Goal: Task Accomplishment & Management: Manage account settings

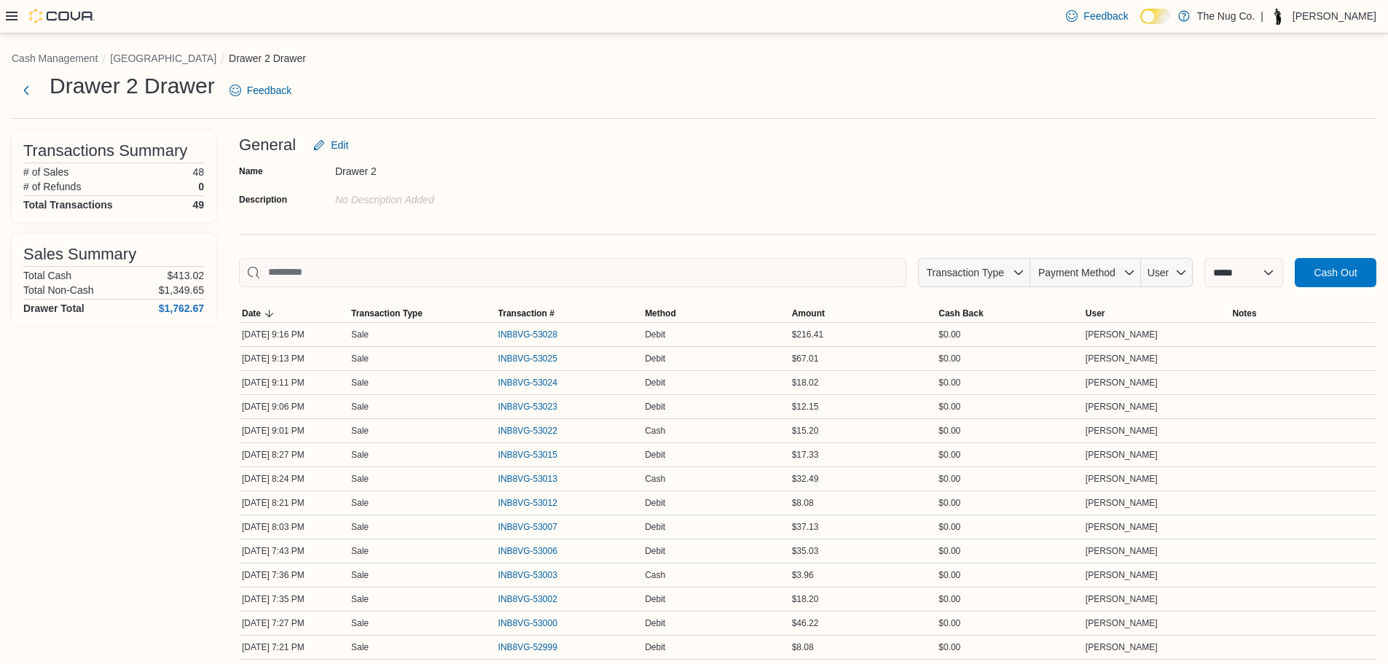
click at [4, 13] on div "Feedback Dark Mode The Nug Co. | Thomas Leeder" at bounding box center [694, 17] width 1388 height 34
click at [7, 12] on icon at bounding box center [12, 16] width 12 height 12
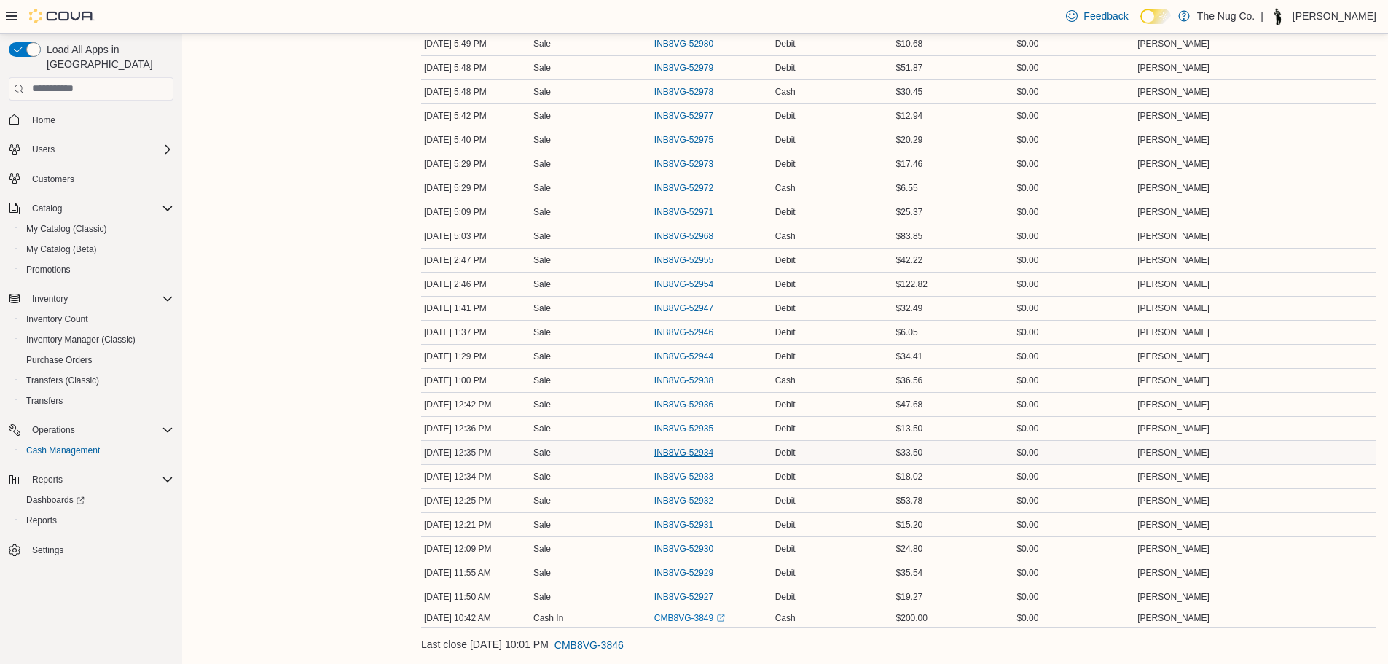
scroll to position [1003, 0]
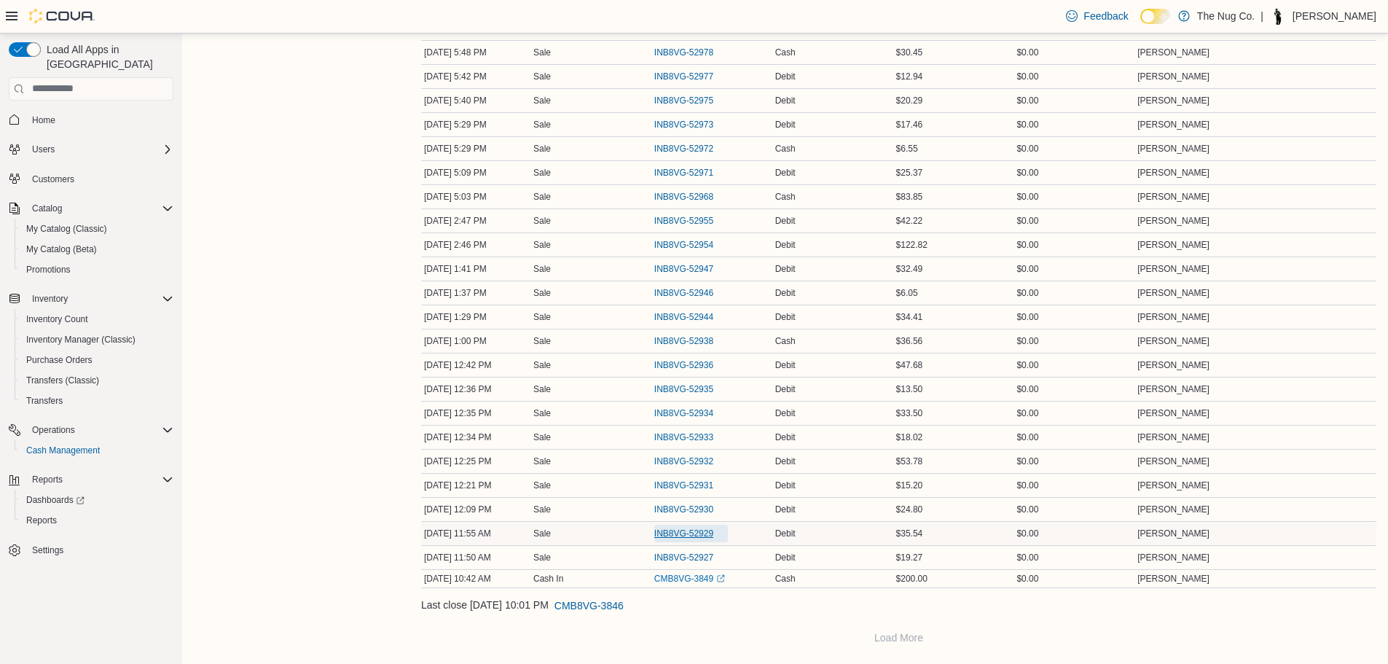
click at [682, 529] on span "INB8VG-52929" at bounding box center [683, 533] width 59 height 12
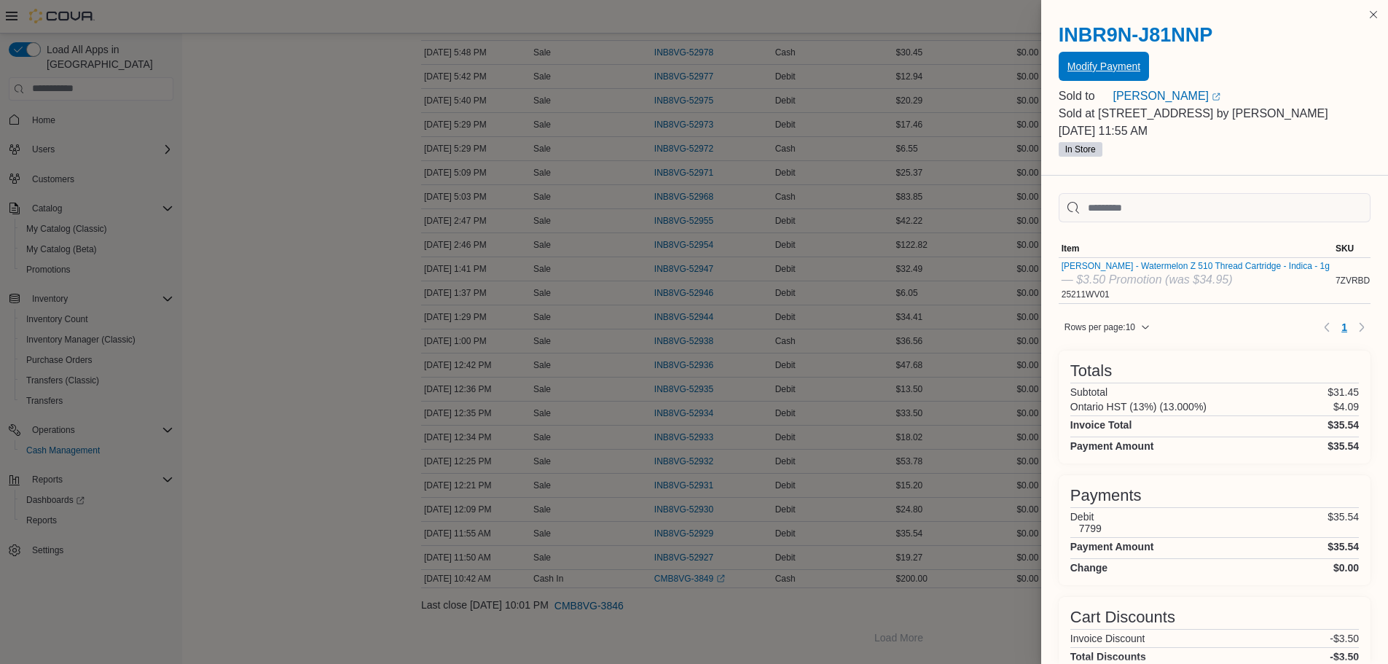
click at [1076, 64] on span "Modify Payment" at bounding box center [1103, 66] width 73 height 15
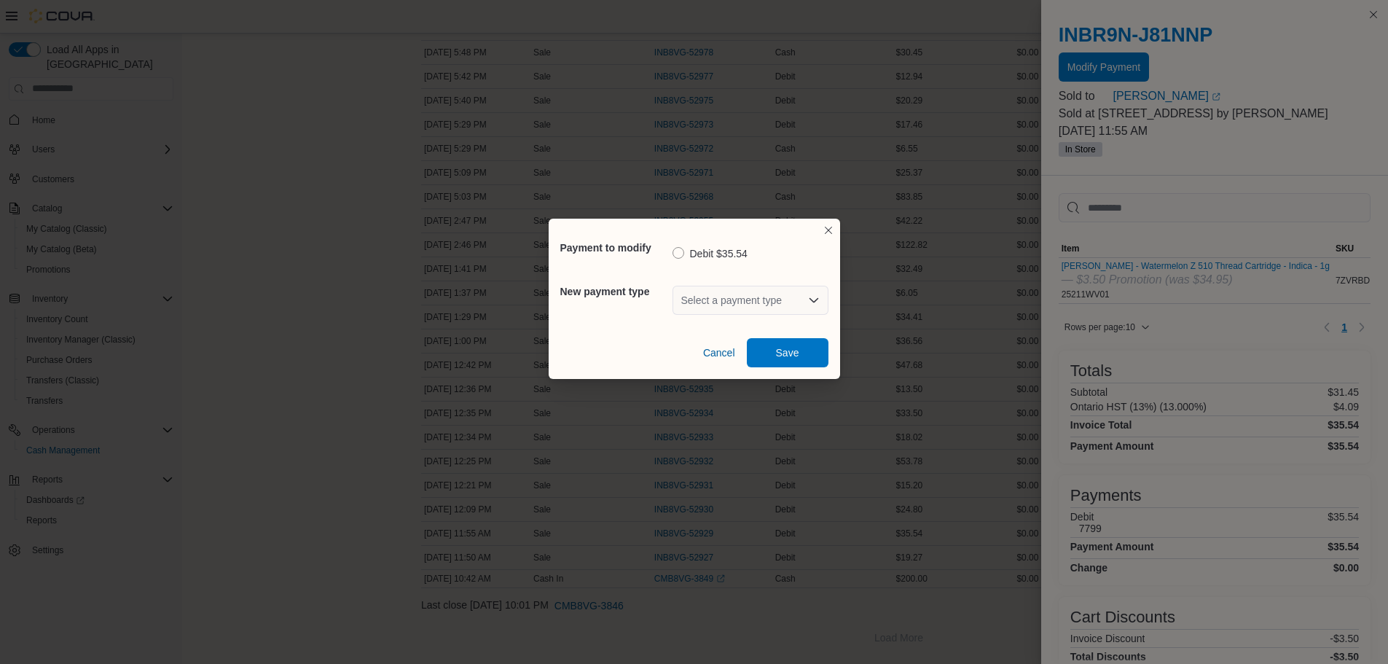
click at [777, 298] on div "Select a payment type" at bounding box center [750, 300] width 156 height 29
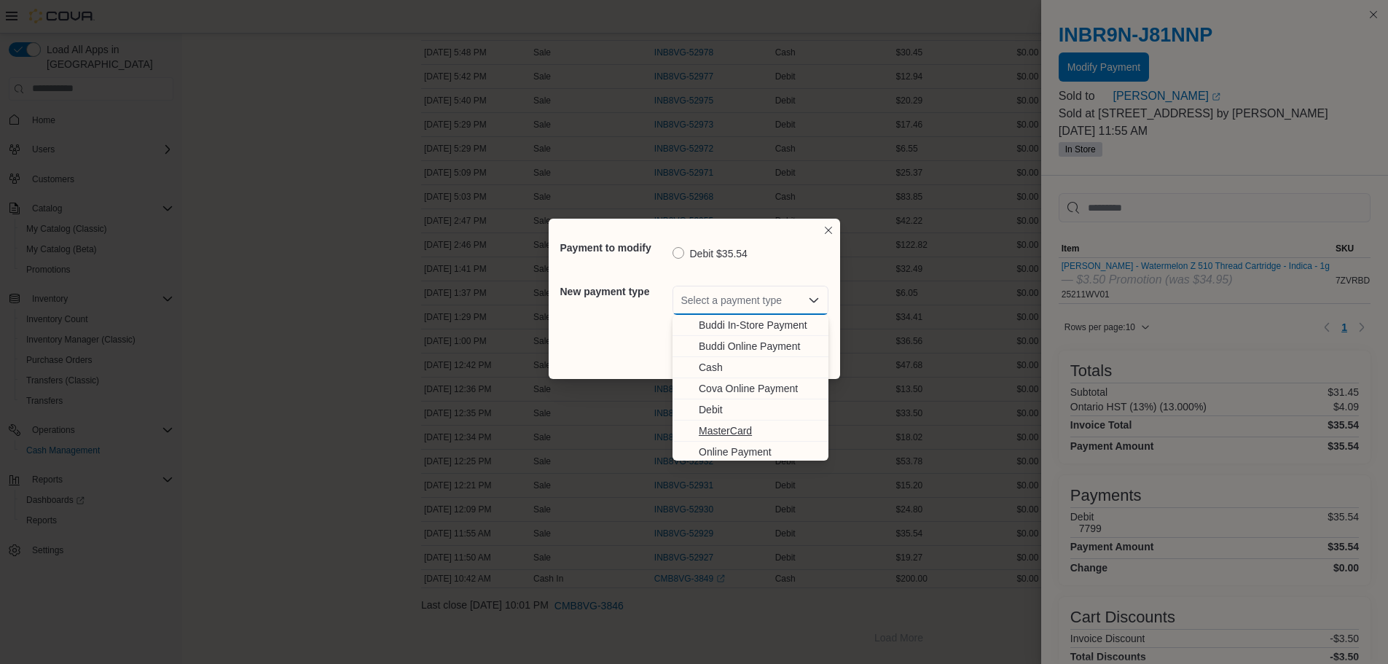
click at [716, 431] on span "MasterCard" at bounding box center [759, 430] width 121 height 15
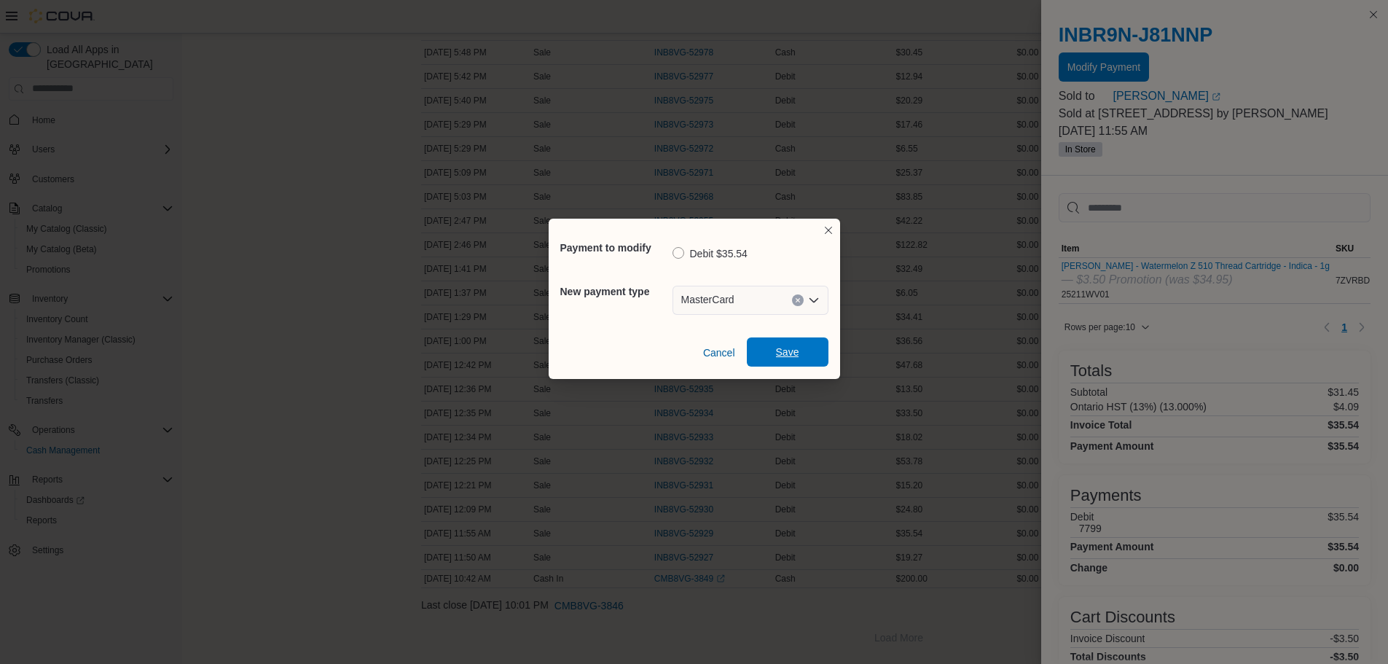
click at [771, 351] on span "Save" at bounding box center [788, 351] width 64 height 29
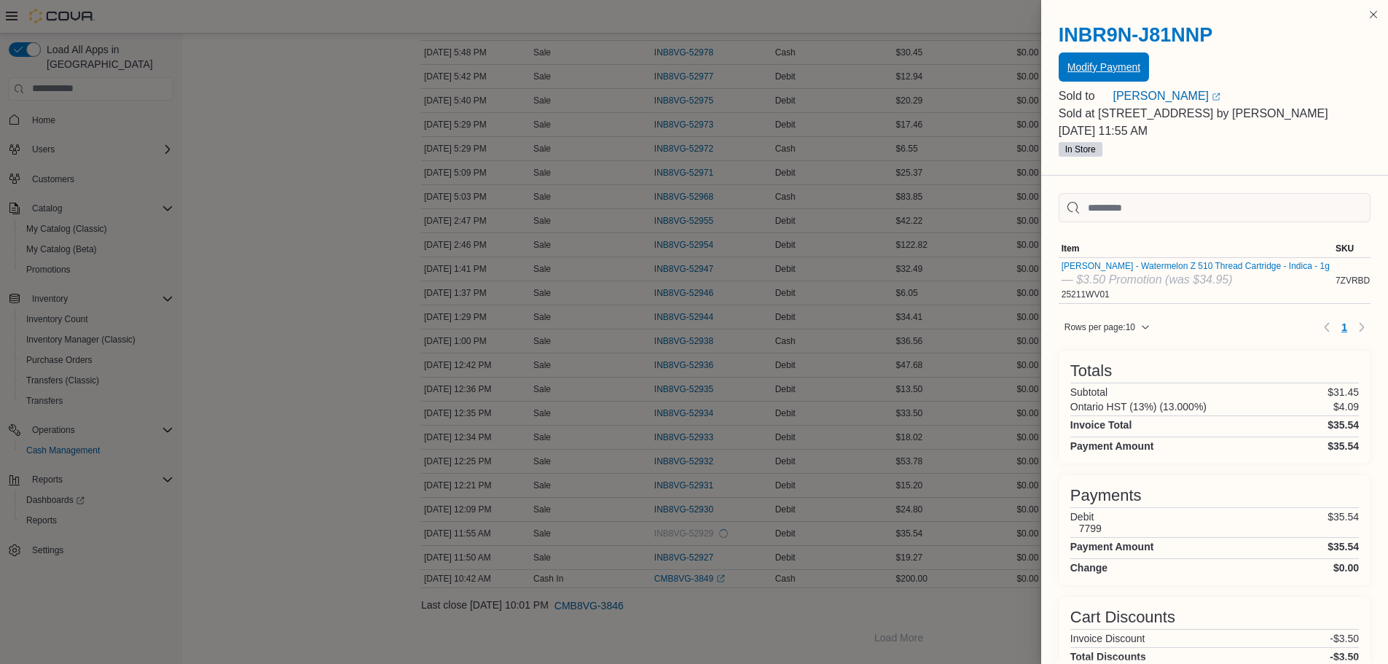
scroll to position [0, 0]
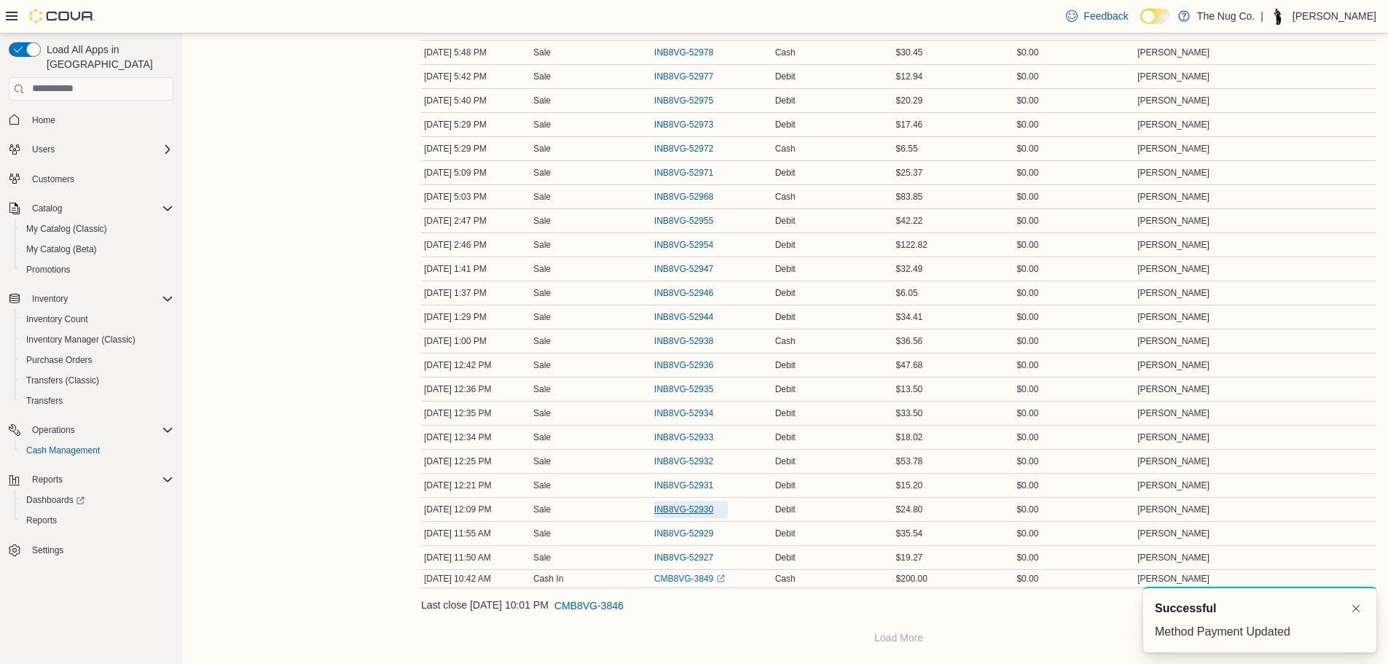
click at [696, 509] on span "INB8VG-52930" at bounding box center [683, 509] width 59 height 12
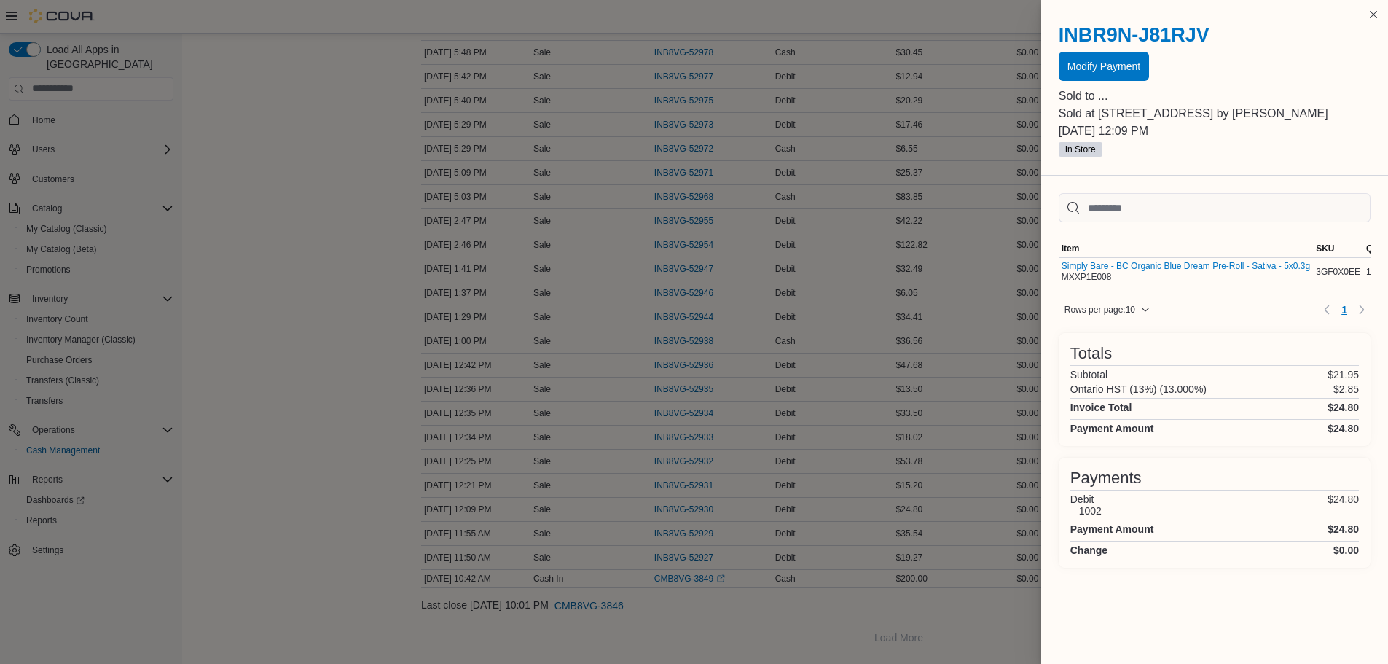
click at [1075, 69] on span "Modify Payment" at bounding box center [1103, 66] width 73 height 15
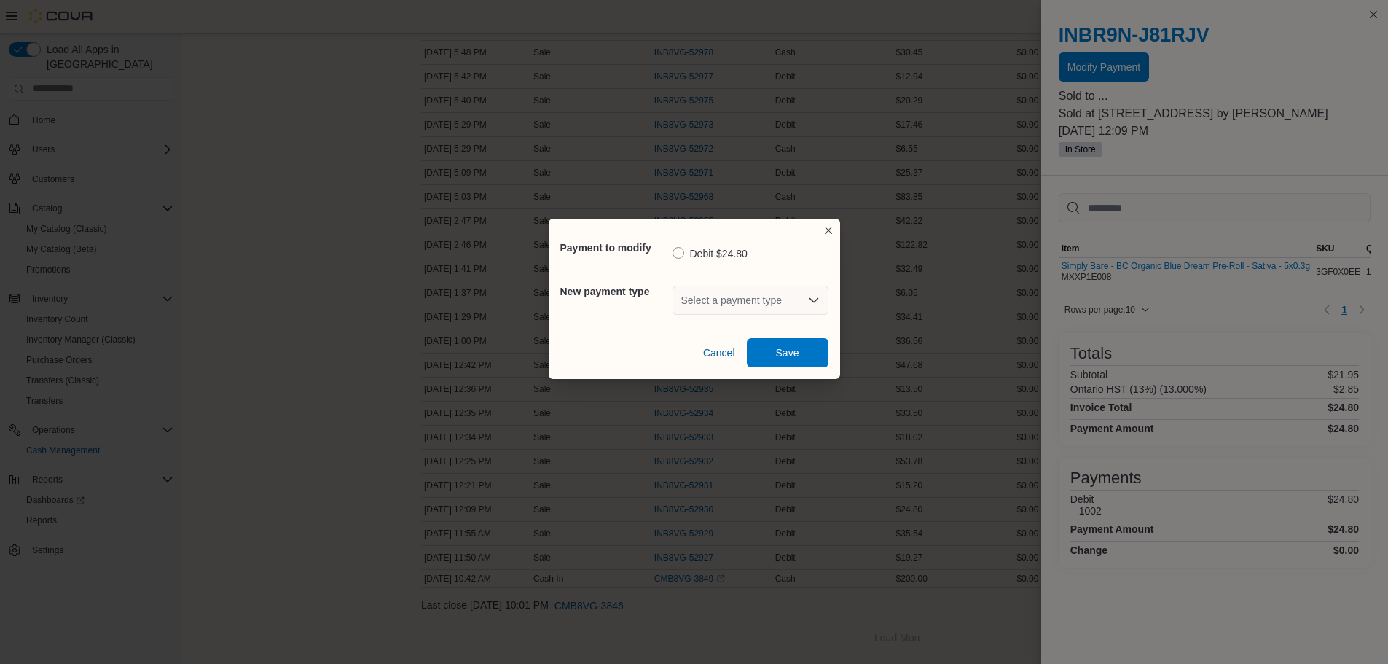
click at [787, 305] on div "Select a payment type" at bounding box center [750, 300] width 156 height 29
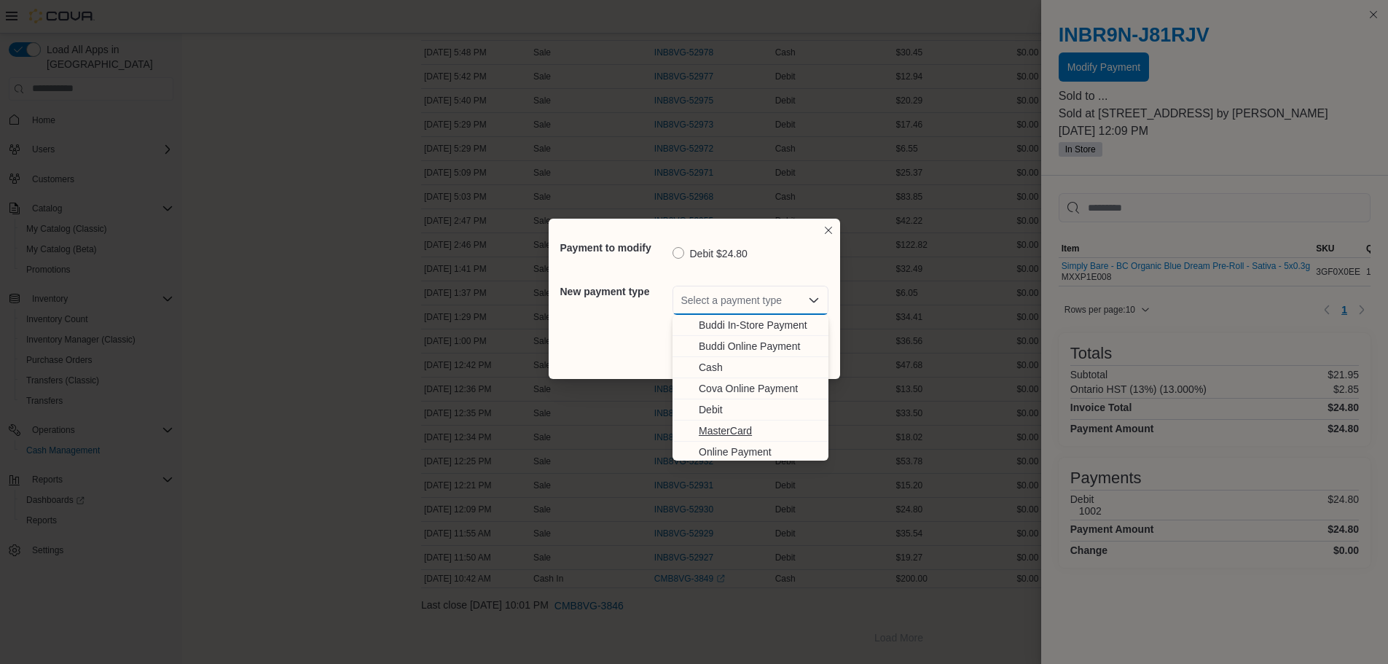
click at [713, 431] on span "MasterCard" at bounding box center [759, 430] width 121 height 15
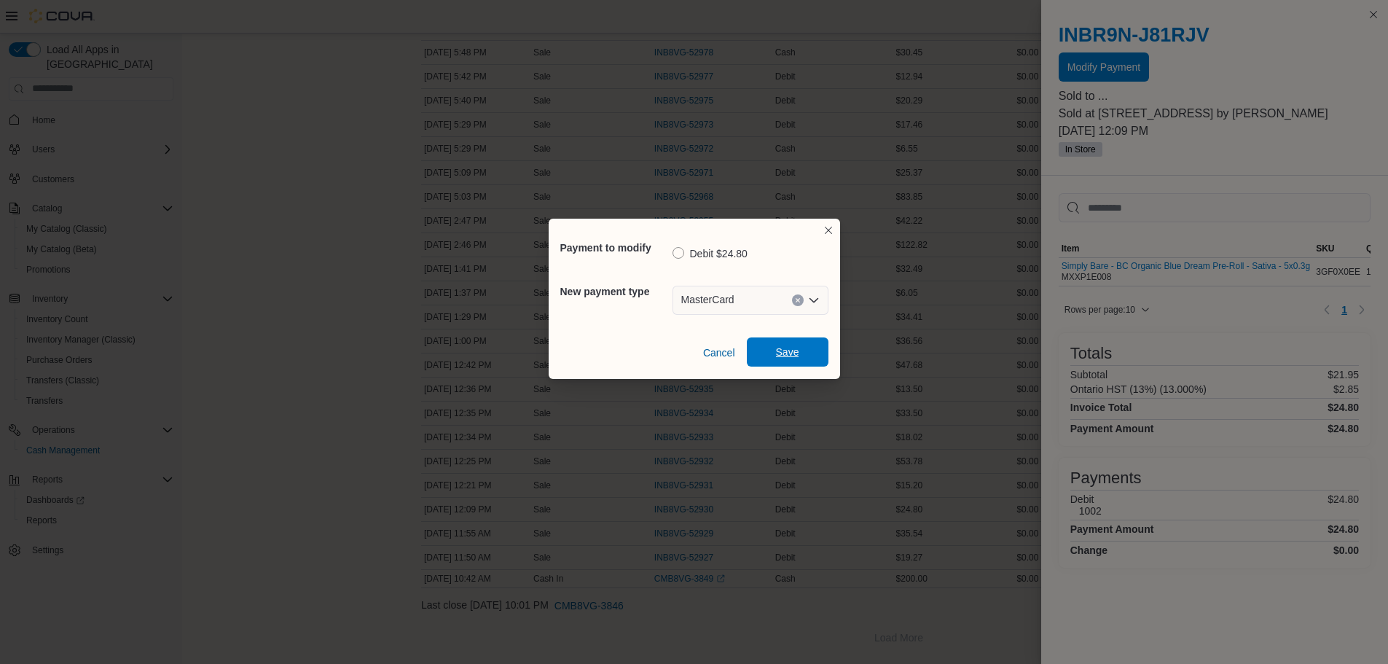
click at [758, 341] on span "Save" at bounding box center [788, 351] width 64 height 29
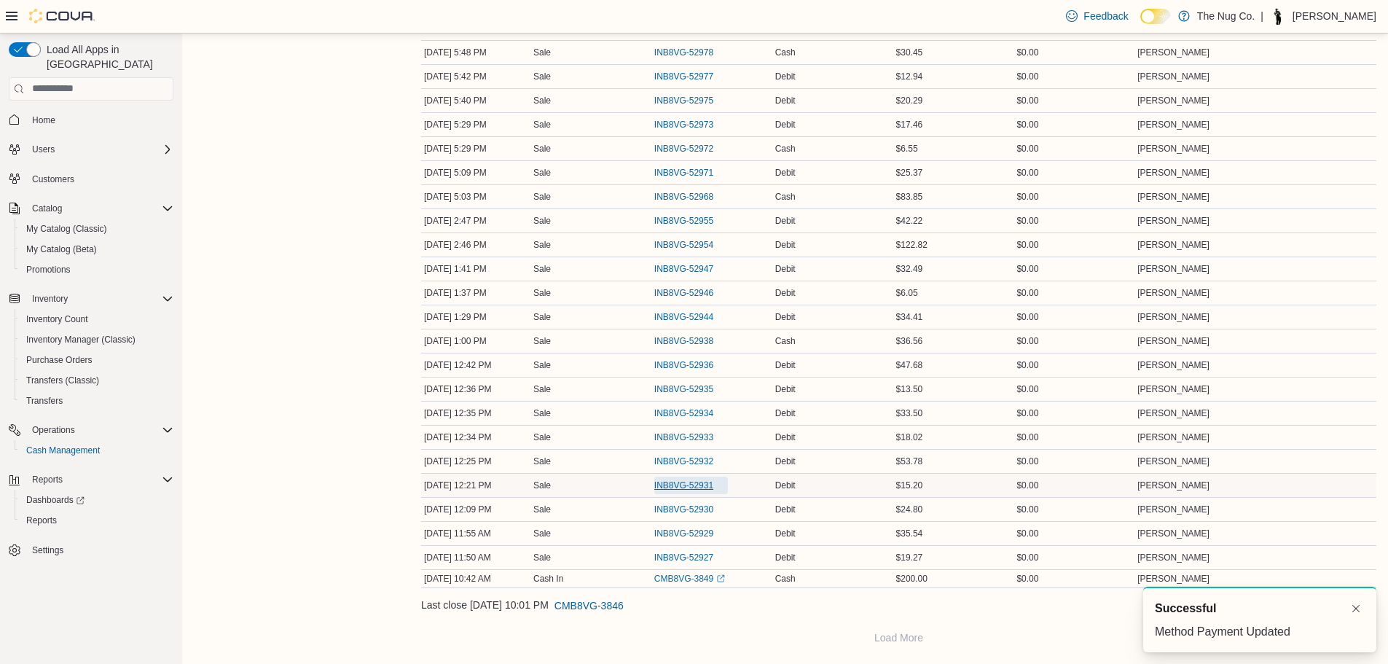
click at [682, 483] on span "INB8VG-52931" at bounding box center [683, 485] width 59 height 12
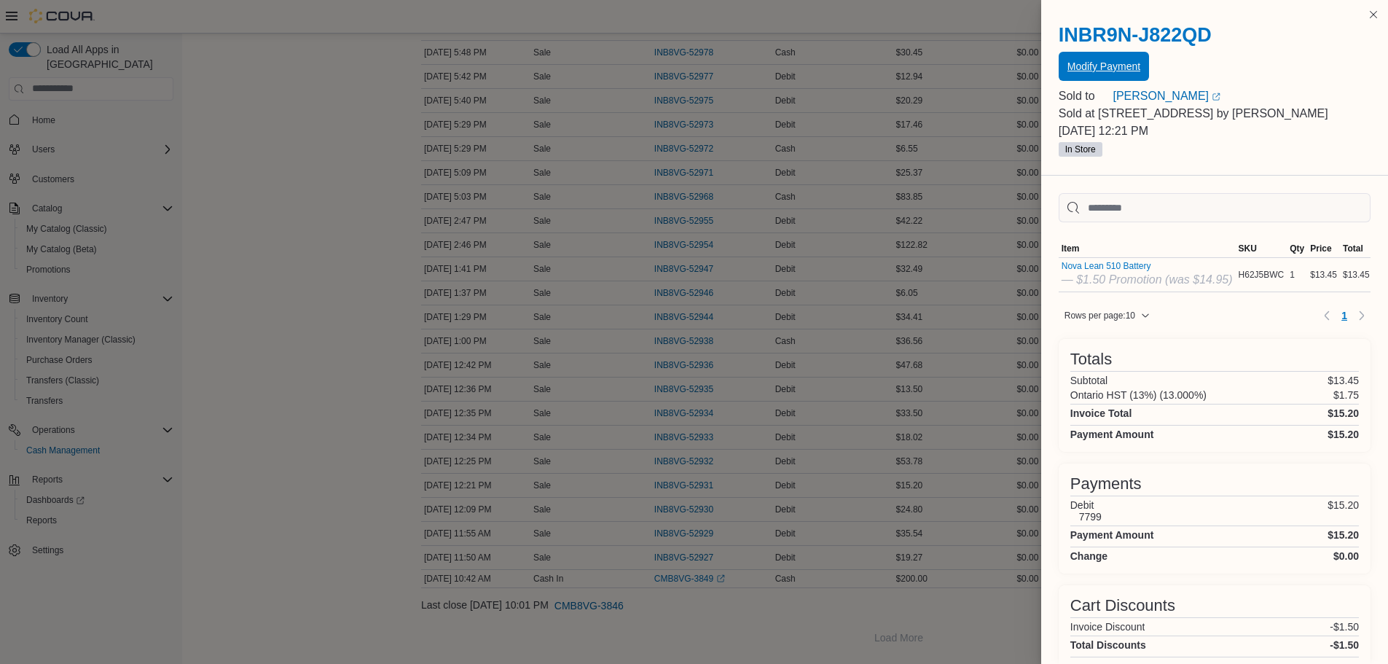
click at [1109, 65] on span "Modify Payment" at bounding box center [1103, 66] width 73 height 15
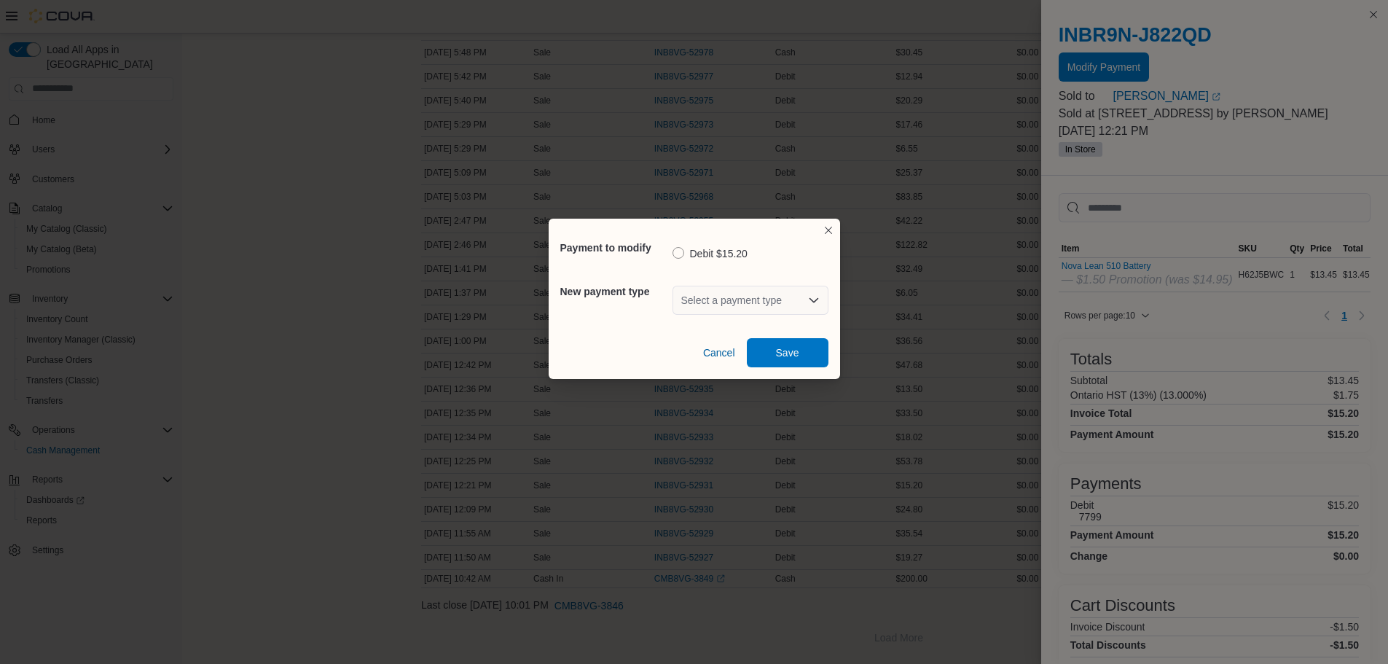
click at [679, 307] on div "Select a payment type" at bounding box center [750, 300] width 156 height 29
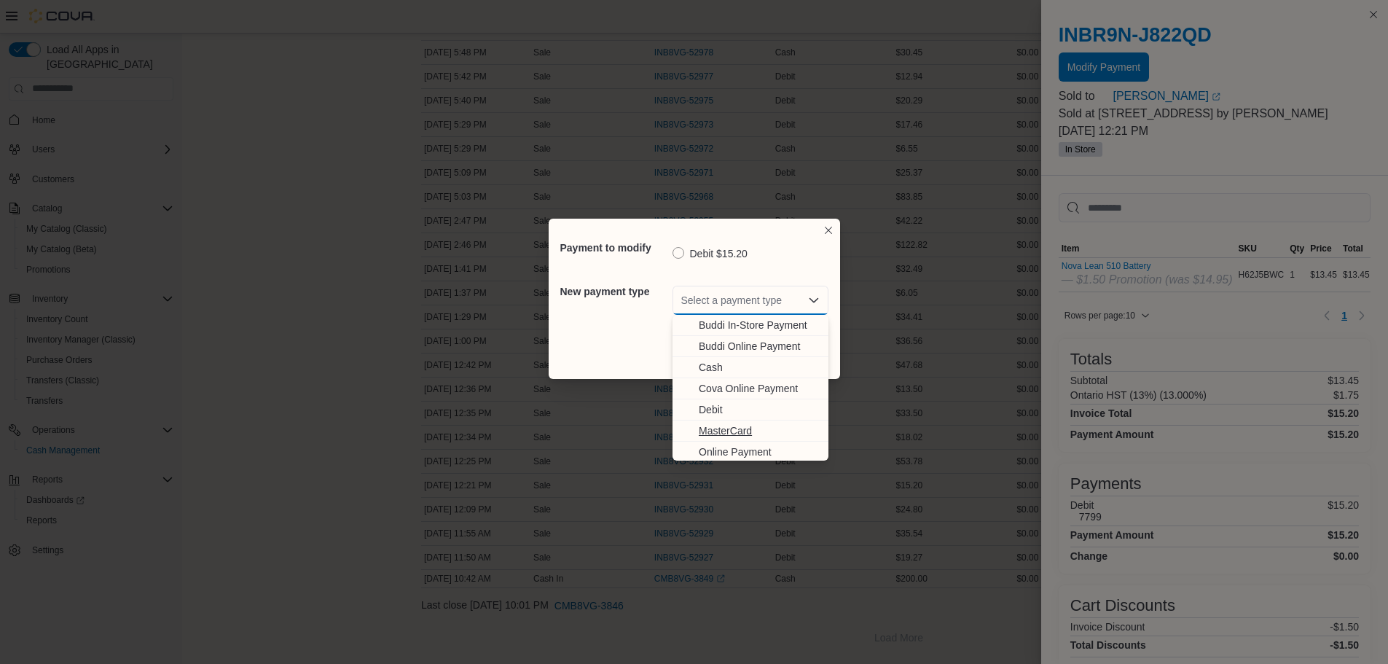
click at [712, 425] on span "MasterCard" at bounding box center [759, 430] width 121 height 15
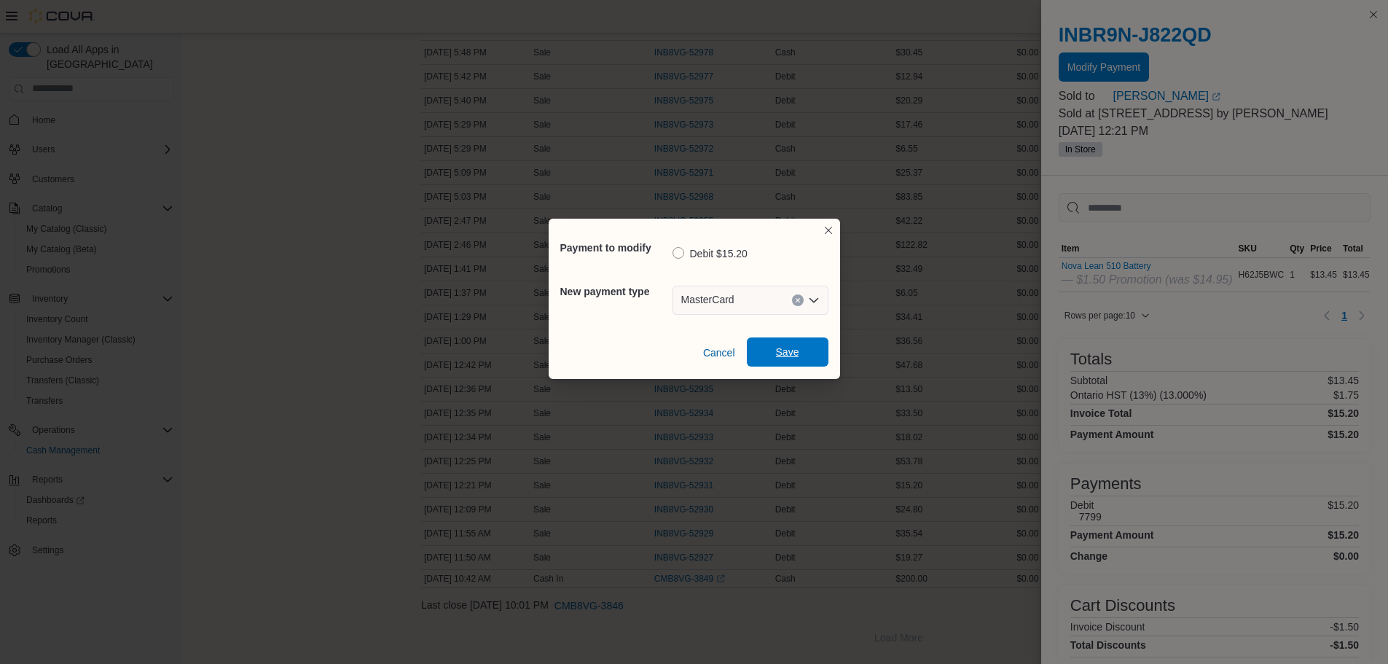
click at [783, 352] on span "Save" at bounding box center [787, 352] width 23 height 15
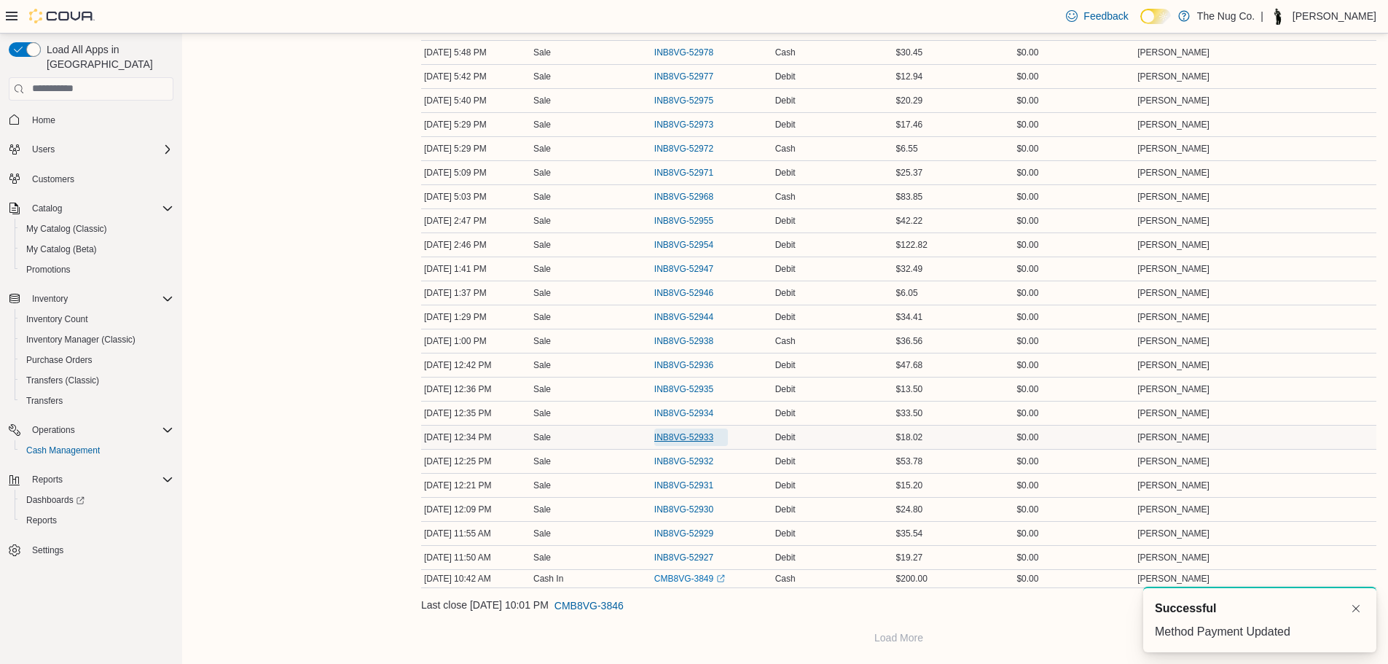
click at [679, 433] on span "INB8VG-52933" at bounding box center [683, 437] width 59 height 12
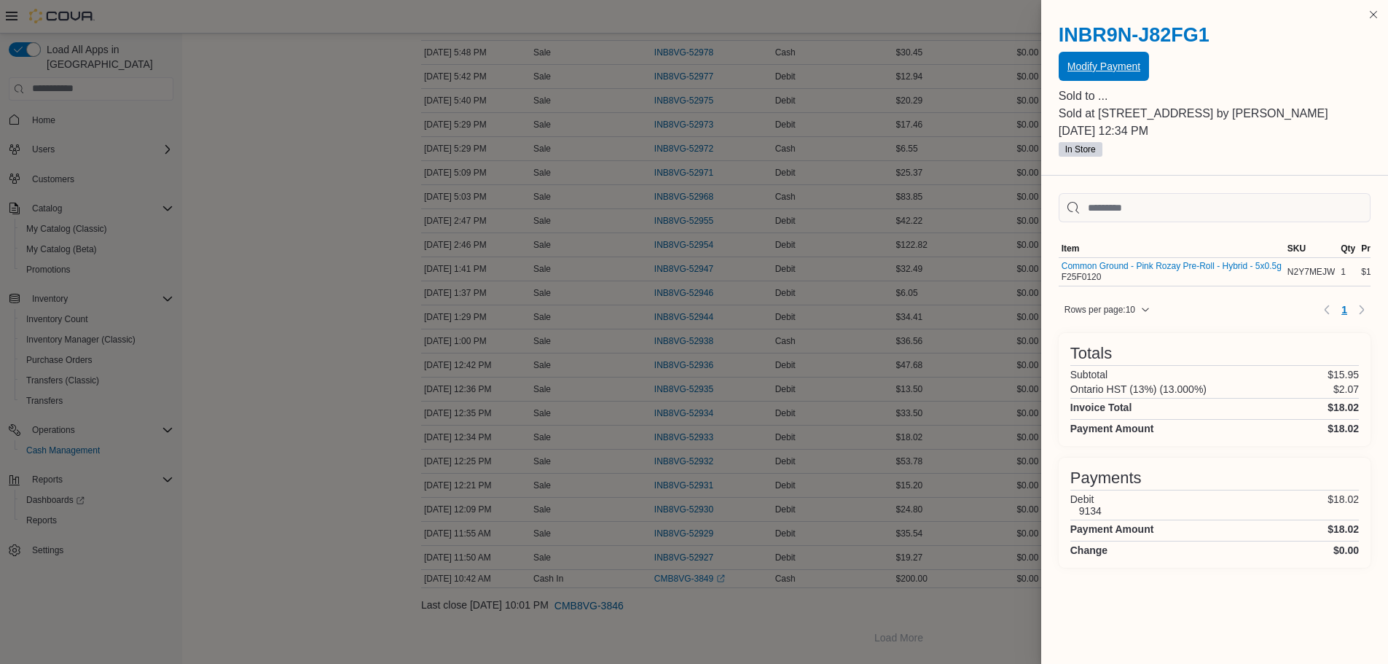
click at [1067, 74] on span "Modify Payment" at bounding box center [1103, 66] width 73 height 29
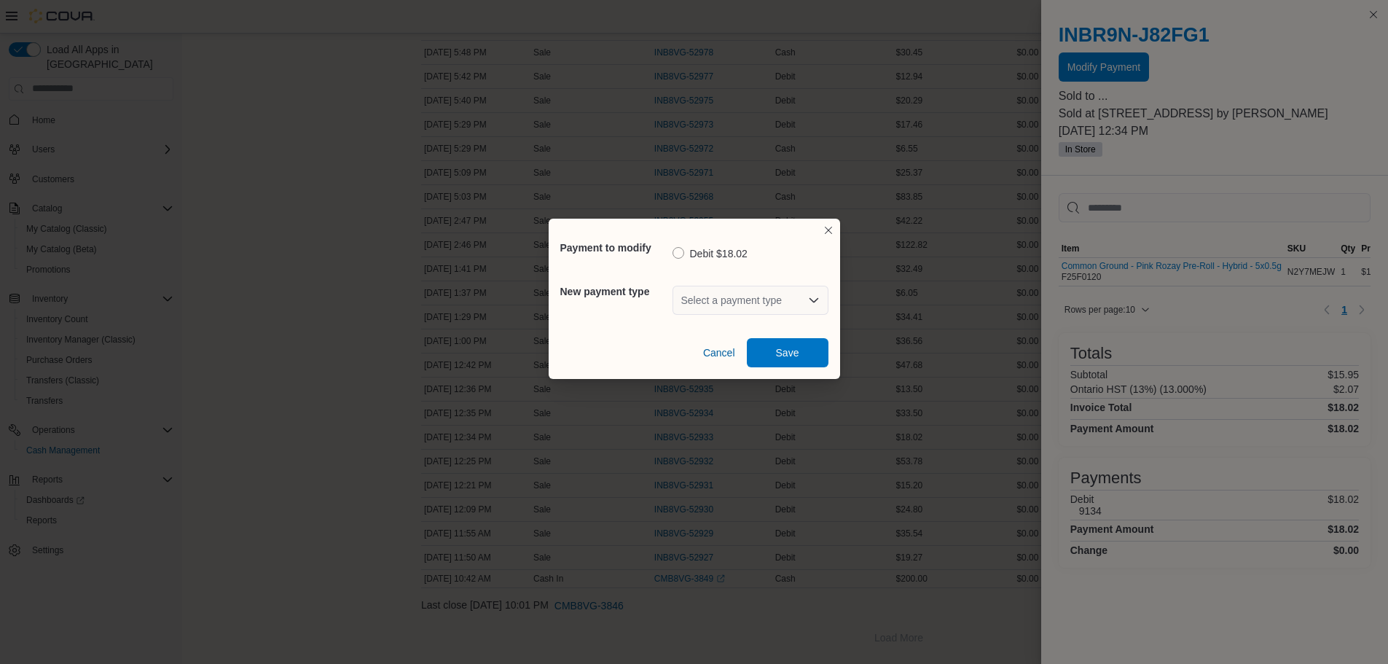
drag, startPoint x: 801, startPoint y: 291, endPoint x: 793, endPoint y: 299, distance: 11.3
click at [799, 292] on div "Select a payment type" at bounding box center [750, 300] width 156 height 29
click at [769, 299] on div "Select a payment type" at bounding box center [750, 300] width 156 height 29
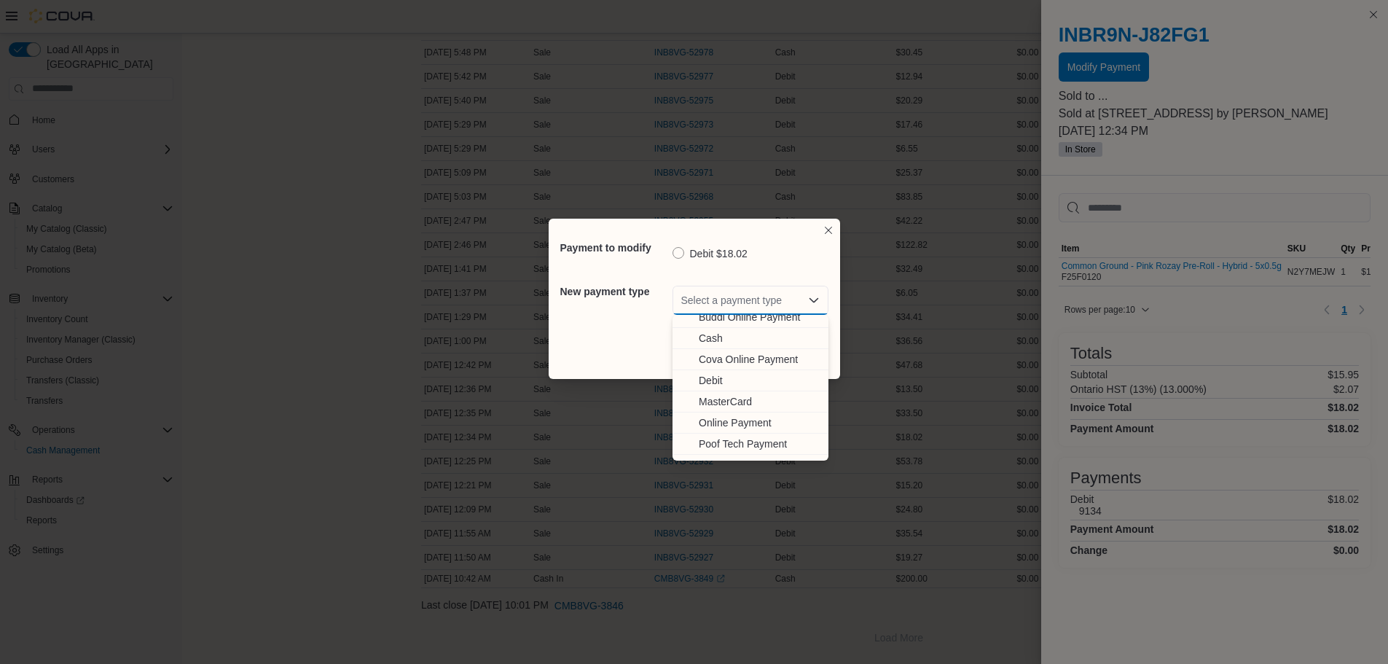
scroll to position [44, 0]
click at [718, 447] on span "Visa" at bounding box center [759, 449] width 121 height 15
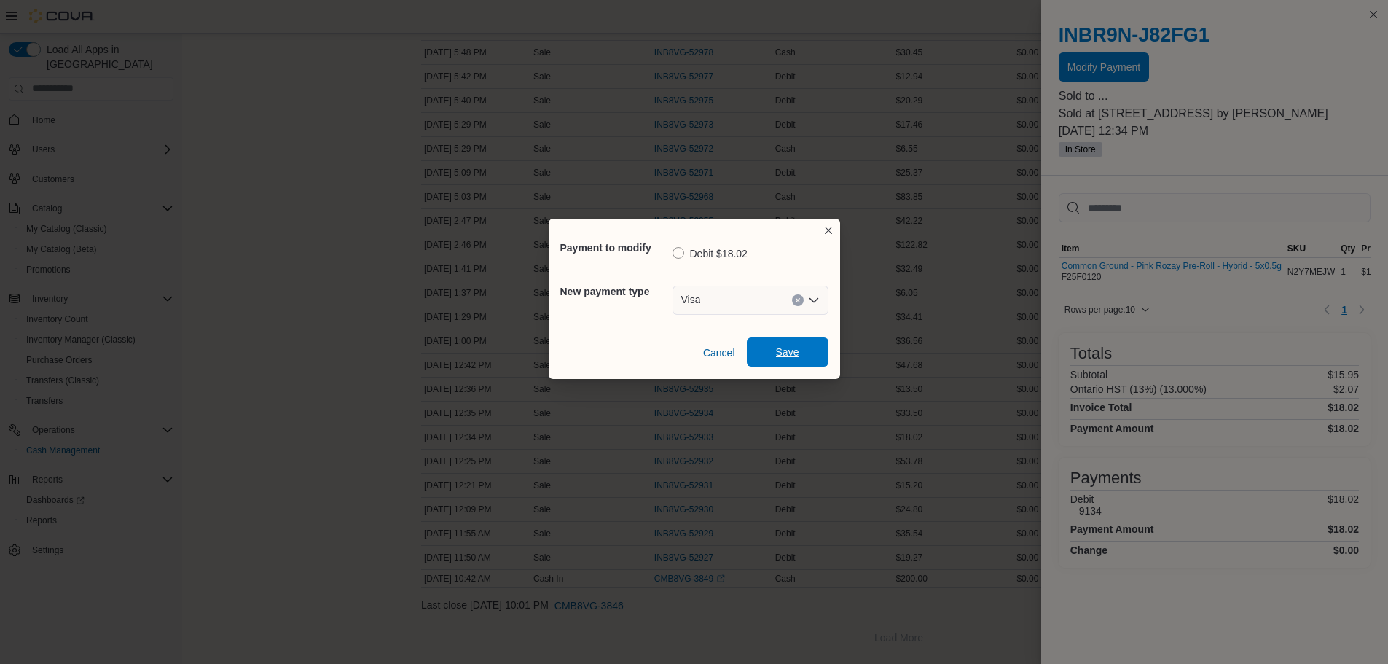
click at [776, 356] on span "Save" at bounding box center [787, 352] width 23 height 15
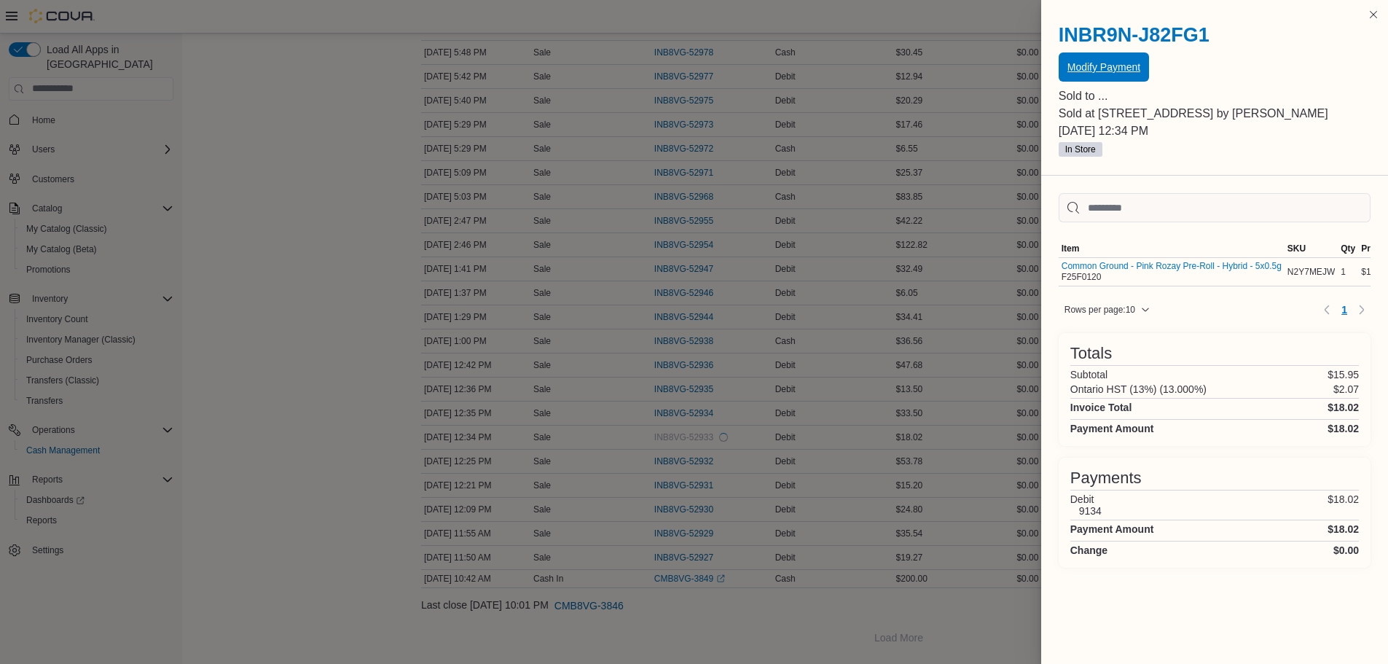
scroll to position [0, 0]
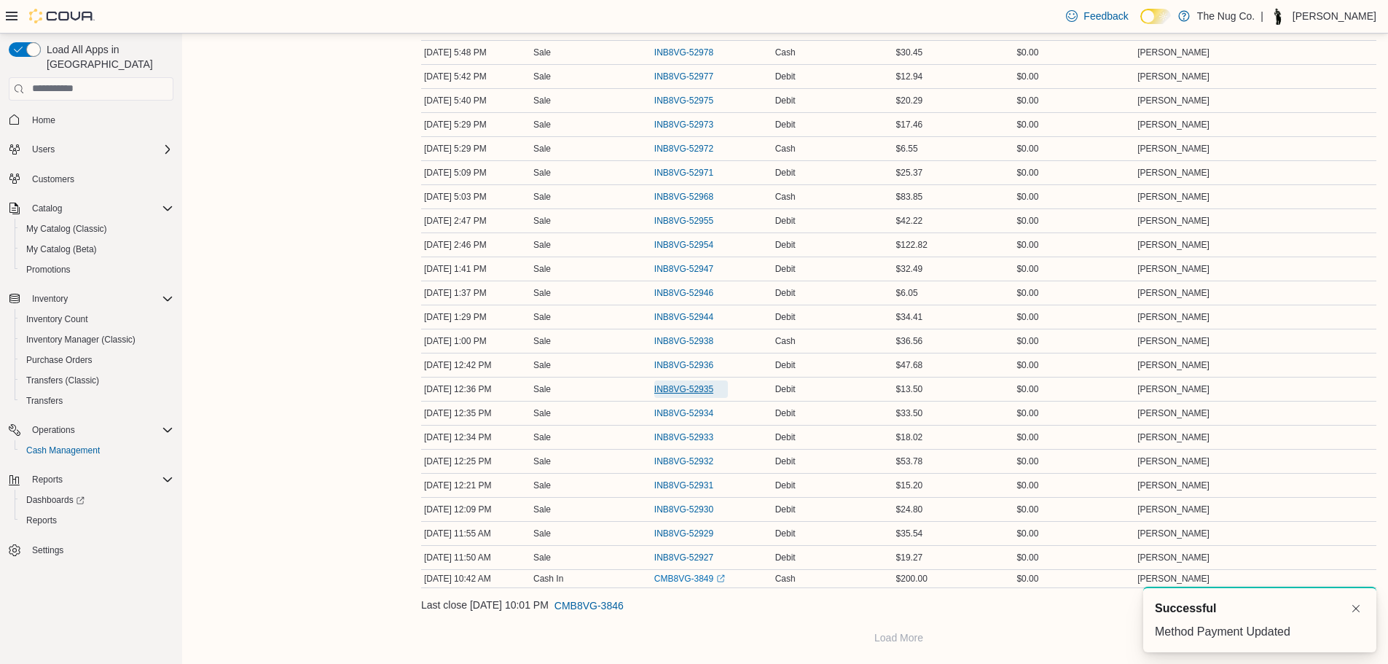
click at [678, 387] on span "INB8VG-52935" at bounding box center [683, 389] width 59 height 12
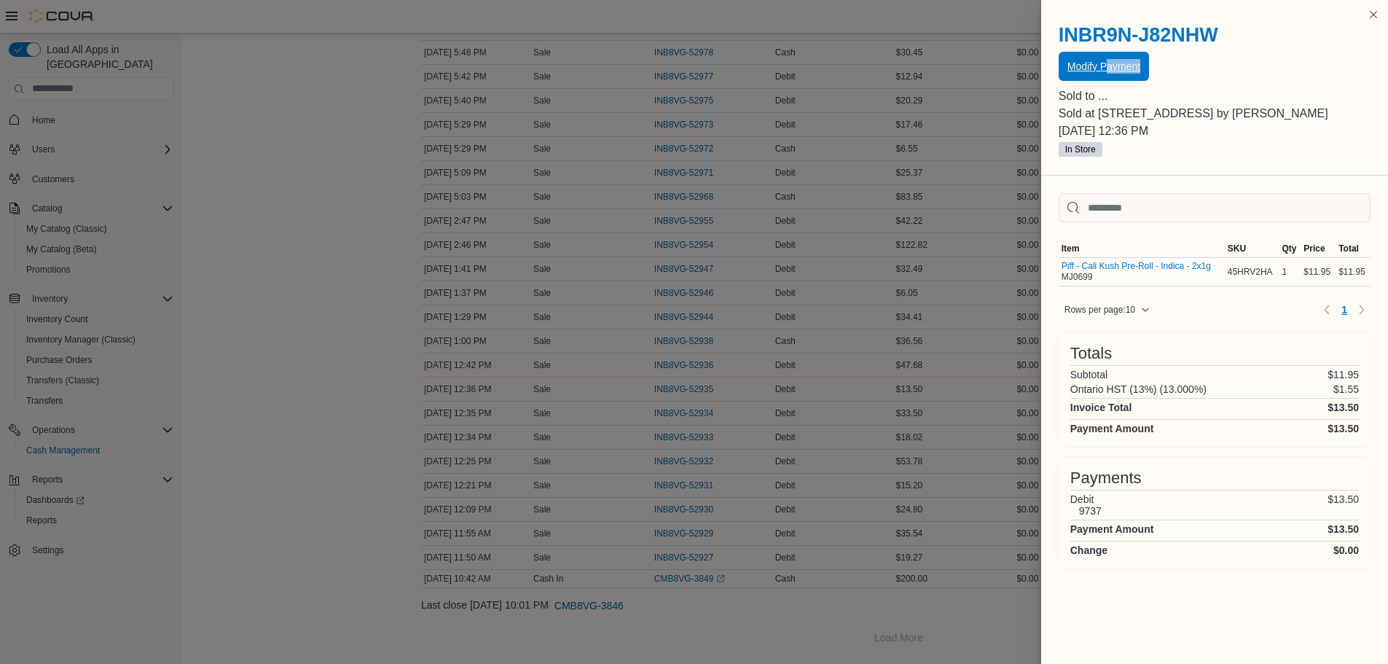
click at [1104, 81] on div "INBR9N-J82NHW Modify Payment Sold to ... Sold at [STREET_ADDRESS][GEOGRAPHIC_DA…" at bounding box center [1214, 91] width 347 height 170
click at [1077, 66] on span "Modify Payment" at bounding box center [1103, 66] width 73 height 15
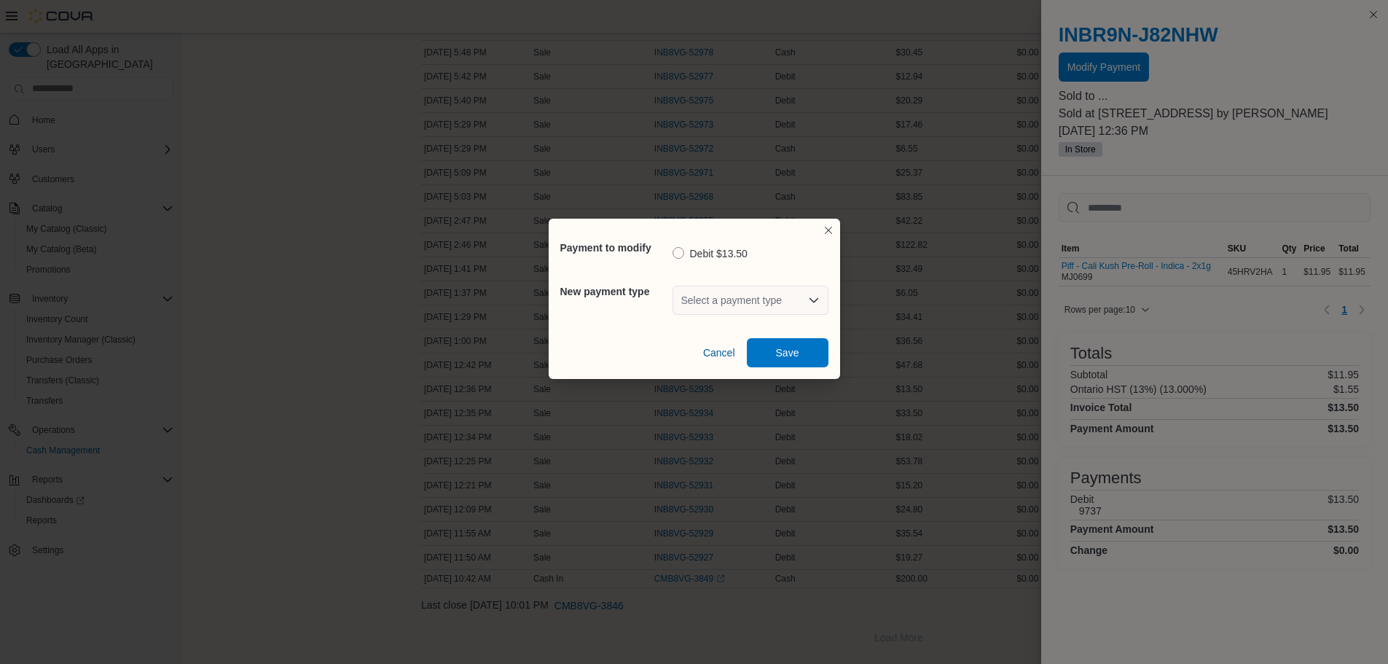
click at [692, 300] on div "Select a payment type" at bounding box center [750, 300] width 156 height 29
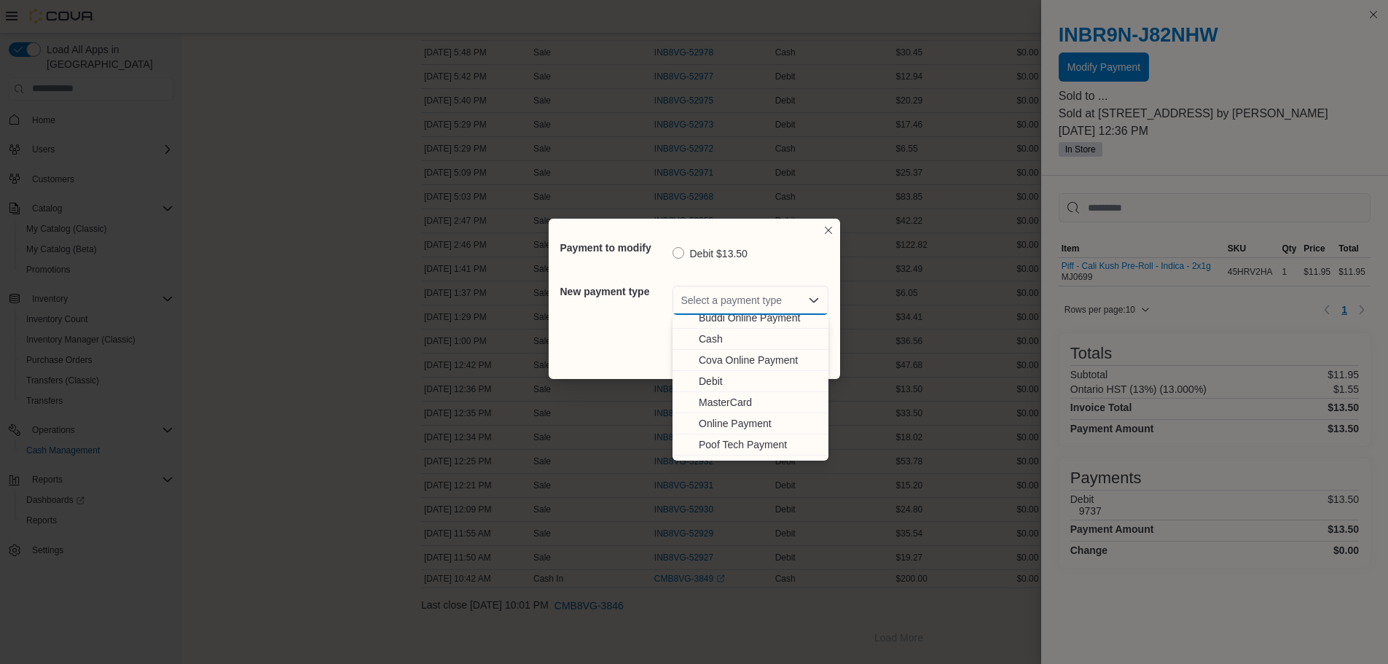
scroll to position [44, 0]
click at [702, 450] on span "Visa" at bounding box center [759, 449] width 121 height 15
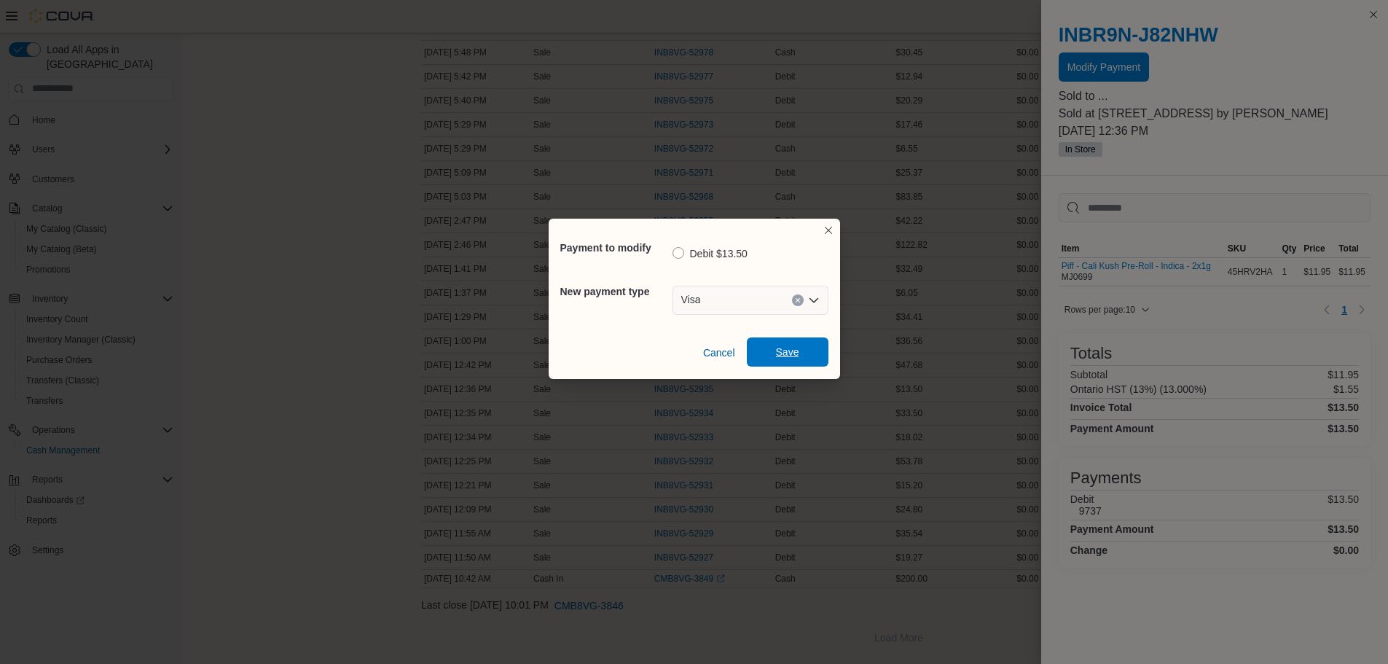
click at [774, 358] on span "Save" at bounding box center [788, 351] width 64 height 29
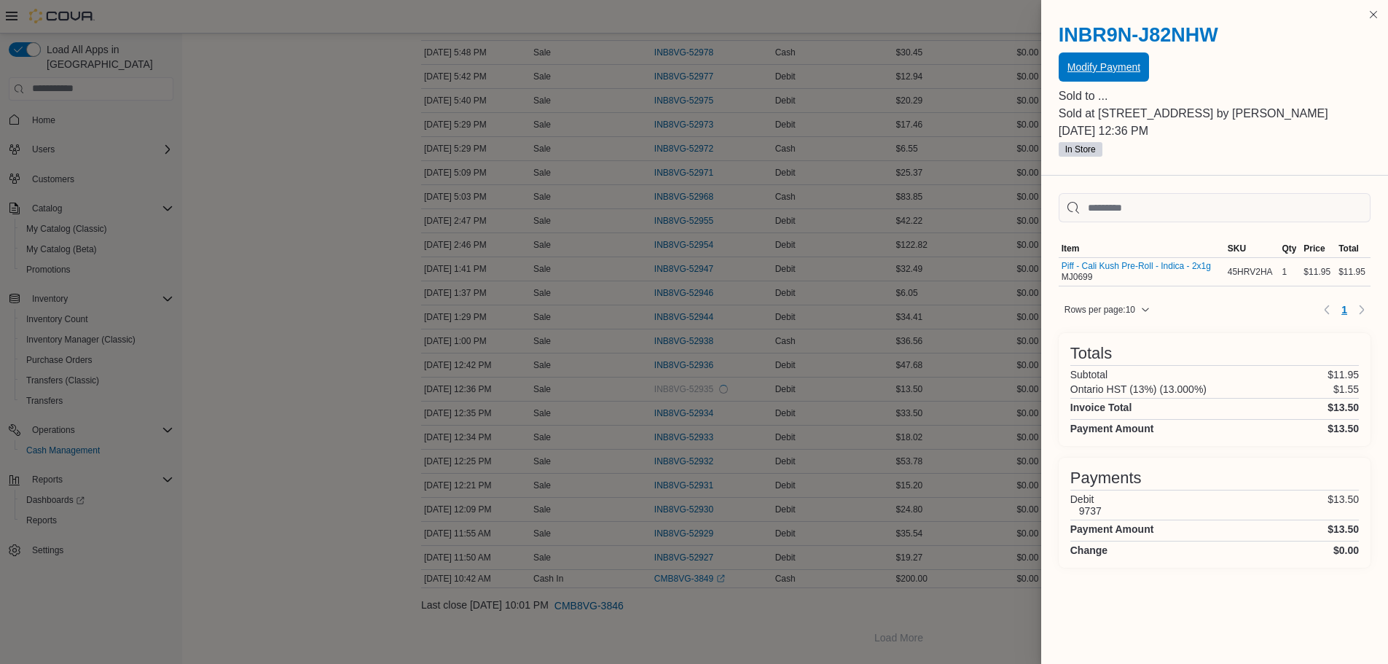
scroll to position [0, 0]
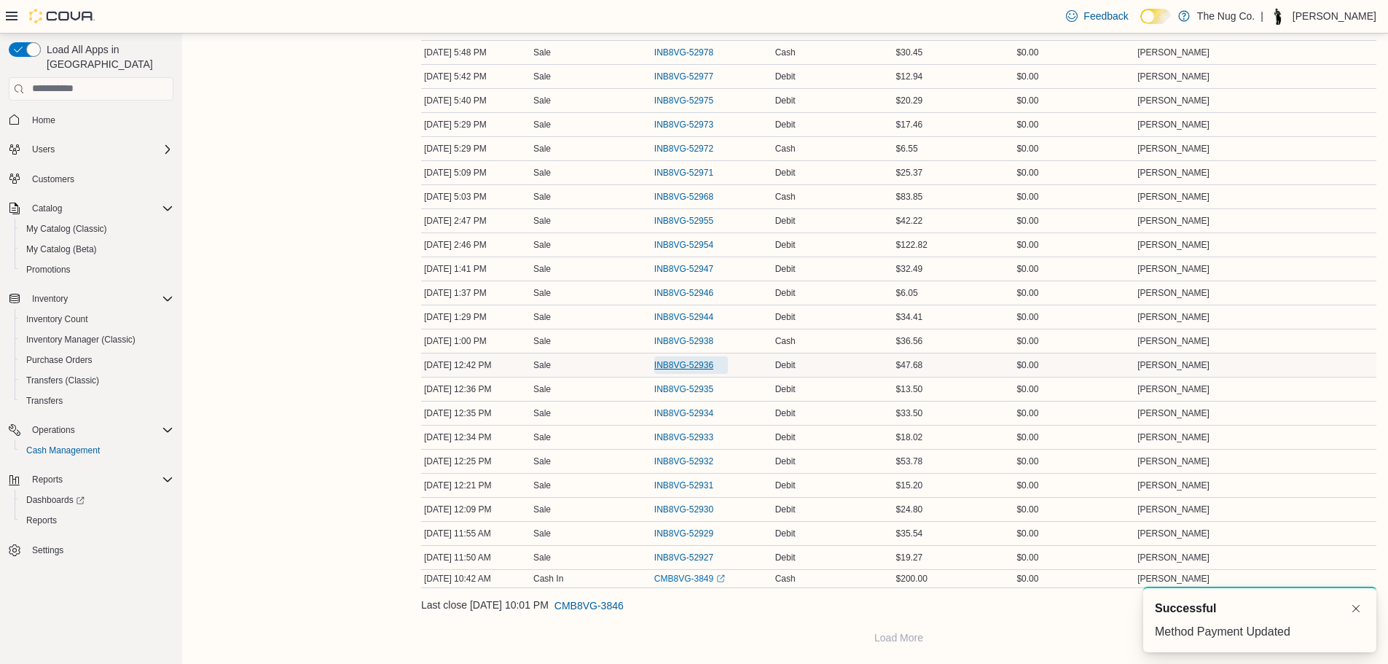
click at [680, 361] on span "INB8VG-52936" at bounding box center [683, 365] width 59 height 12
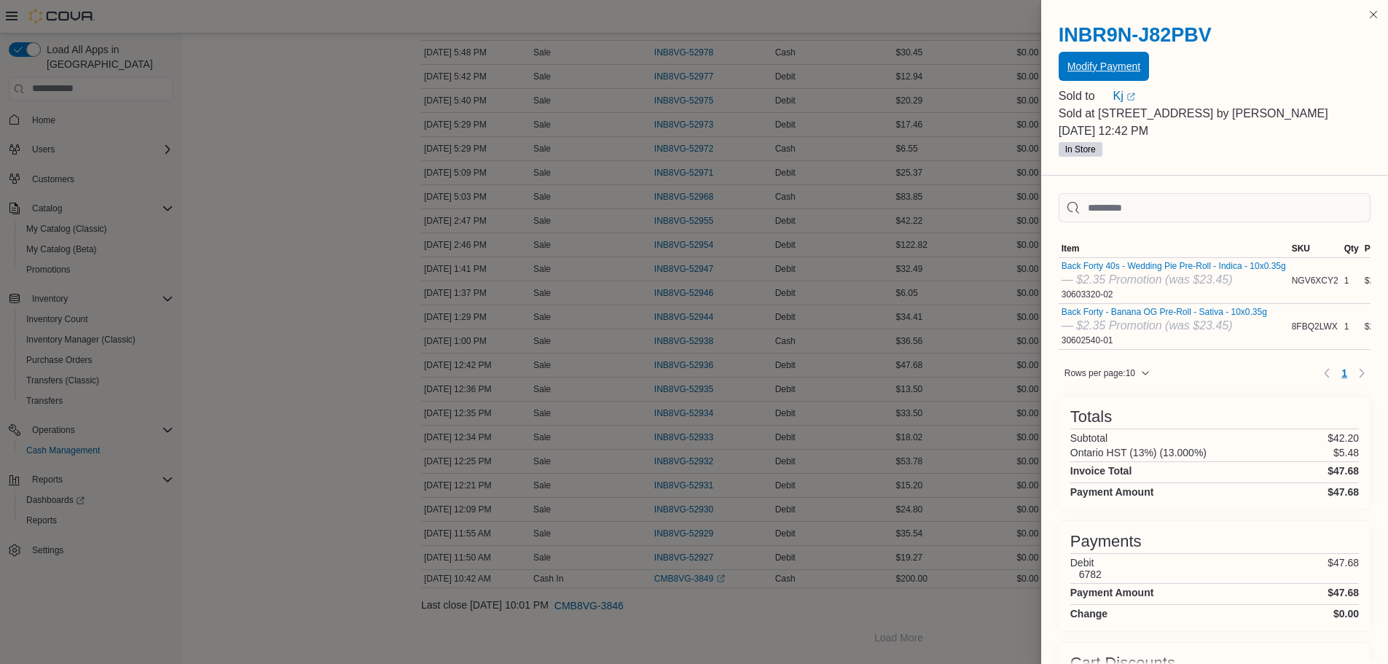
click at [1115, 63] on span "Modify Payment" at bounding box center [1103, 66] width 73 height 15
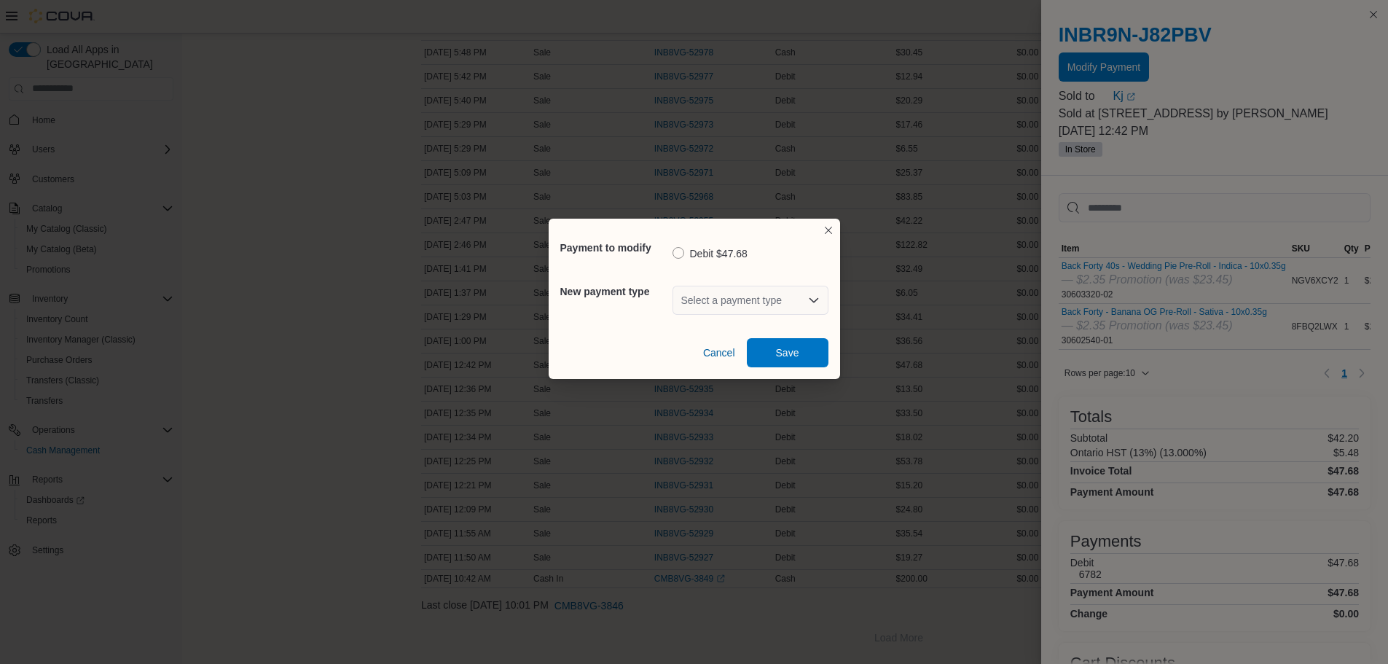
click at [807, 301] on div "Select a payment type" at bounding box center [750, 300] width 156 height 29
click at [756, 296] on div "Select a payment type" at bounding box center [750, 300] width 156 height 29
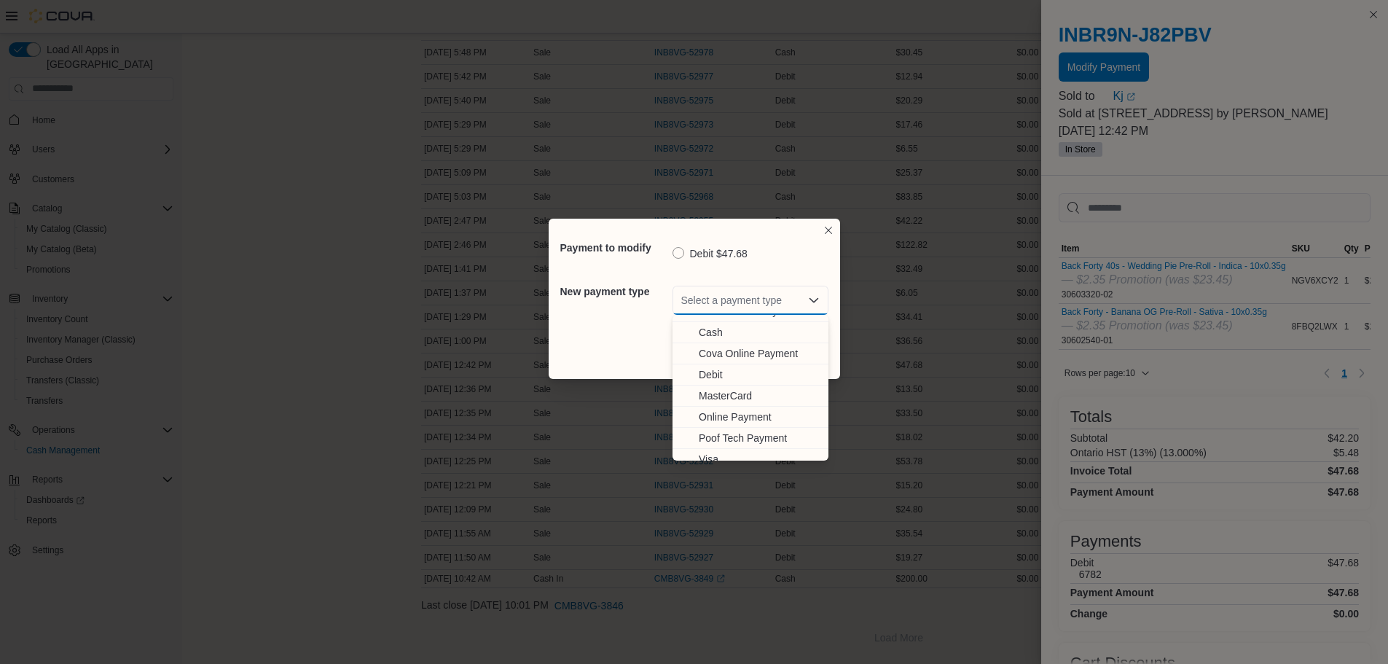
scroll to position [44, 0]
click at [710, 451] on span "Visa" at bounding box center [759, 449] width 121 height 15
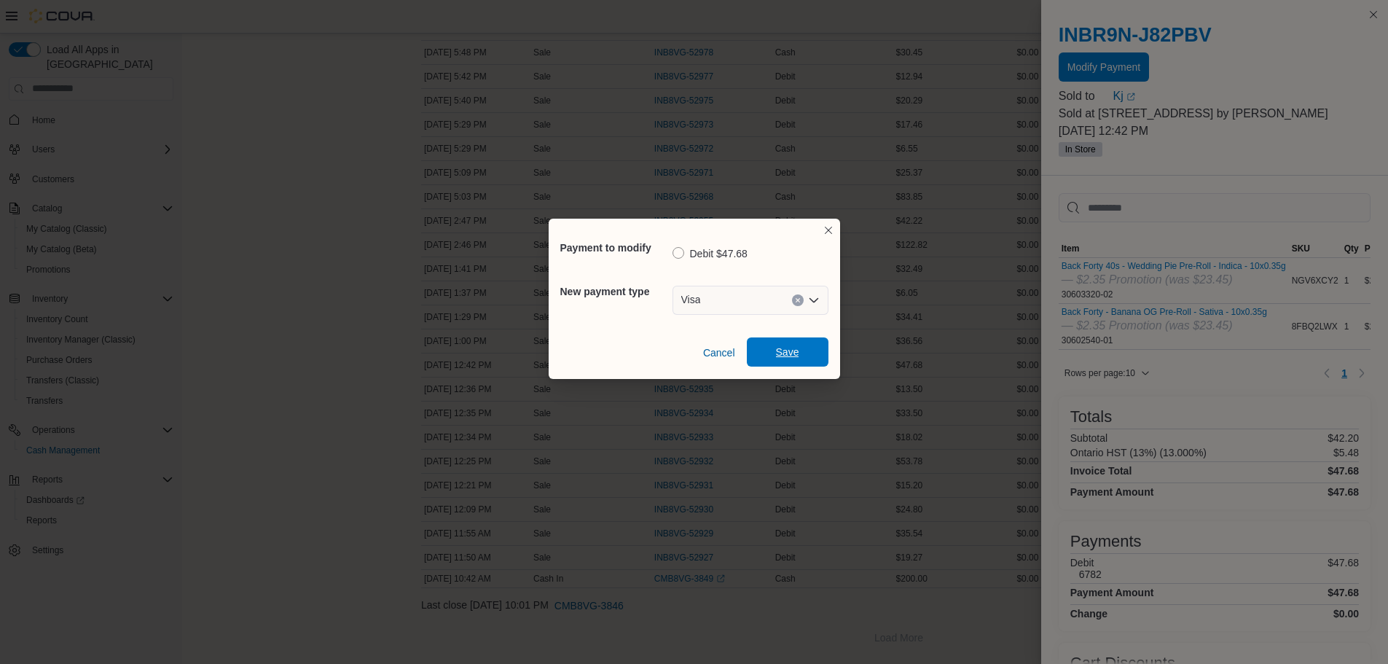
click at [778, 358] on span "Save" at bounding box center [787, 352] width 23 height 15
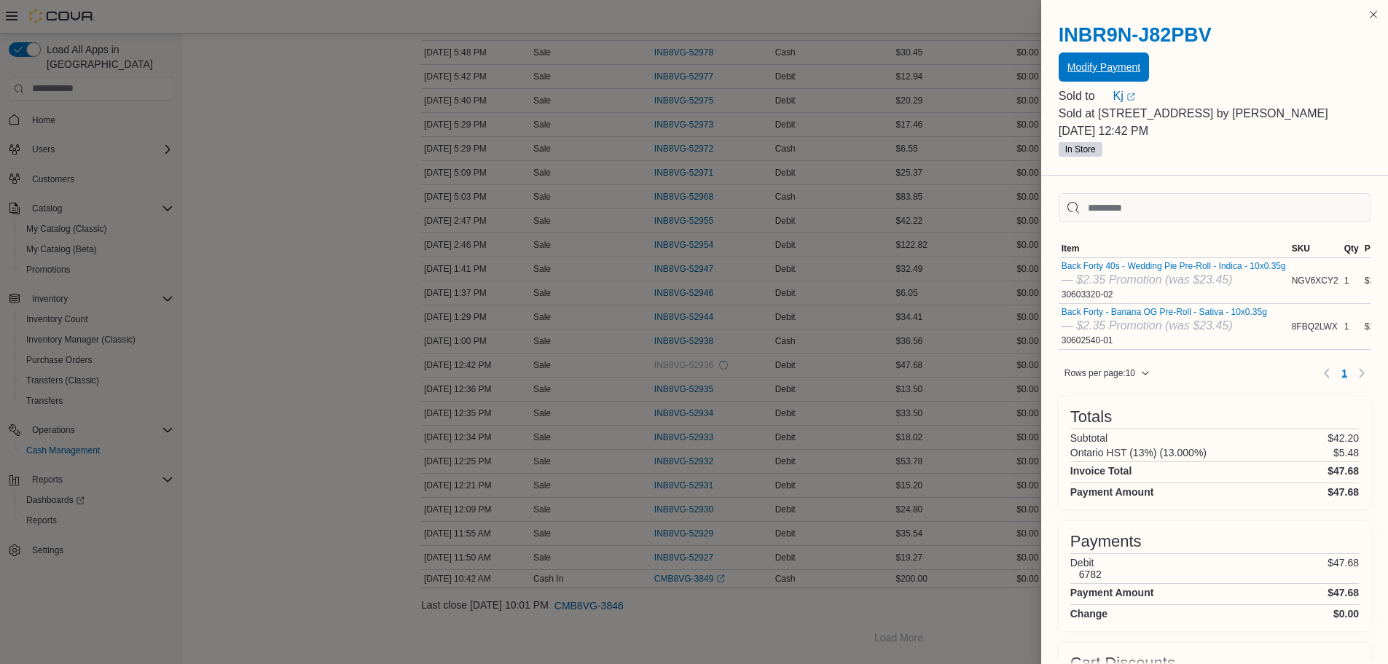
scroll to position [0, 0]
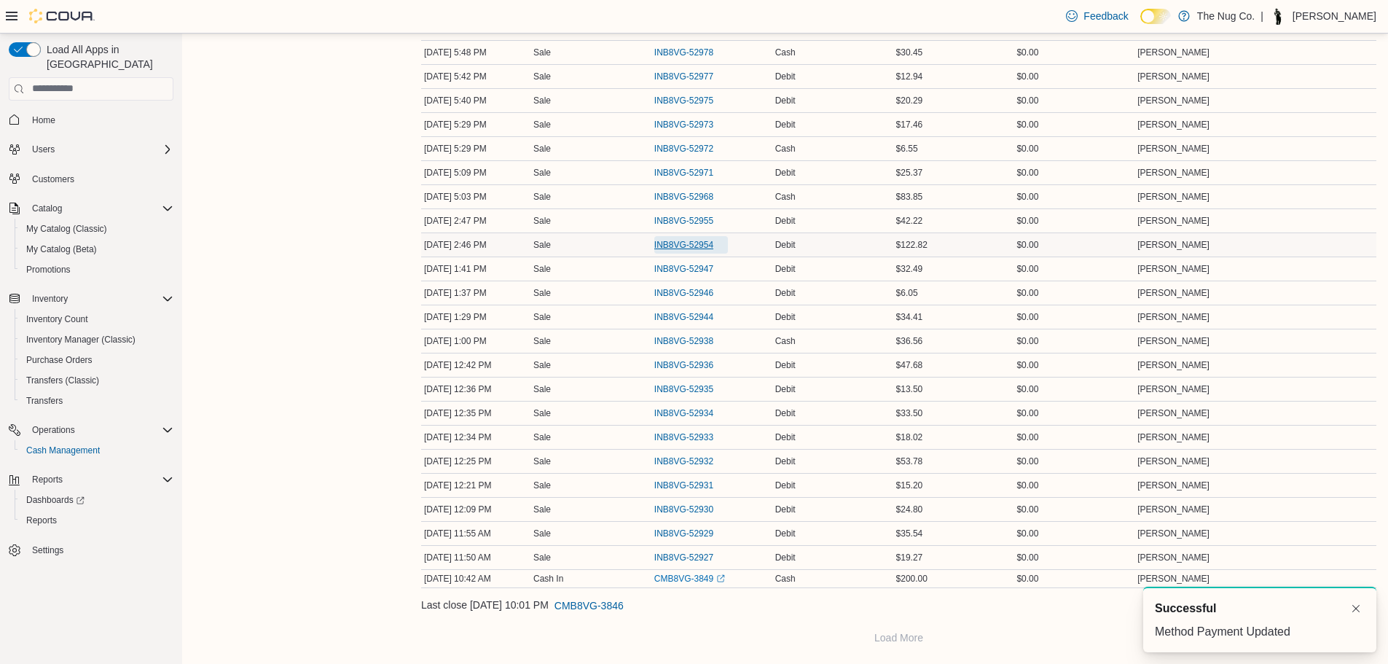
click at [686, 240] on span "INB8VG-52954" at bounding box center [683, 245] width 59 height 12
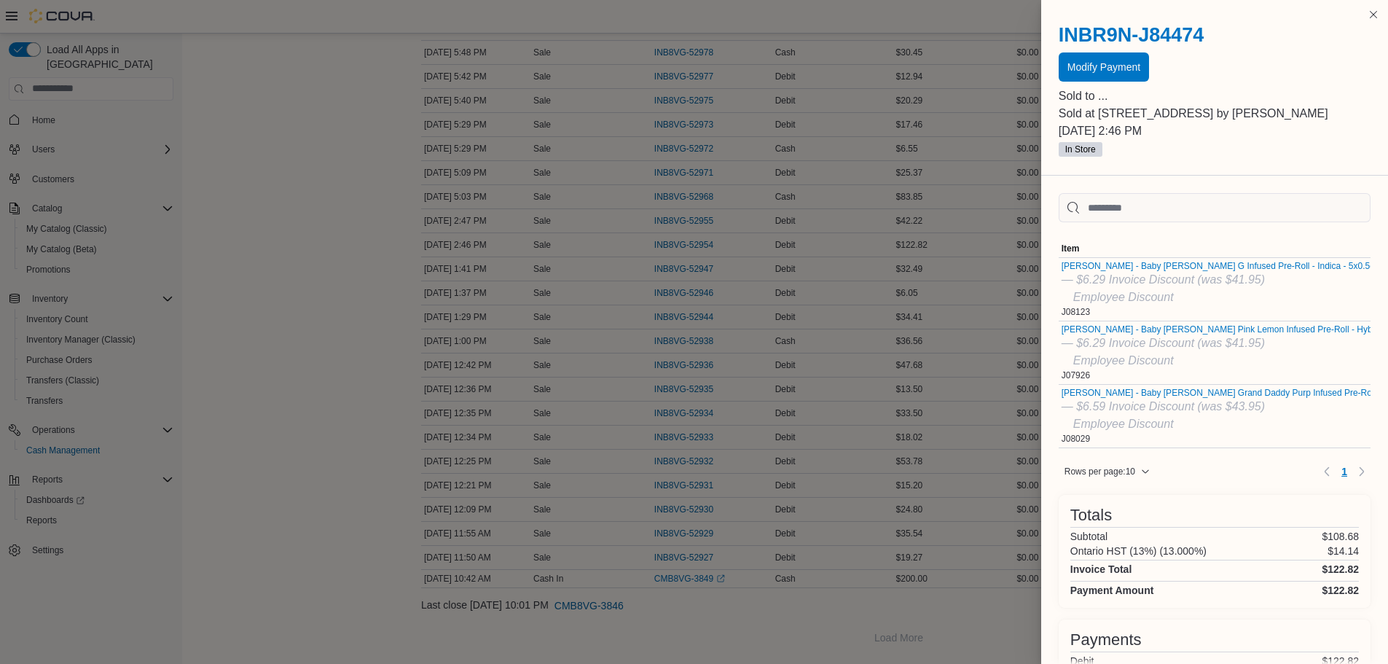
click at [1094, 82] on div at bounding box center [1215, 85] width 312 height 6
click at [1094, 68] on span "Modify Payment" at bounding box center [1103, 66] width 73 height 15
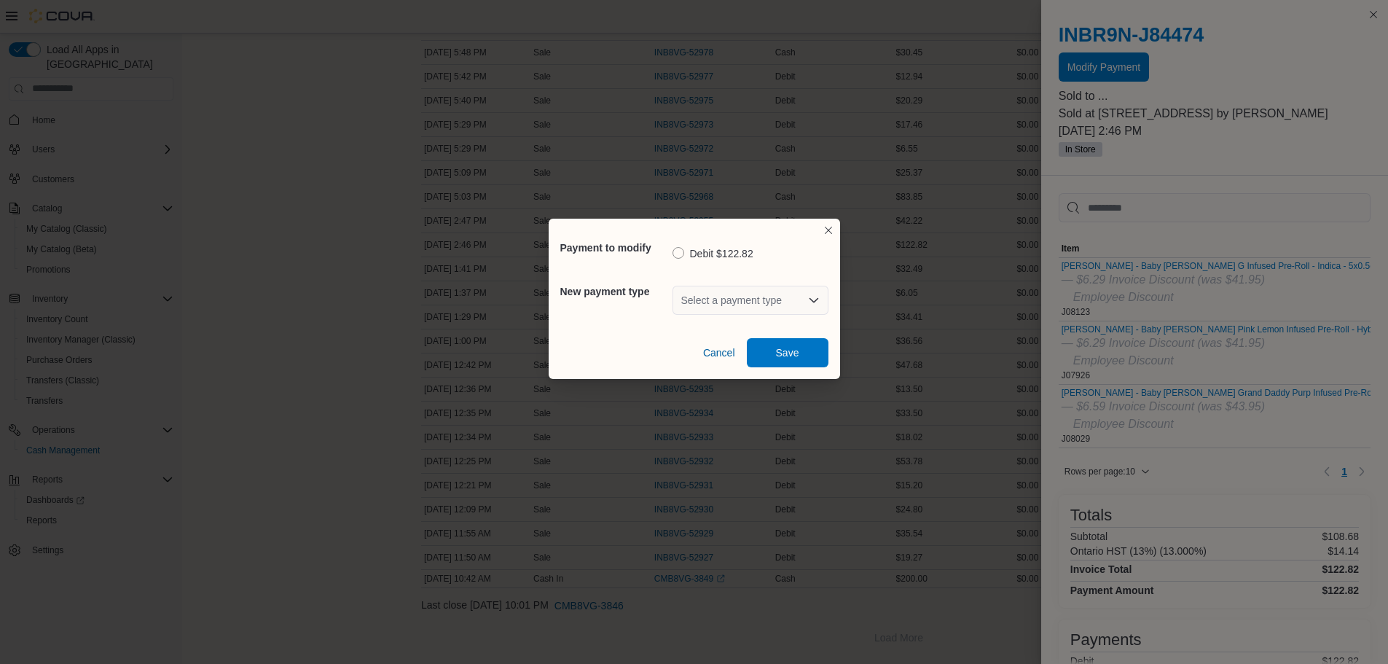
click at [718, 274] on div "New payment type Select a payment type" at bounding box center [694, 300] width 268 height 52
click at [711, 291] on div "Select a payment type" at bounding box center [750, 300] width 156 height 29
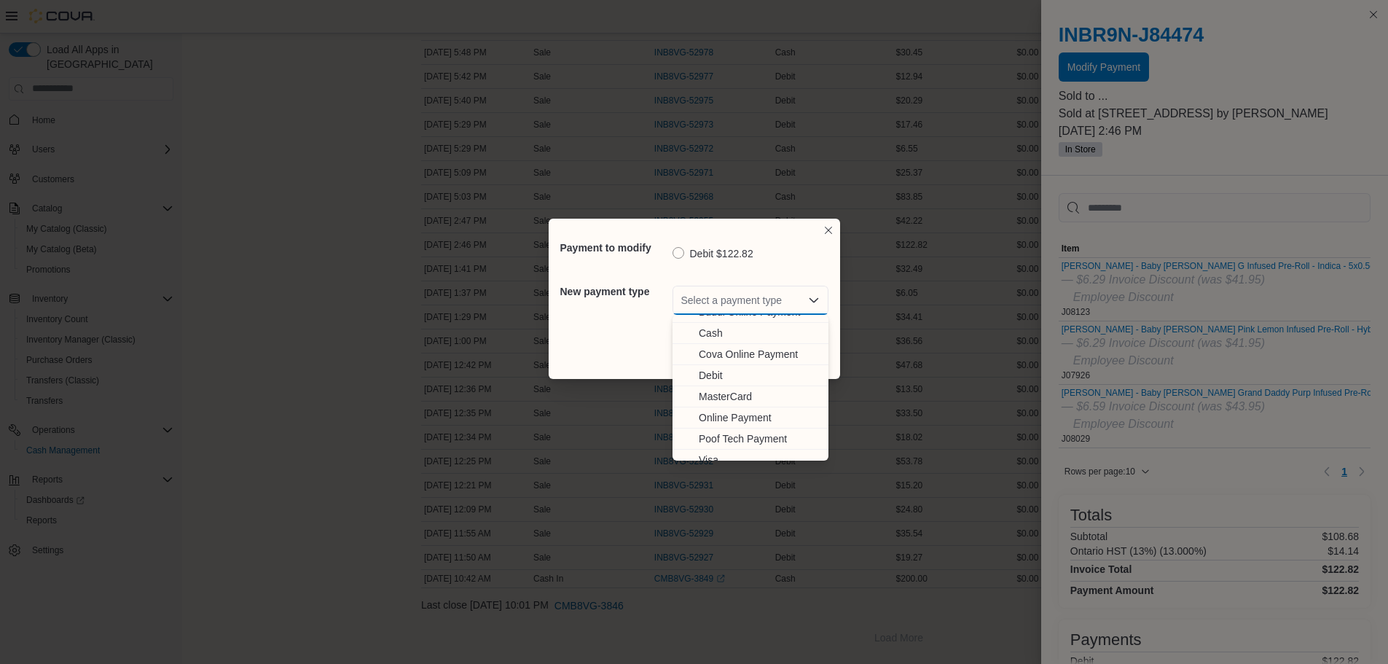
scroll to position [44, 0]
click at [707, 442] on div "Buddi In-Store Payment Buddi Online Payment Cash Cova Online Payment Debit Mast…" at bounding box center [750, 365] width 156 height 190
click at [735, 444] on span "Visa" at bounding box center [759, 449] width 121 height 15
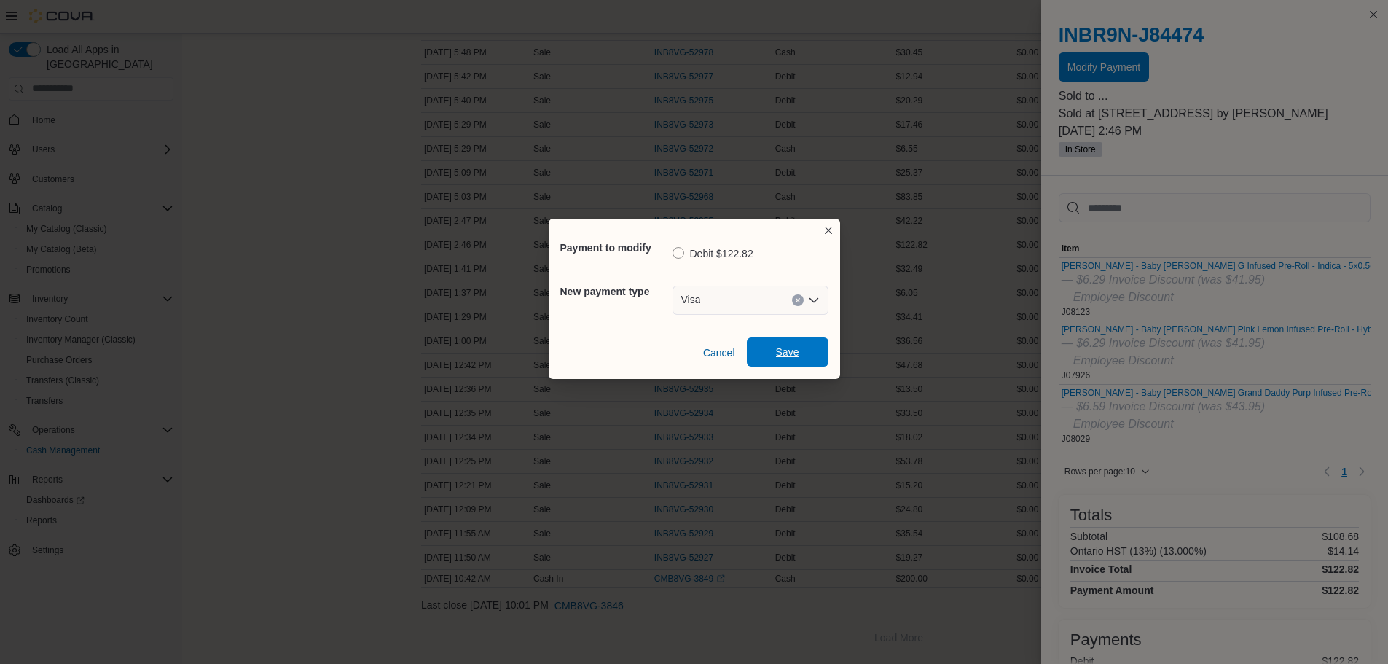
click at [782, 356] on span "Save" at bounding box center [787, 352] width 23 height 15
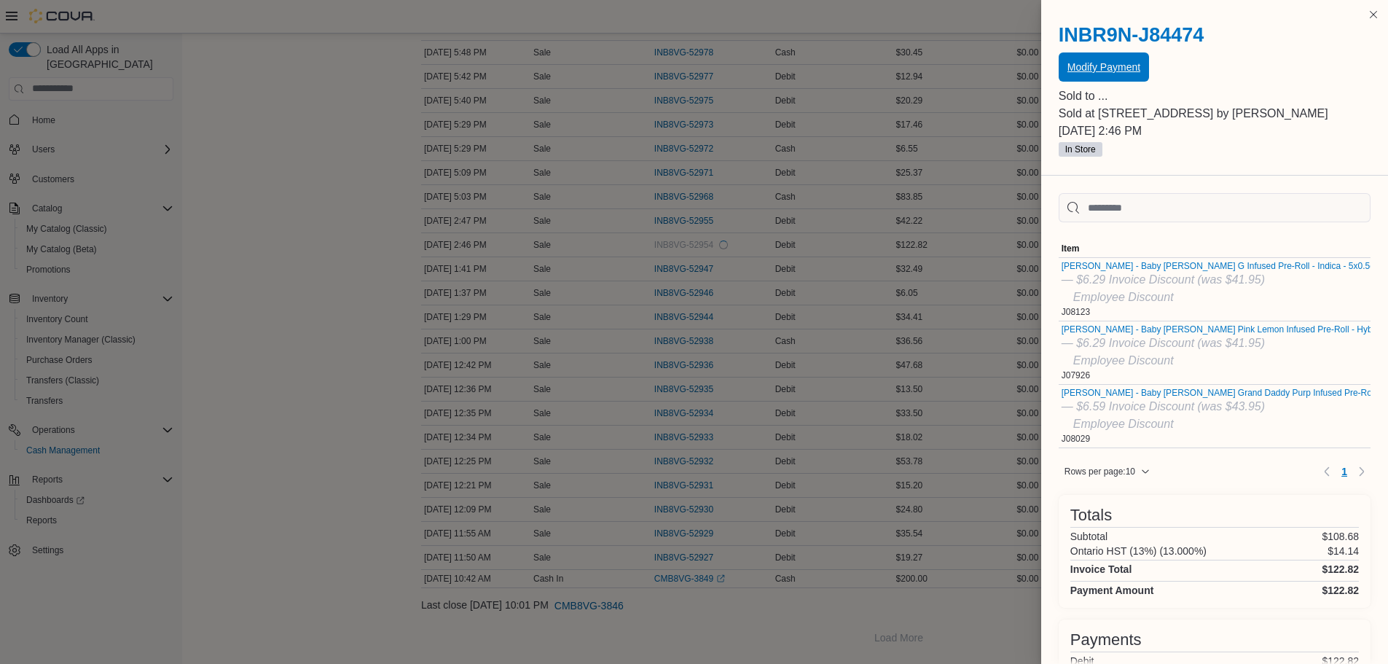
scroll to position [0, 0]
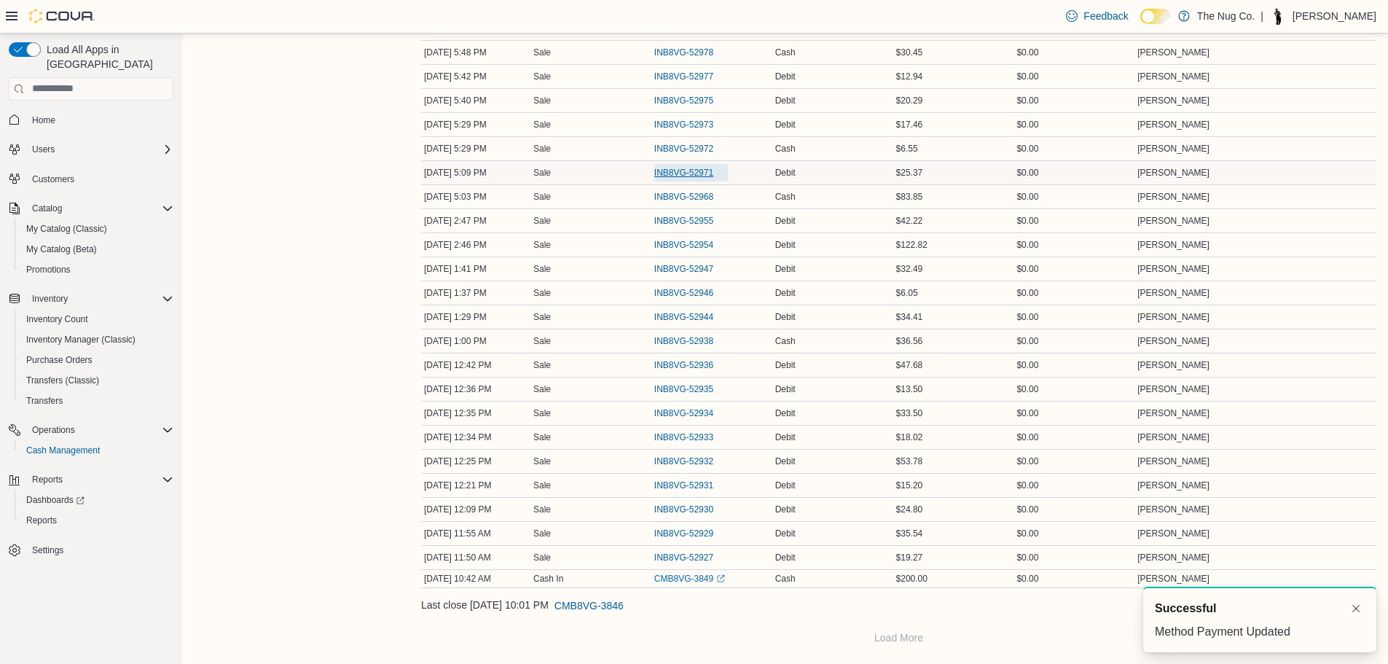
click at [690, 174] on span "INB8VG-52971" at bounding box center [683, 173] width 59 height 12
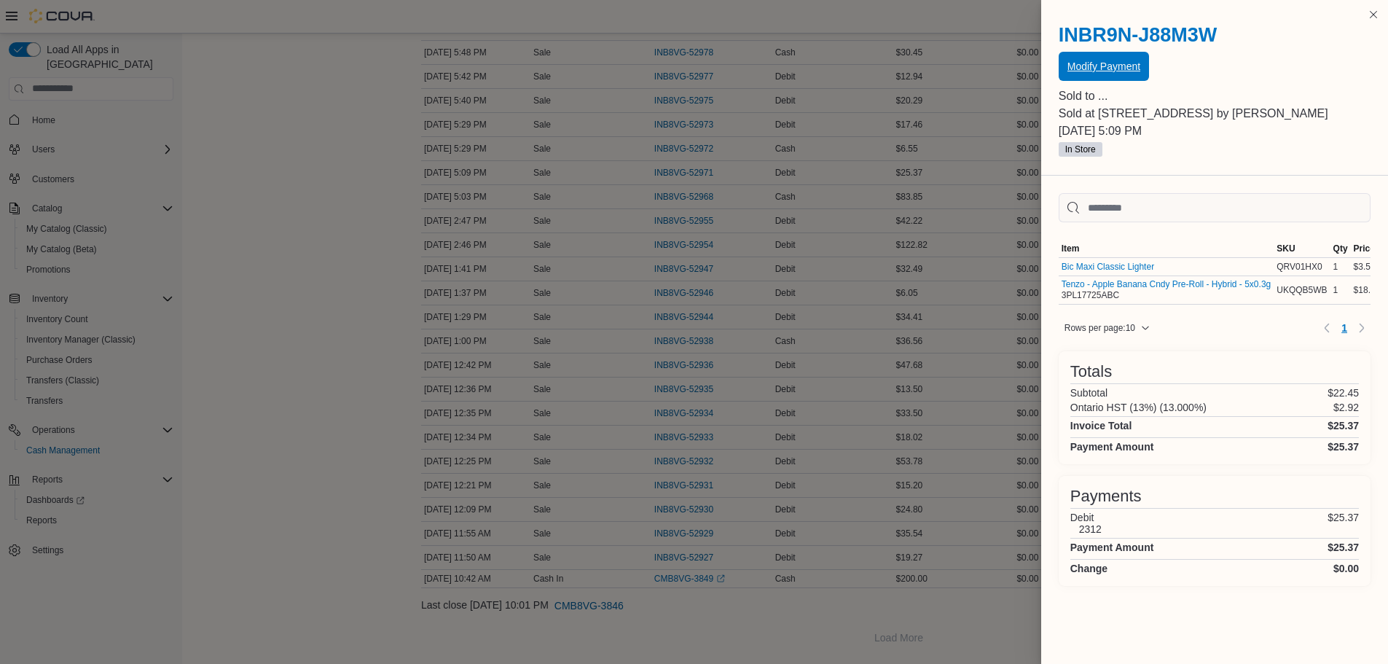
click at [1078, 60] on span "Modify Payment" at bounding box center [1103, 66] width 73 height 15
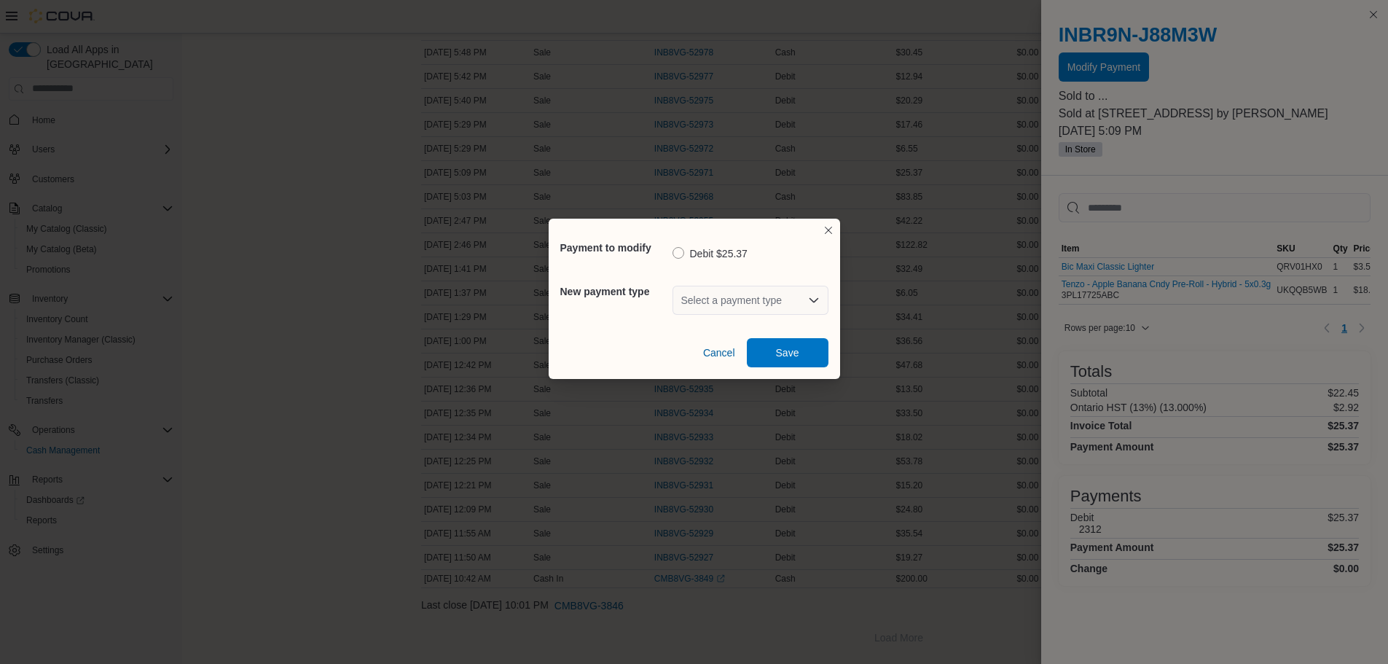
click at [707, 286] on div "Select a payment type" at bounding box center [750, 300] width 156 height 47
click at [708, 295] on div "Select a payment type" at bounding box center [750, 300] width 156 height 29
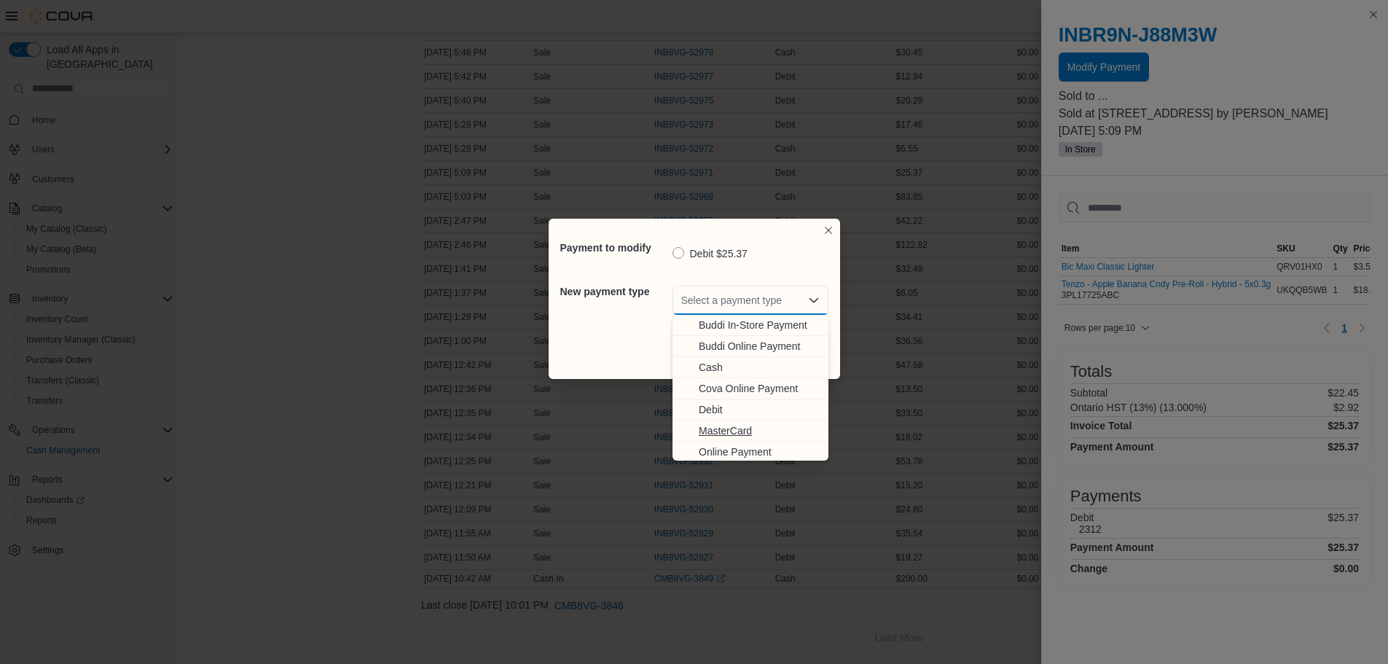
click at [712, 425] on span "MasterCard" at bounding box center [759, 430] width 121 height 15
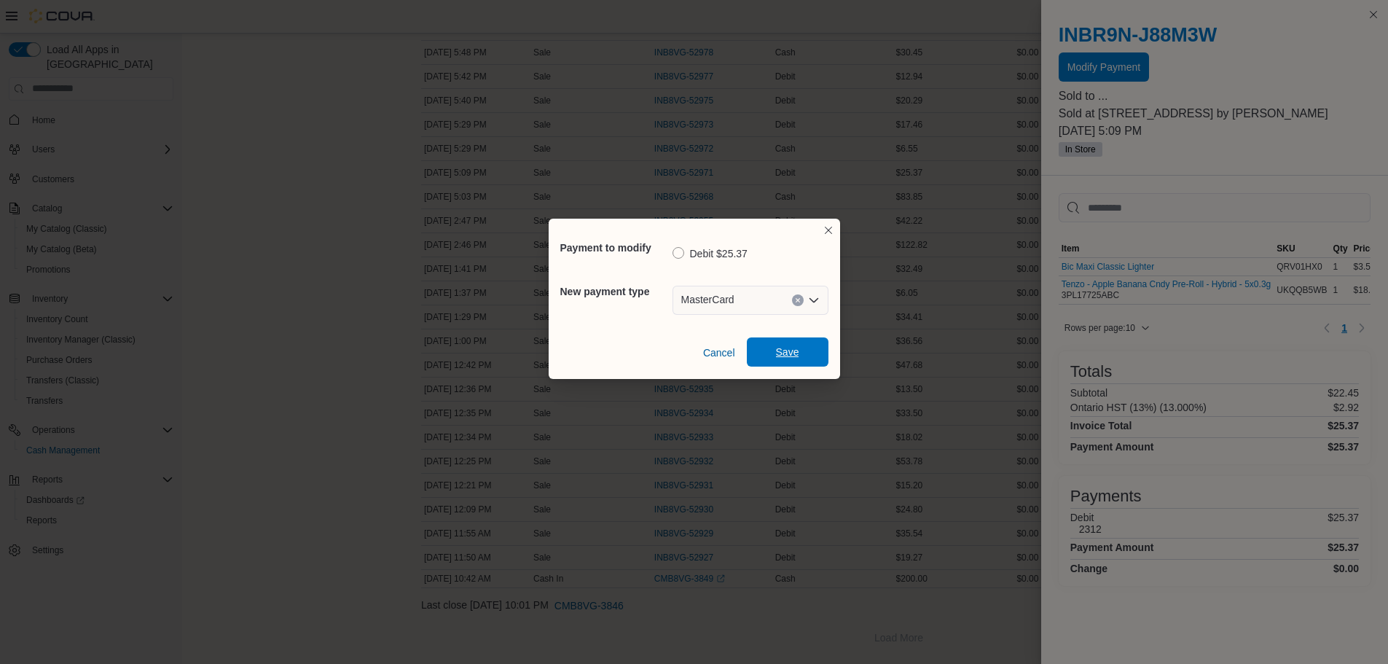
click at [773, 356] on span "Save" at bounding box center [788, 351] width 64 height 29
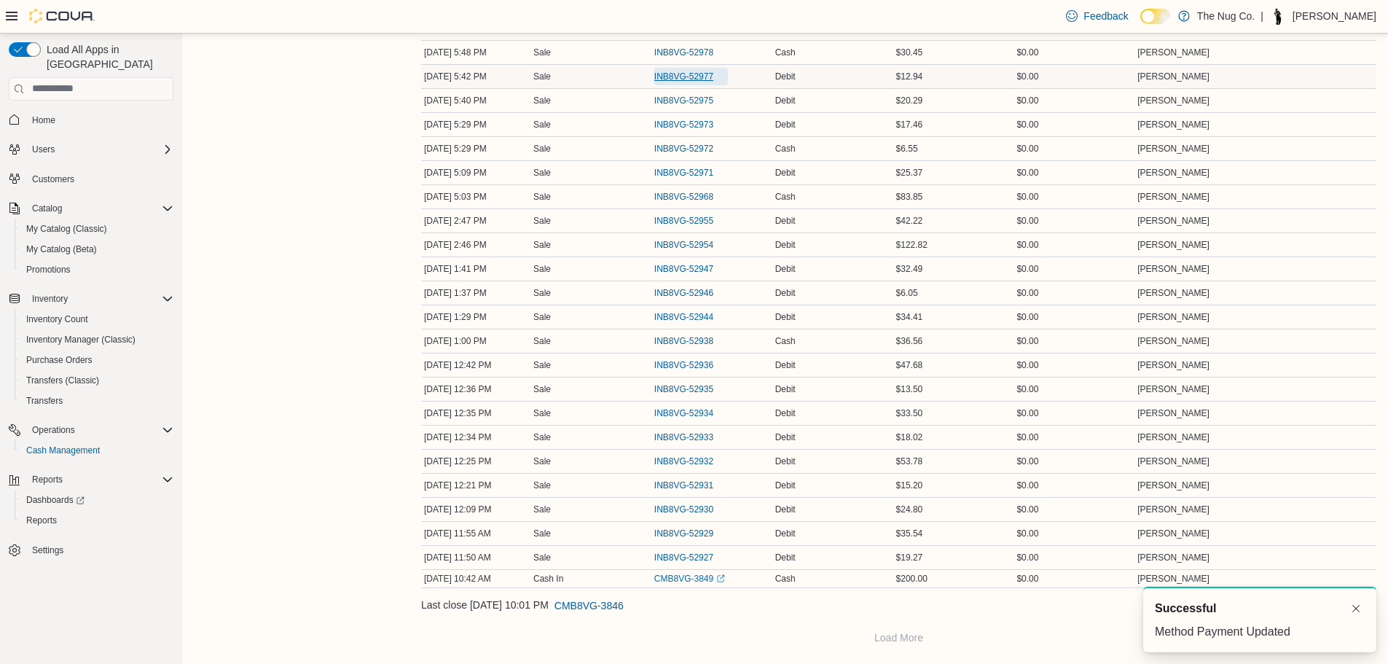
click at [688, 77] on span "INB8VG-52977" at bounding box center [683, 77] width 59 height 12
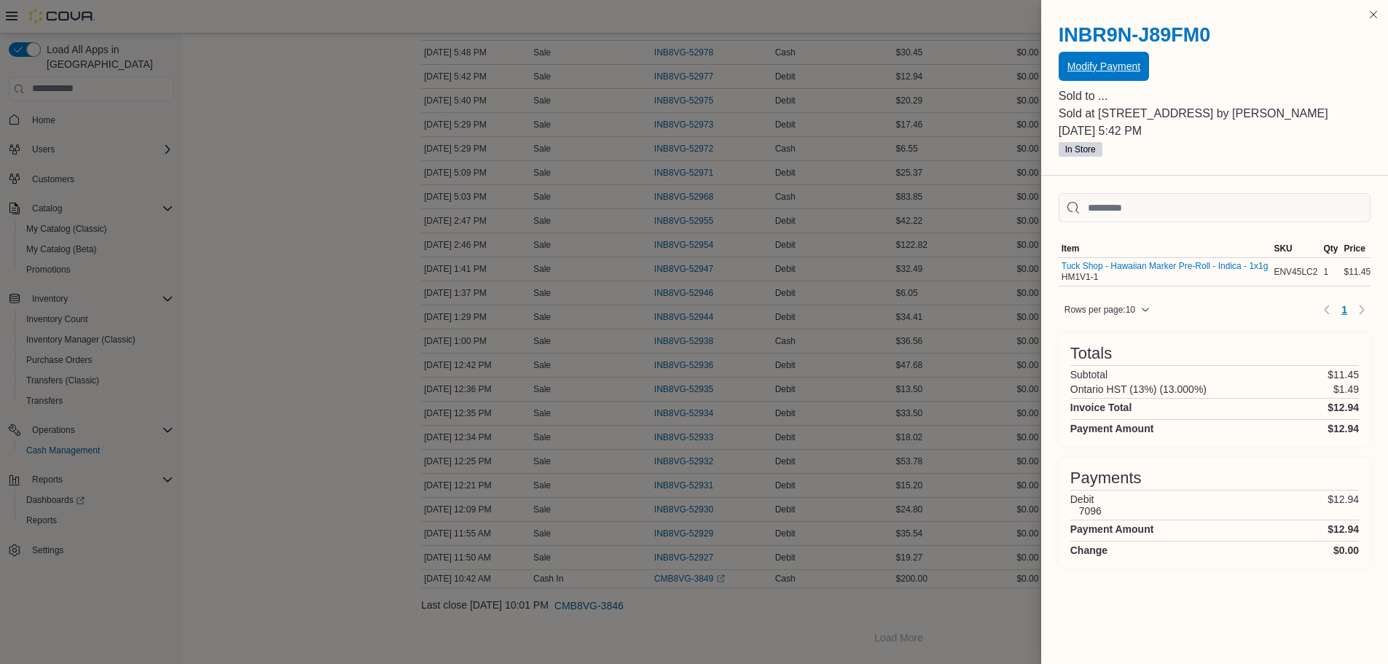
click at [1074, 60] on span "Modify Payment" at bounding box center [1103, 66] width 73 height 29
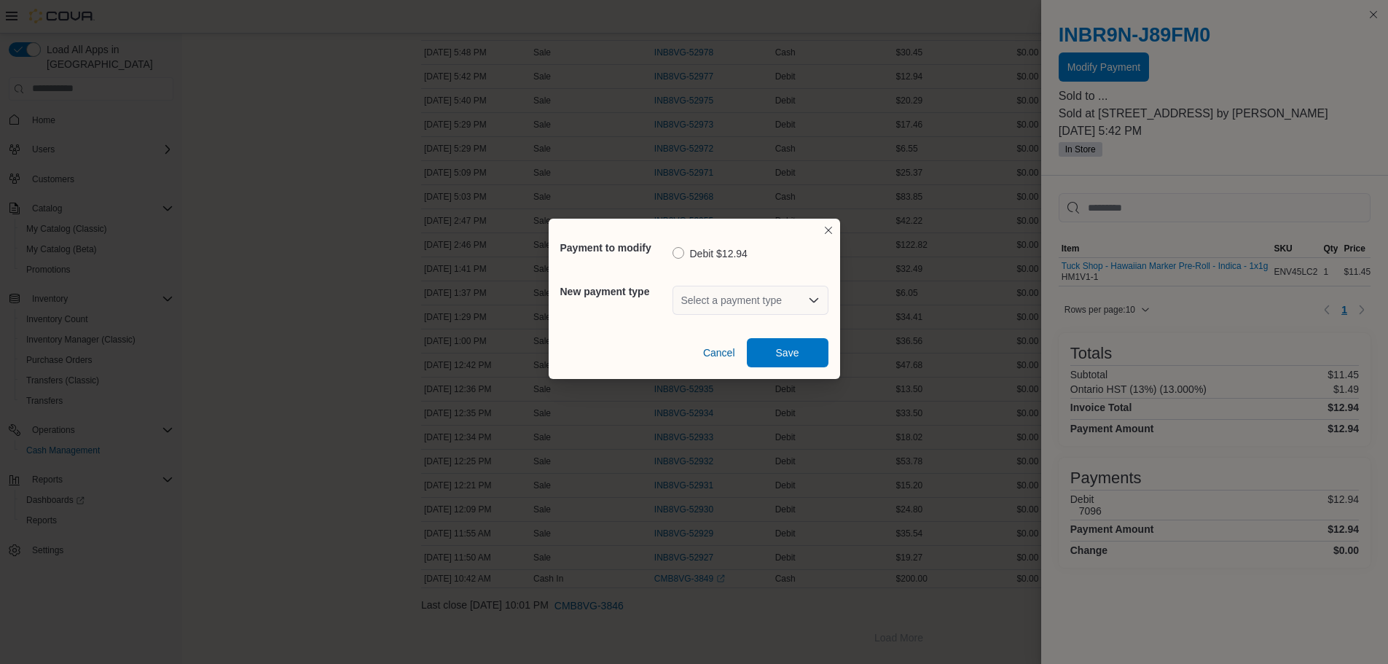
click at [747, 304] on div "Select a payment type" at bounding box center [750, 300] width 156 height 29
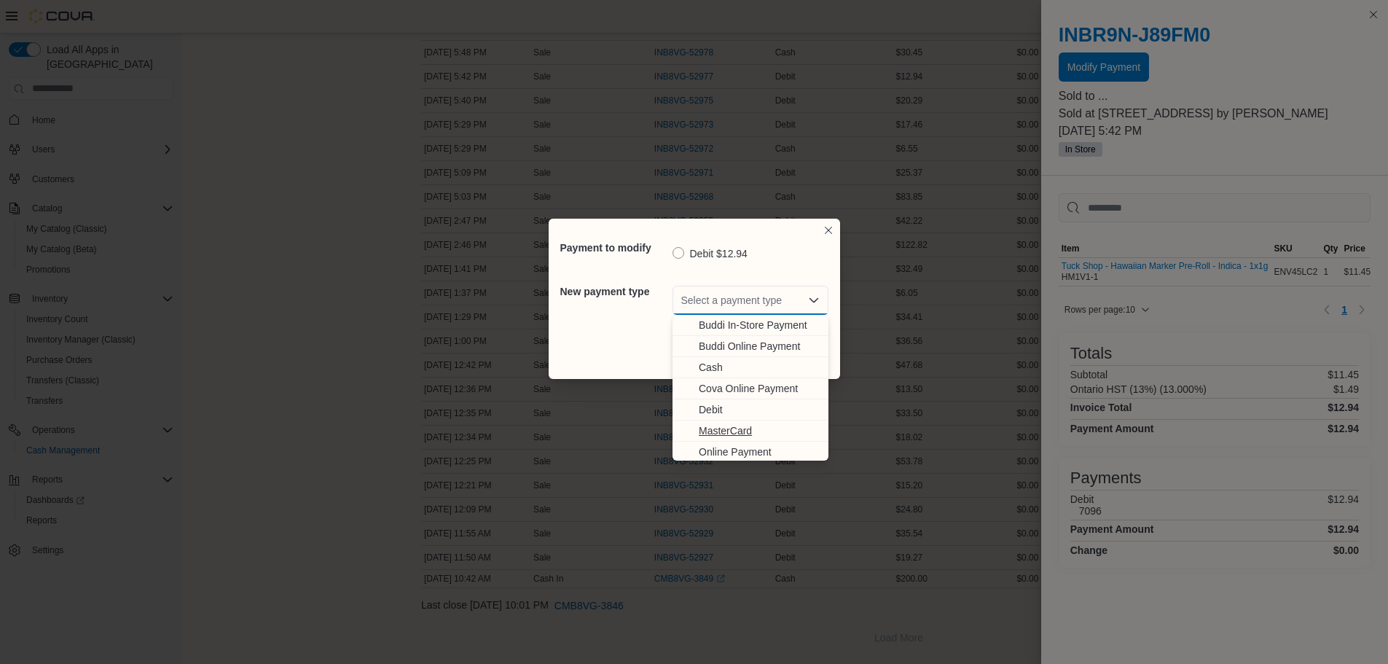
click at [730, 429] on span "MasterCard" at bounding box center [759, 430] width 121 height 15
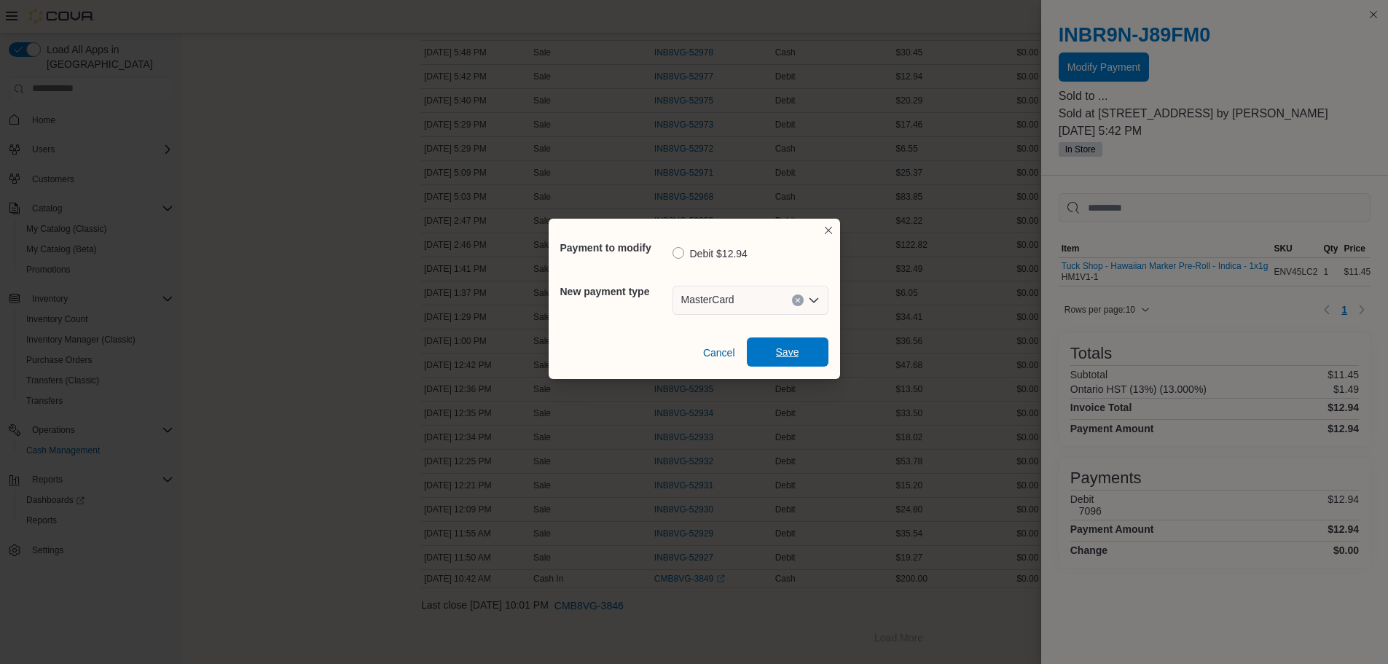
click at [778, 352] on span "Save" at bounding box center [787, 352] width 23 height 15
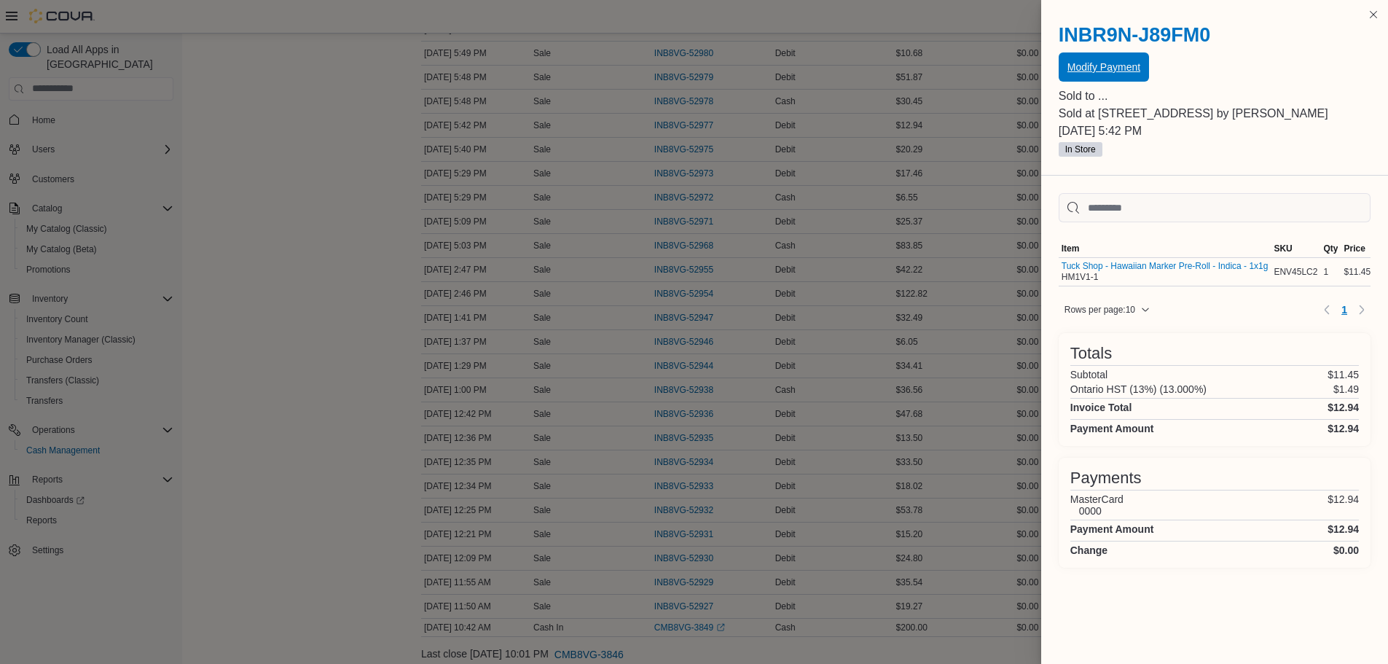
scroll to position [930, 0]
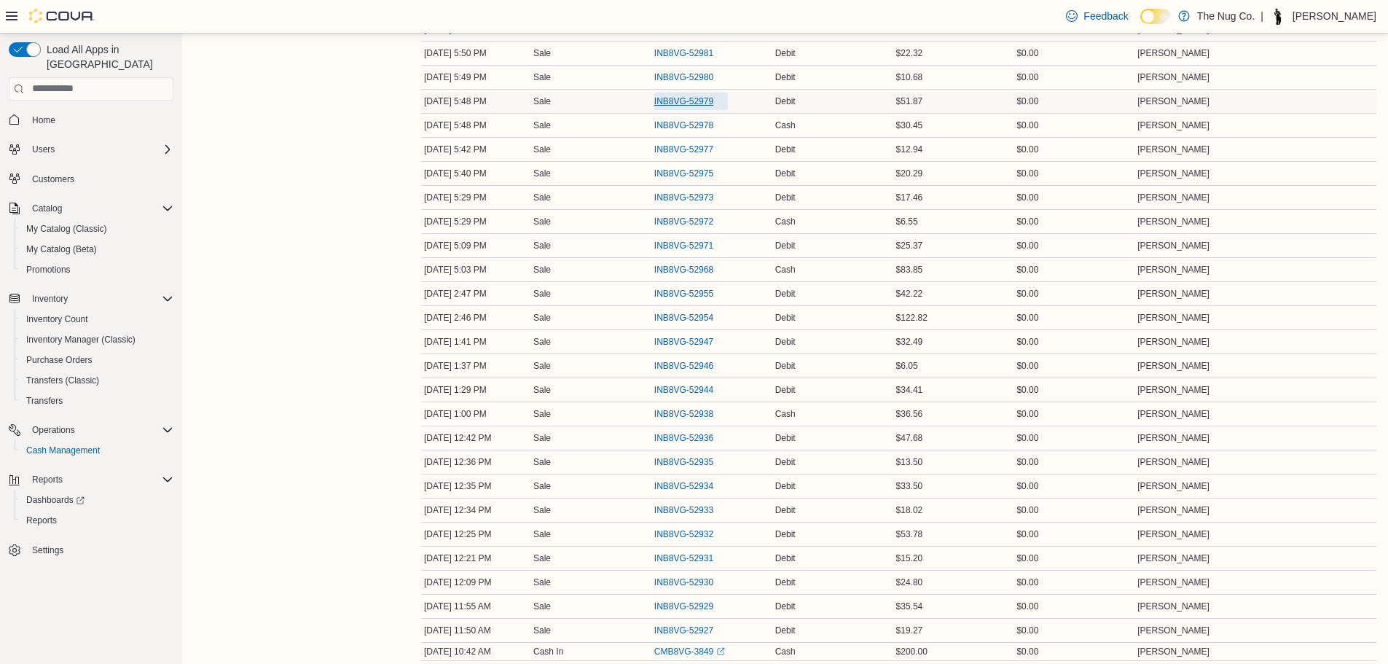
click at [691, 95] on span "INB8VG-52979" at bounding box center [683, 101] width 59 height 12
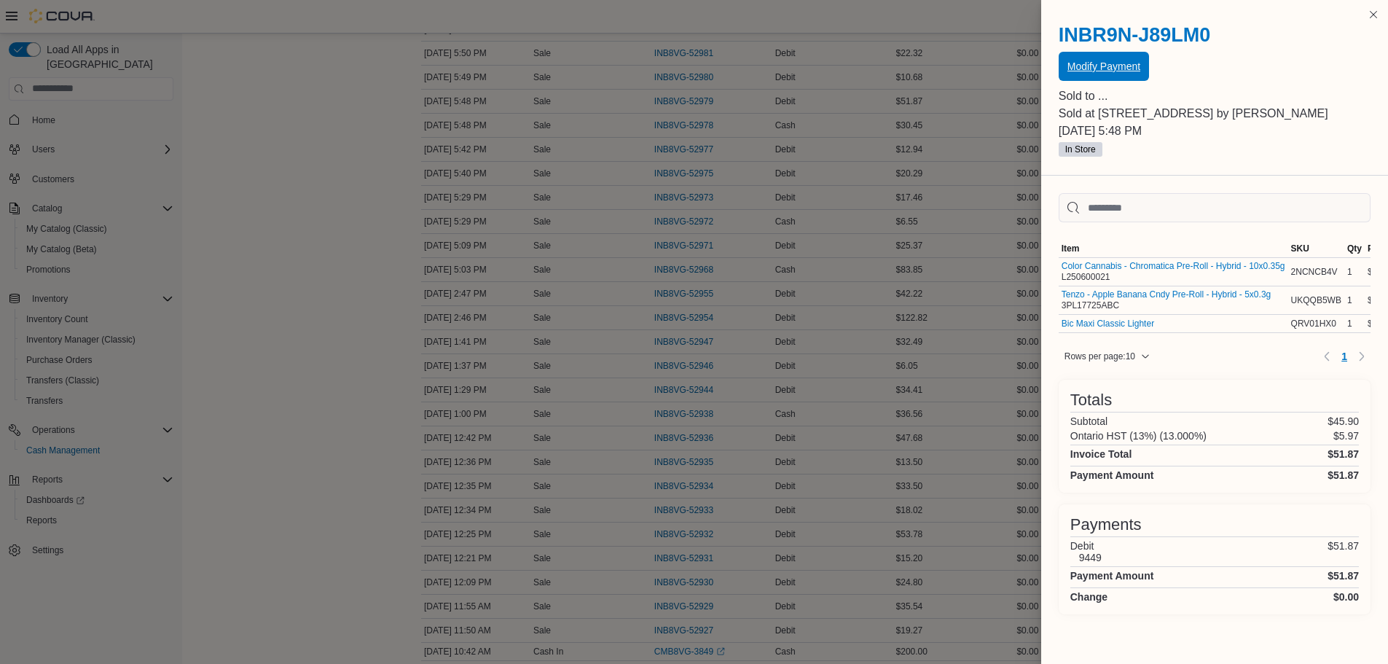
click at [1131, 58] on span "Modify Payment" at bounding box center [1103, 66] width 73 height 29
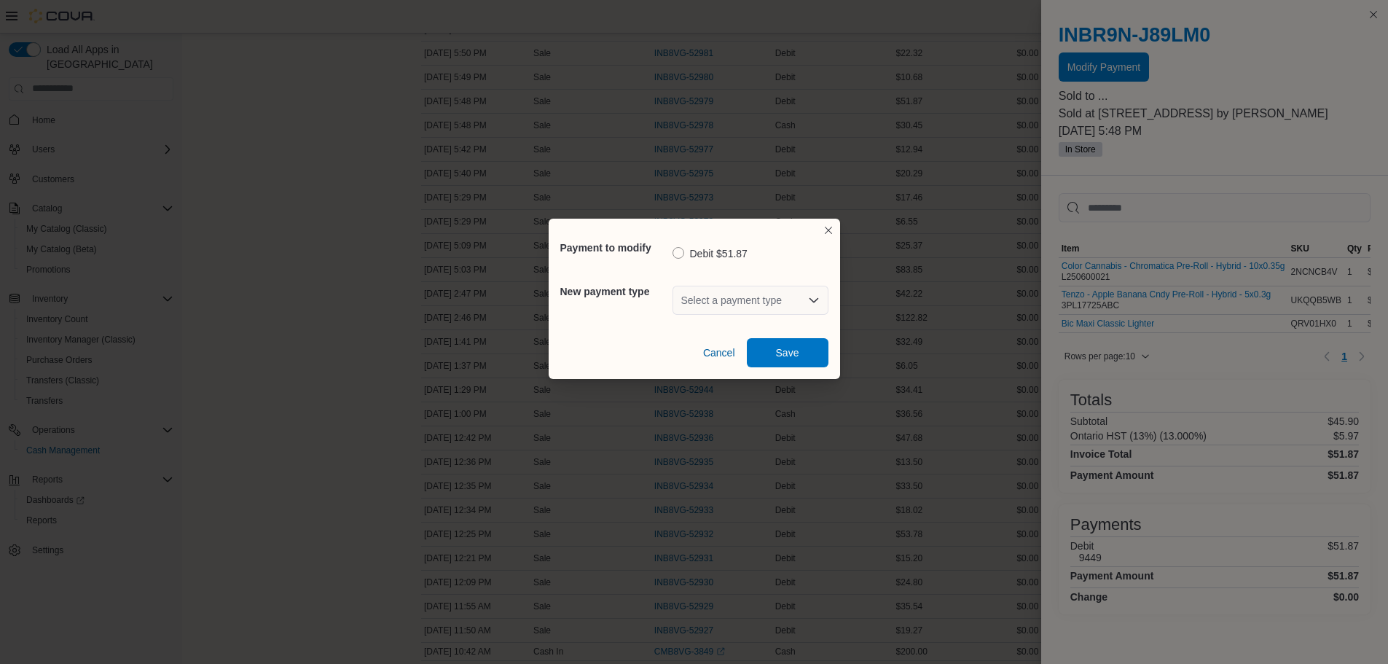
click at [670, 300] on div "New payment type Select a payment type" at bounding box center [694, 300] width 268 height 52
click at [679, 303] on div "Select a payment type" at bounding box center [750, 300] width 156 height 29
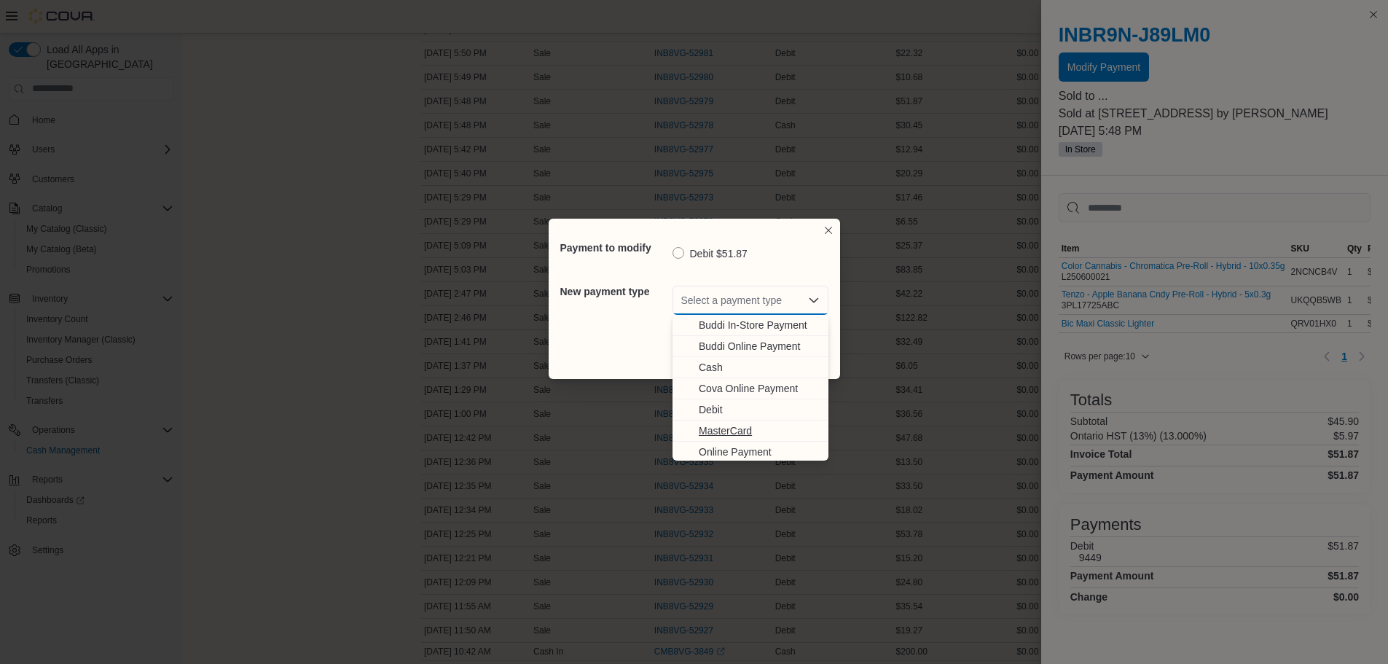
click at [746, 432] on span "MasterCard" at bounding box center [759, 430] width 121 height 15
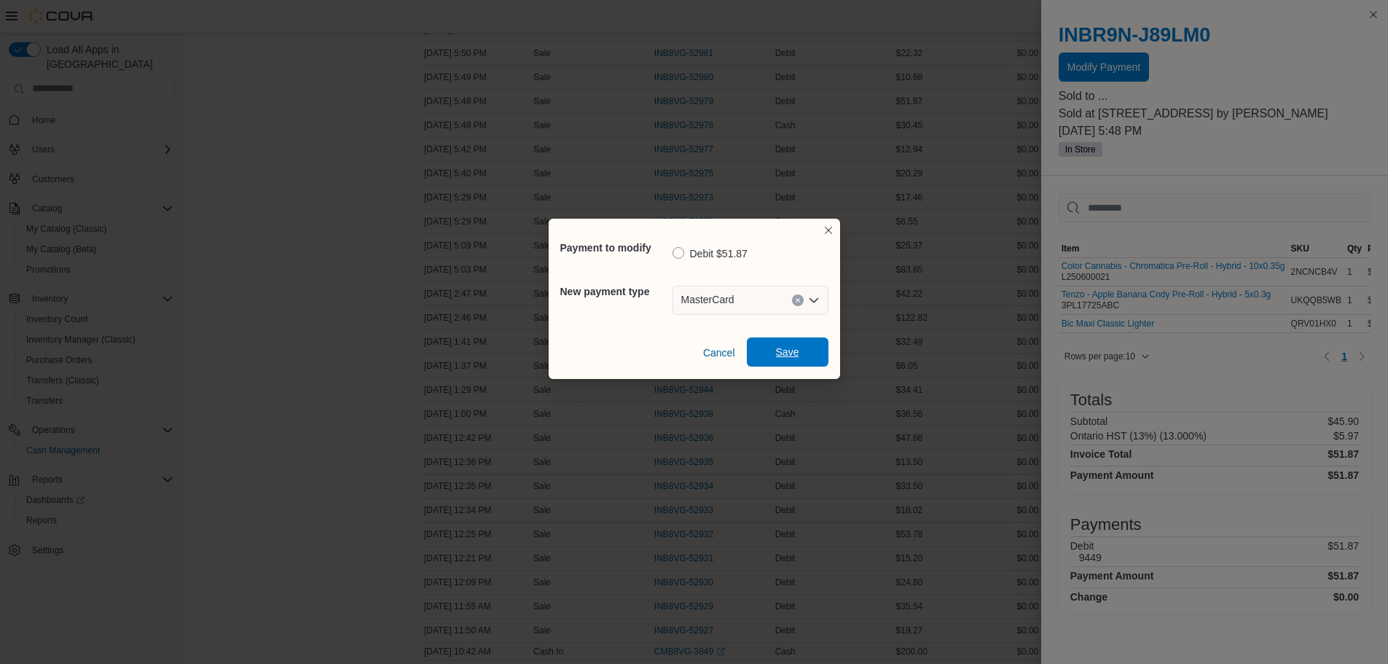
click at [796, 346] on span "Save" at bounding box center [787, 352] width 23 height 15
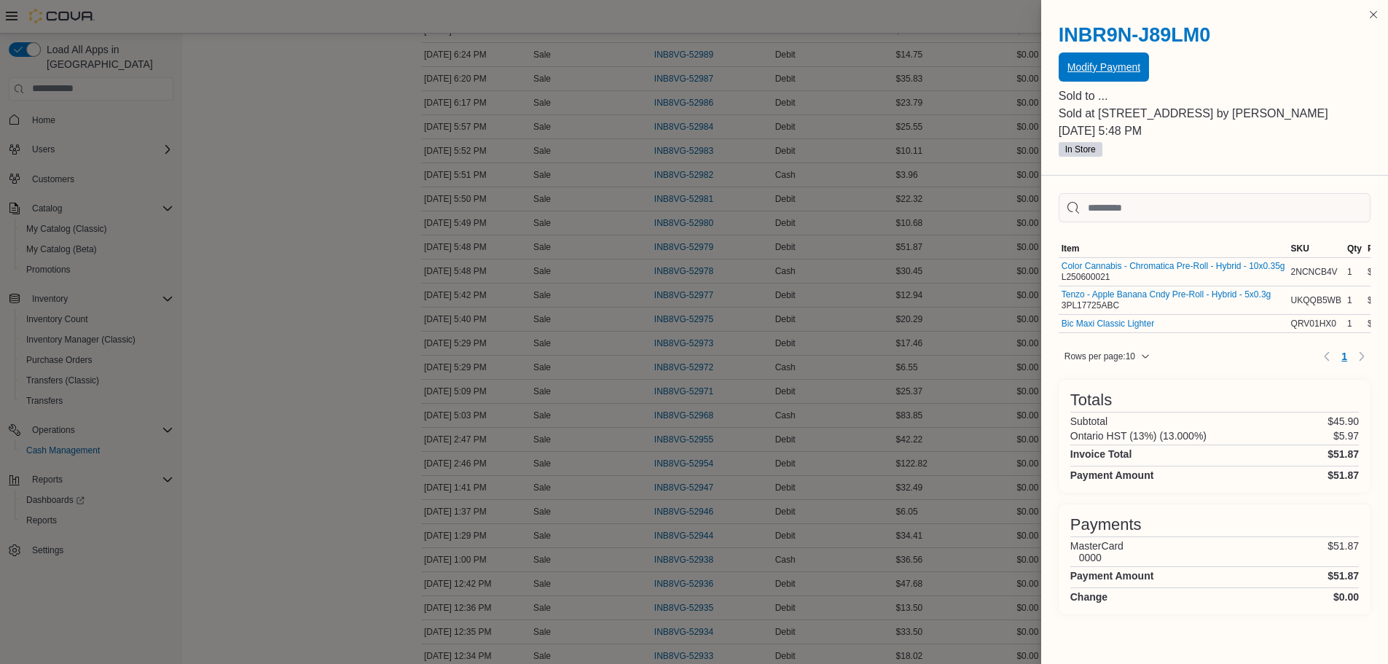
scroll to position [712, 0]
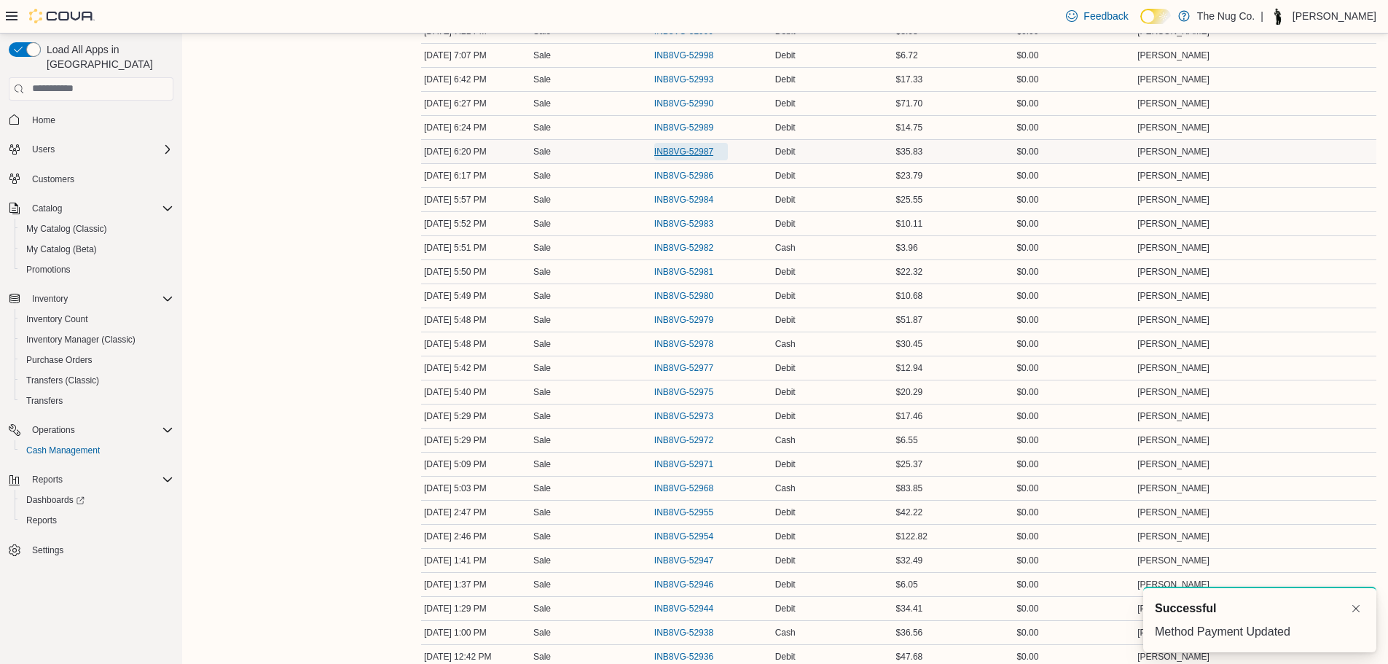
click at [667, 153] on span "INB8VG-52987" at bounding box center [683, 152] width 59 height 12
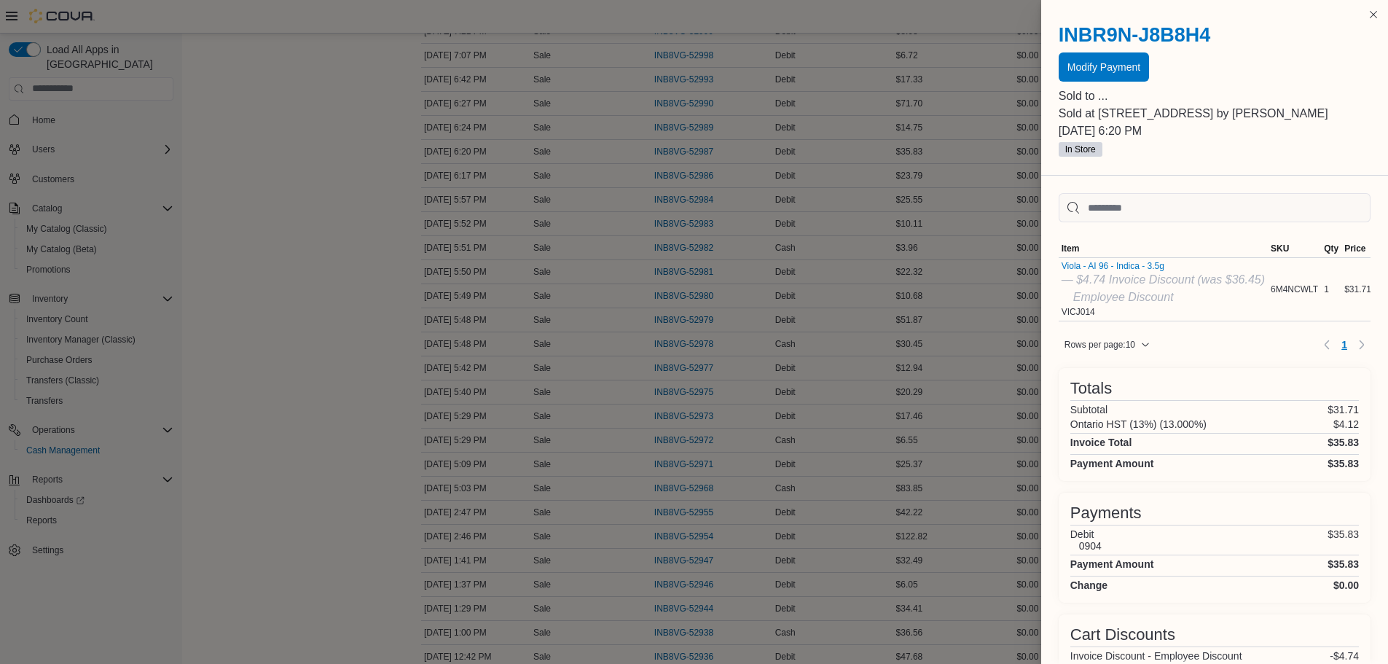
click at [1125, 50] on div "INBR9N-J8B8H4 Modify Payment" at bounding box center [1215, 52] width 312 height 58
click at [1118, 63] on span "Modify Payment" at bounding box center [1103, 66] width 73 height 15
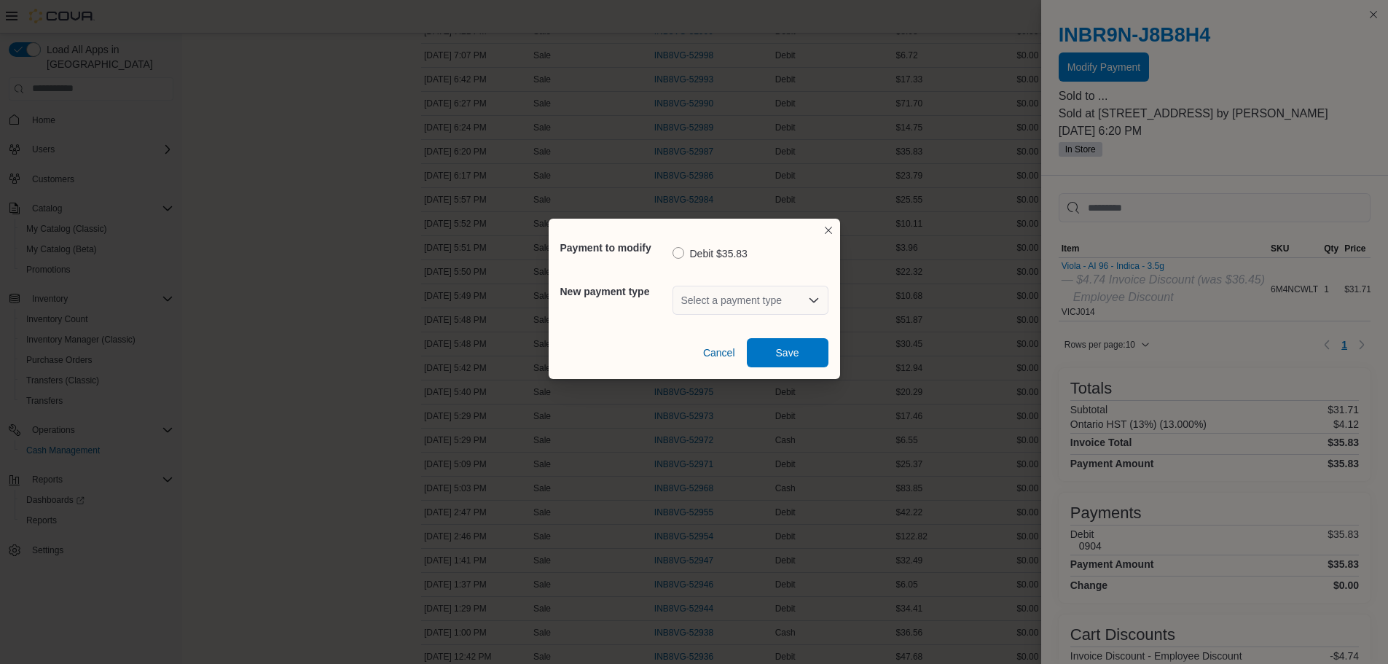
click at [751, 317] on div "Select a payment type" at bounding box center [750, 300] width 156 height 47
click at [752, 307] on div "Select a payment type" at bounding box center [750, 300] width 156 height 29
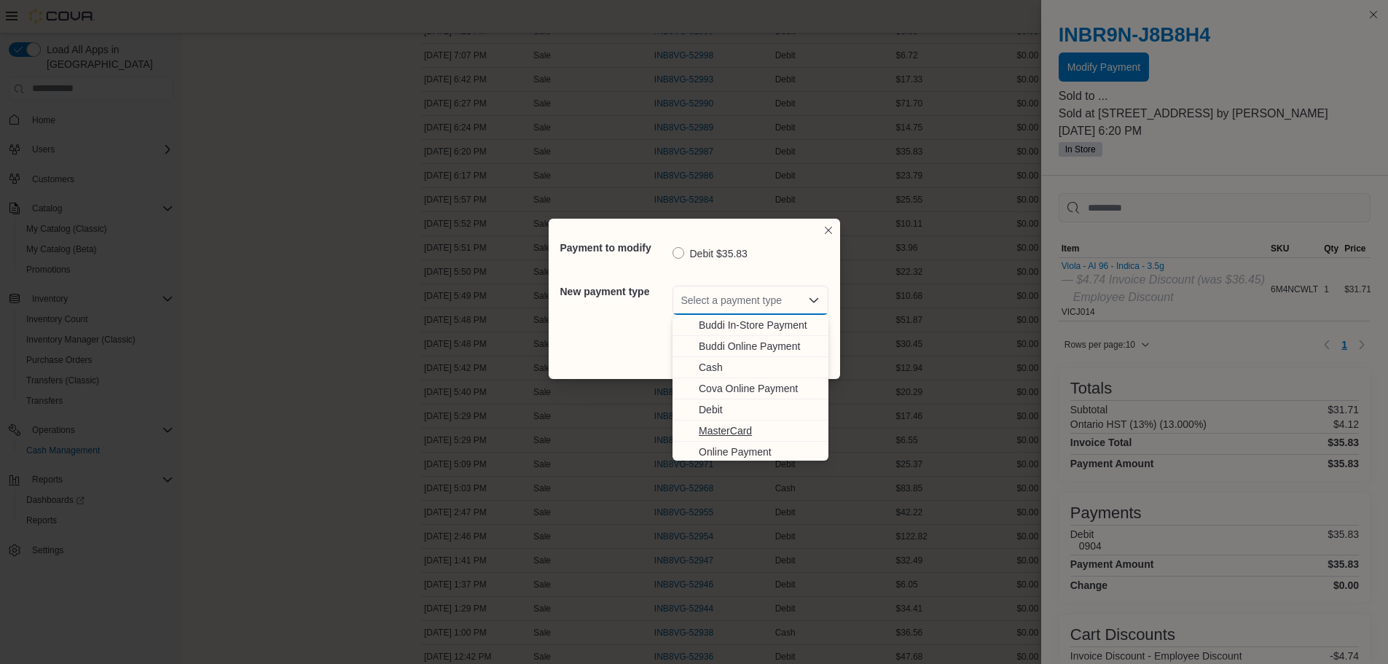
click at [731, 423] on button "MasterCard" at bounding box center [750, 430] width 156 height 21
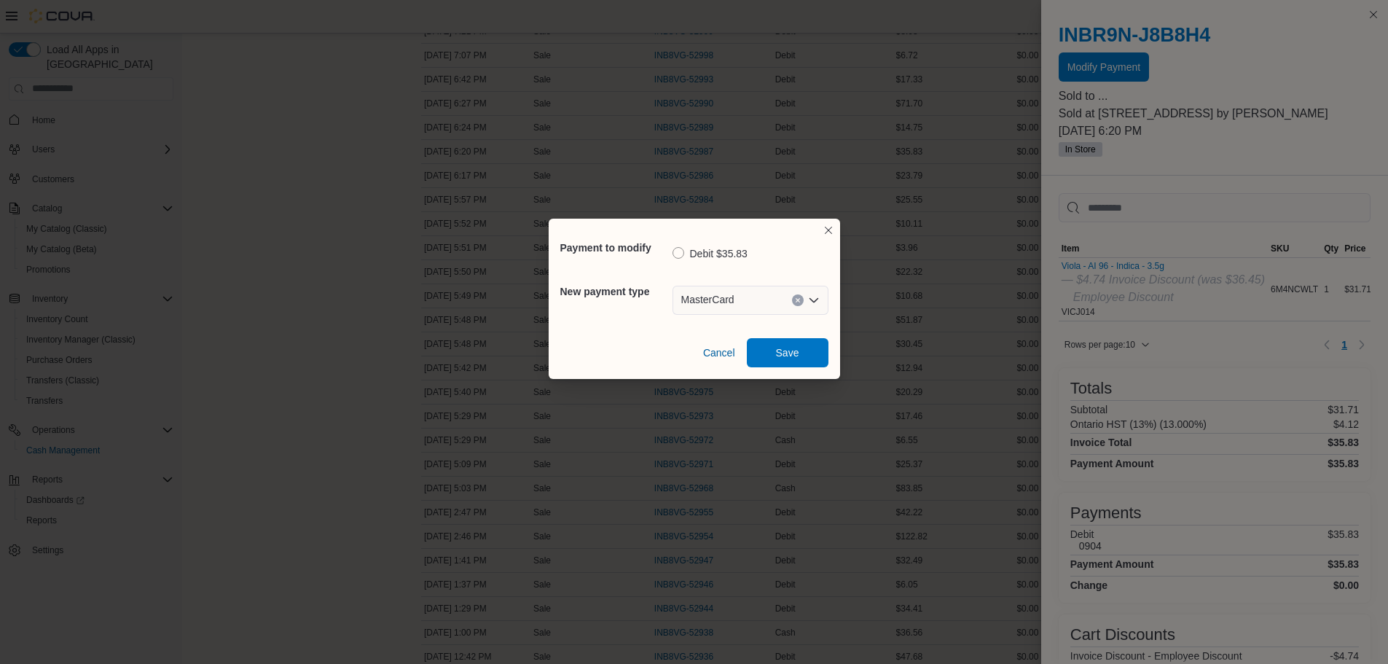
click at [785, 335] on div "Cancel Save" at bounding box center [694, 346] width 268 height 41
click at [784, 349] on span "Save" at bounding box center [787, 352] width 23 height 15
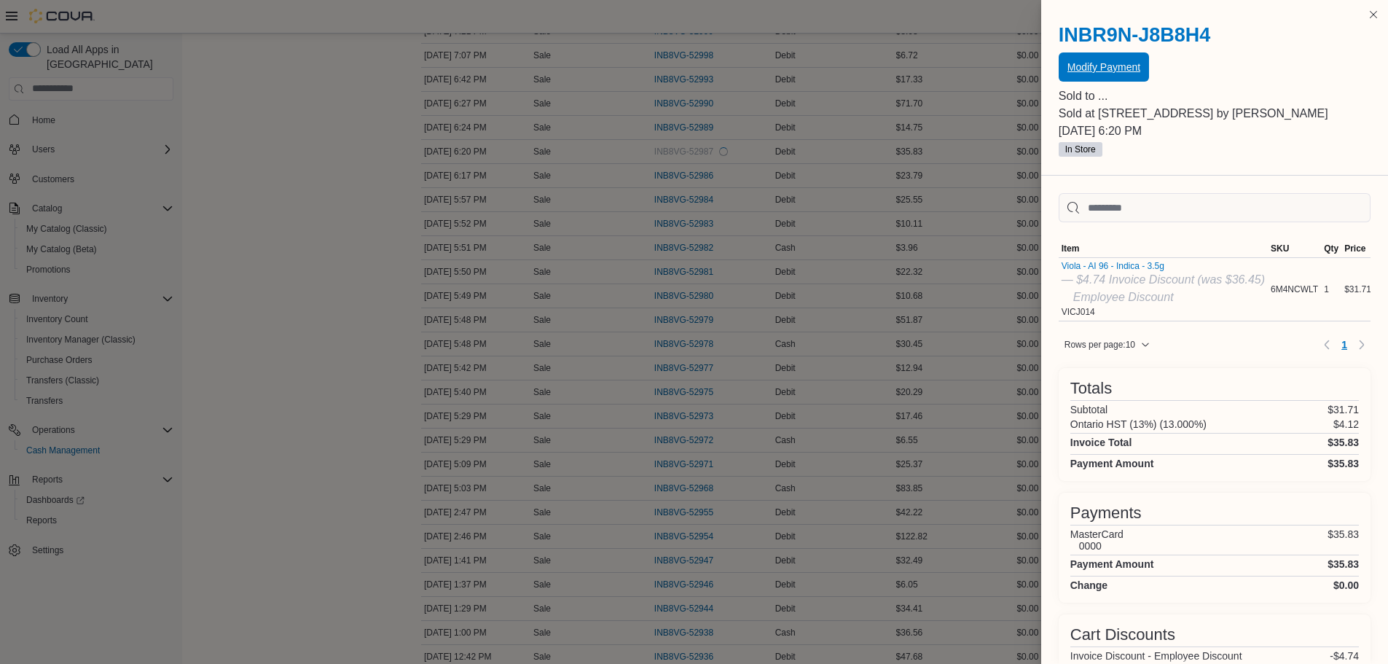
scroll to position [639, 0]
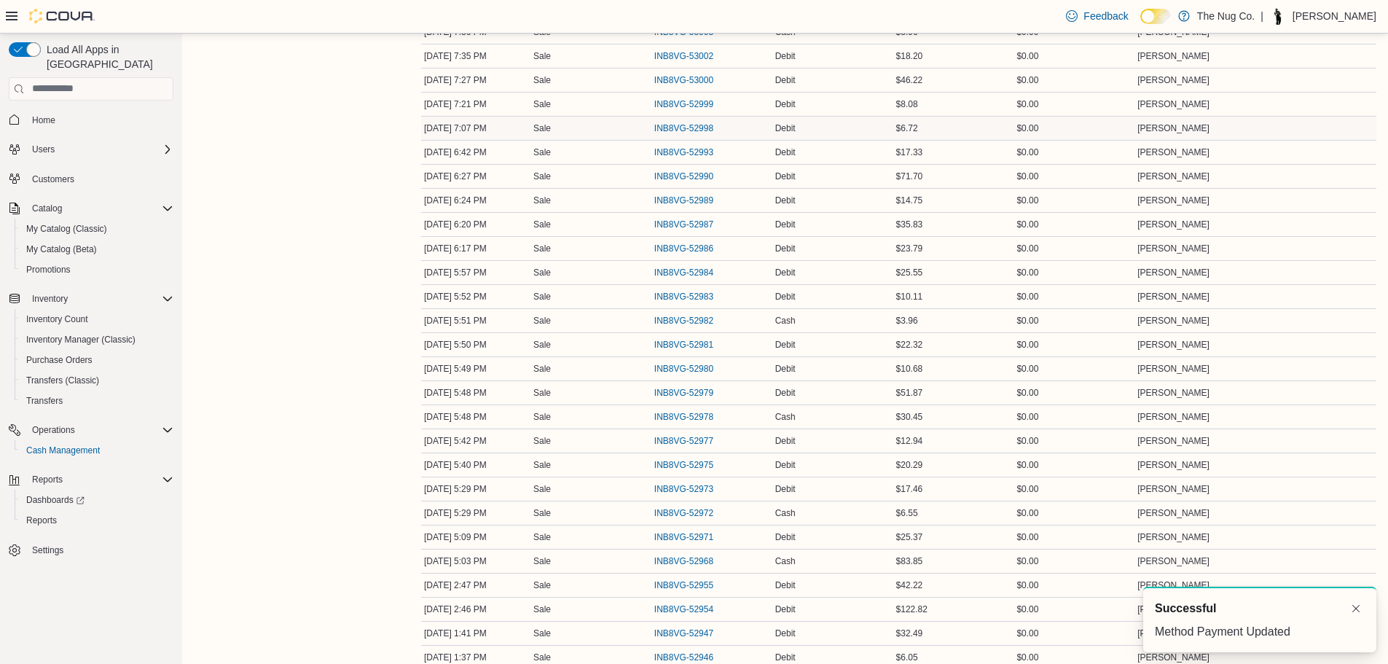
click at [694, 138] on div "INB8VG-52998" at bounding box center [711, 128] width 121 height 23
click at [691, 147] on span "INB8VG-52993" at bounding box center [683, 152] width 59 height 12
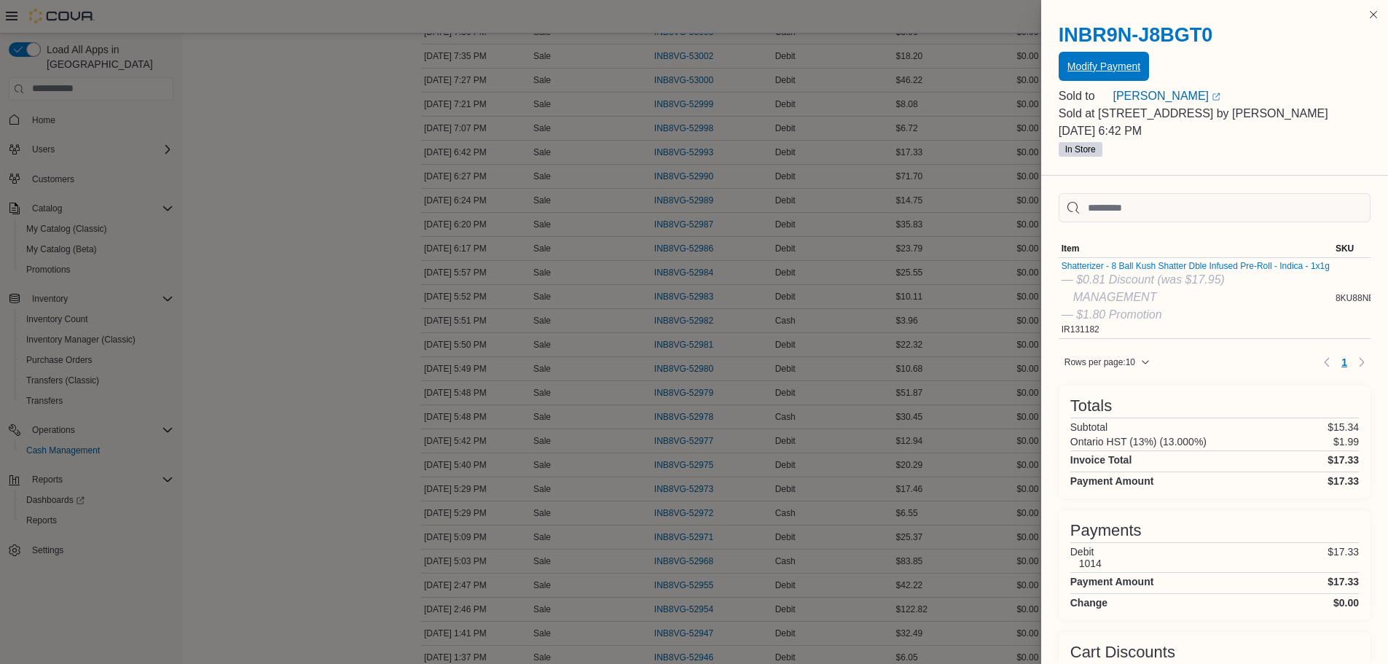
click at [1099, 65] on span "Modify Payment" at bounding box center [1103, 66] width 73 height 15
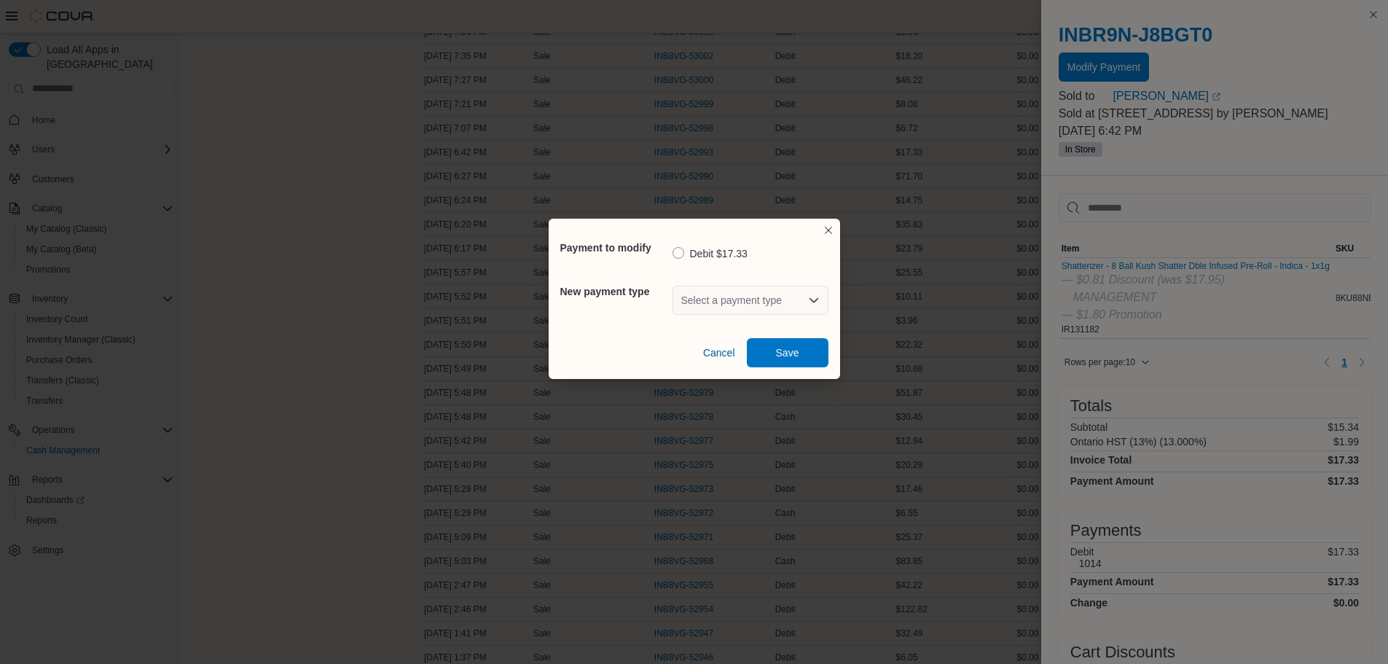
click at [793, 299] on div "Select a payment type" at bounding box center [750, 300] width 156 height 29
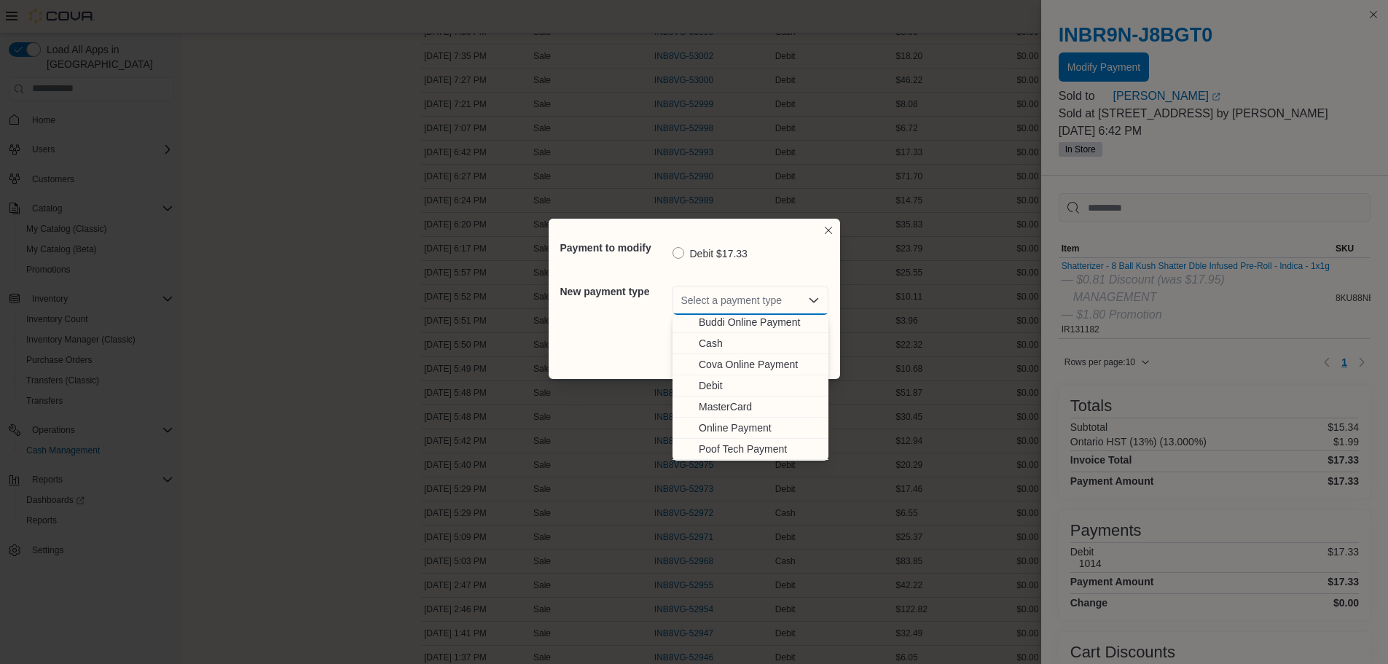
scroll to position [44, 0]
click at [724, 454] on span "Visa" at bounding box center [759, 449] width 121 height 15
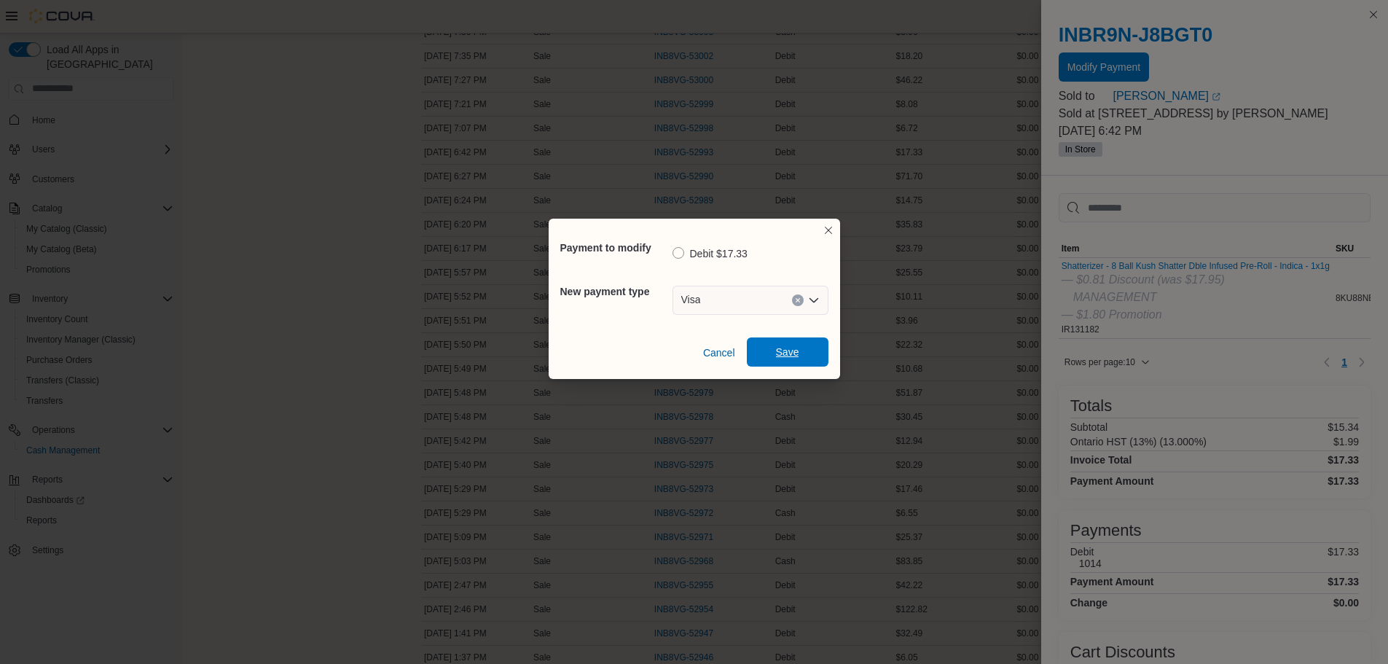
click at [764, 358] on span "Save" at bounding box center [788, 351] width 64 height 29
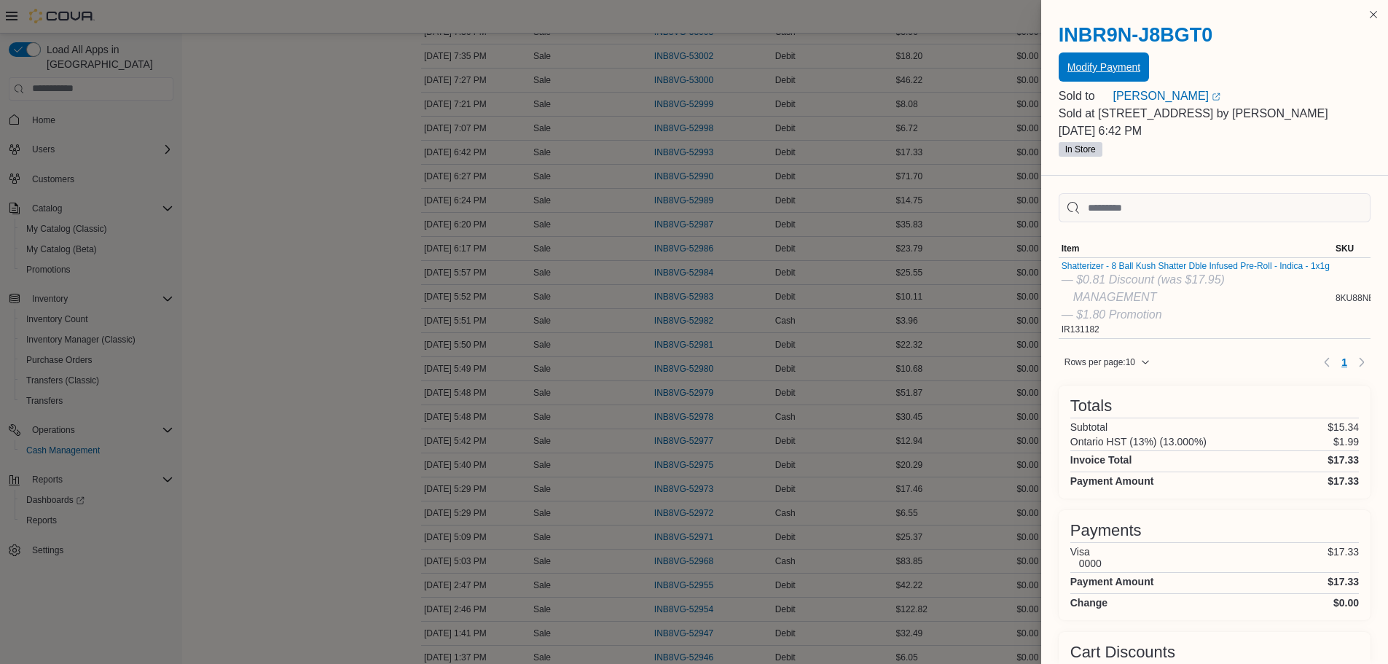
scroll to position [566, 0]
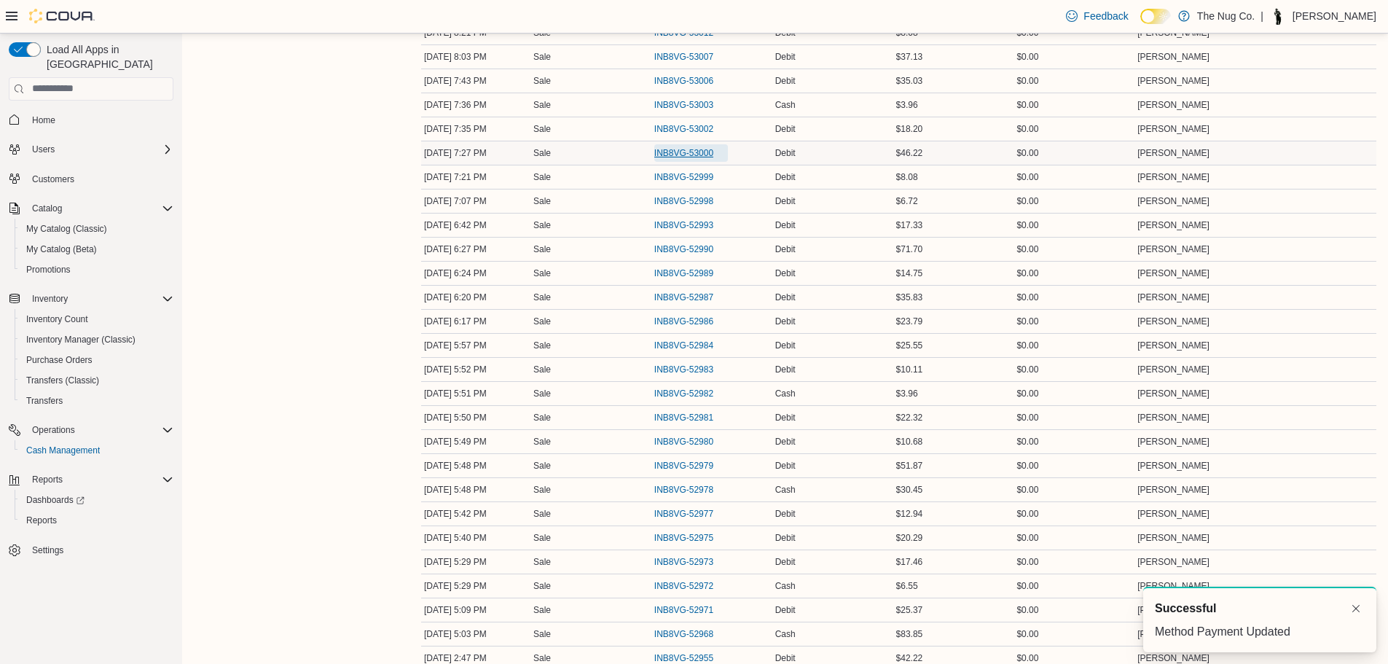
click at [678, 159] on span "INB8VG-53000" at bounding box center [691, 152] width 74 height 17
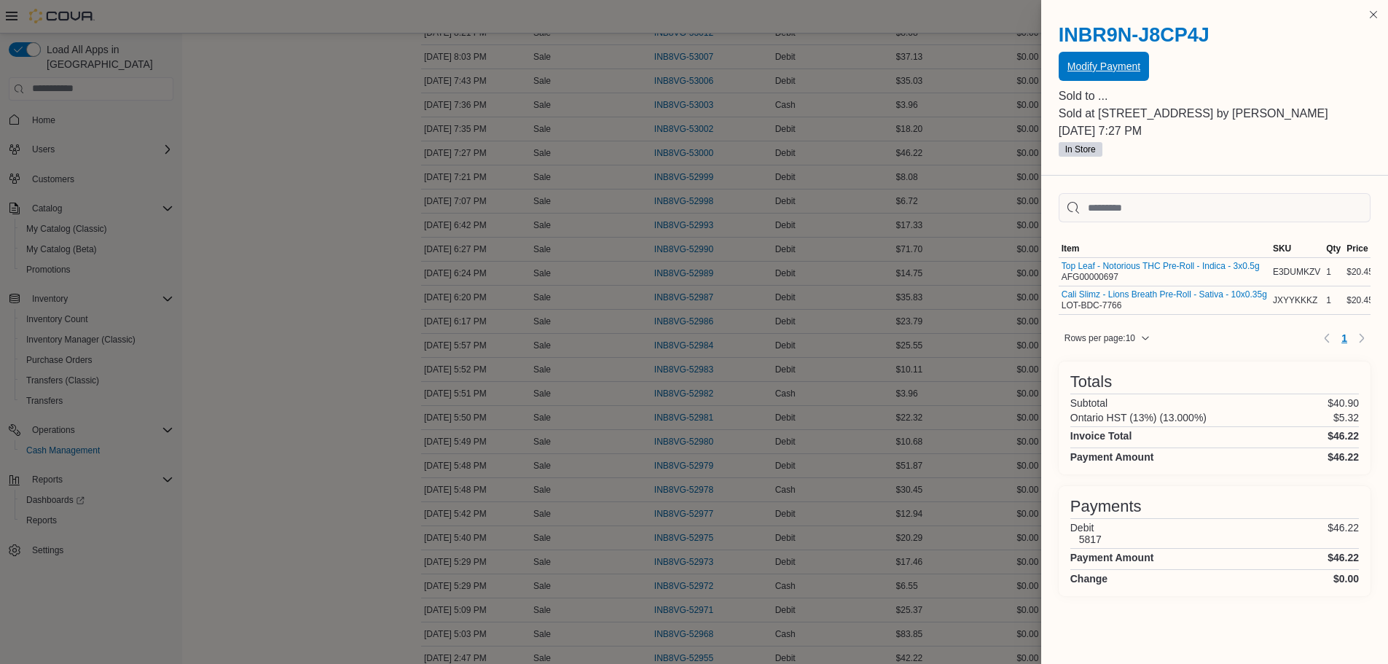
click at [1135, 71] on span "Modify Payment" at bounding box center [1103, 66] width 73 height 15
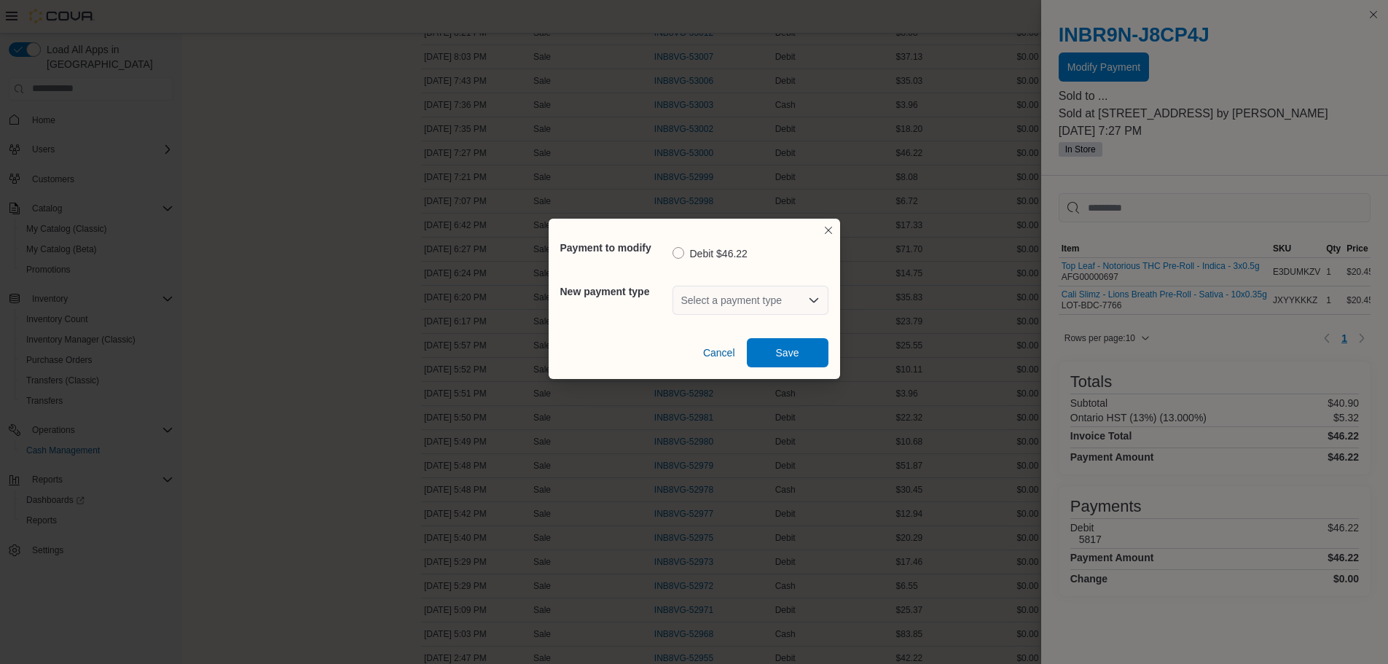
click at [770, 310] on div "Select a payment type" at bounding box center [750, 300] width 156 height 29
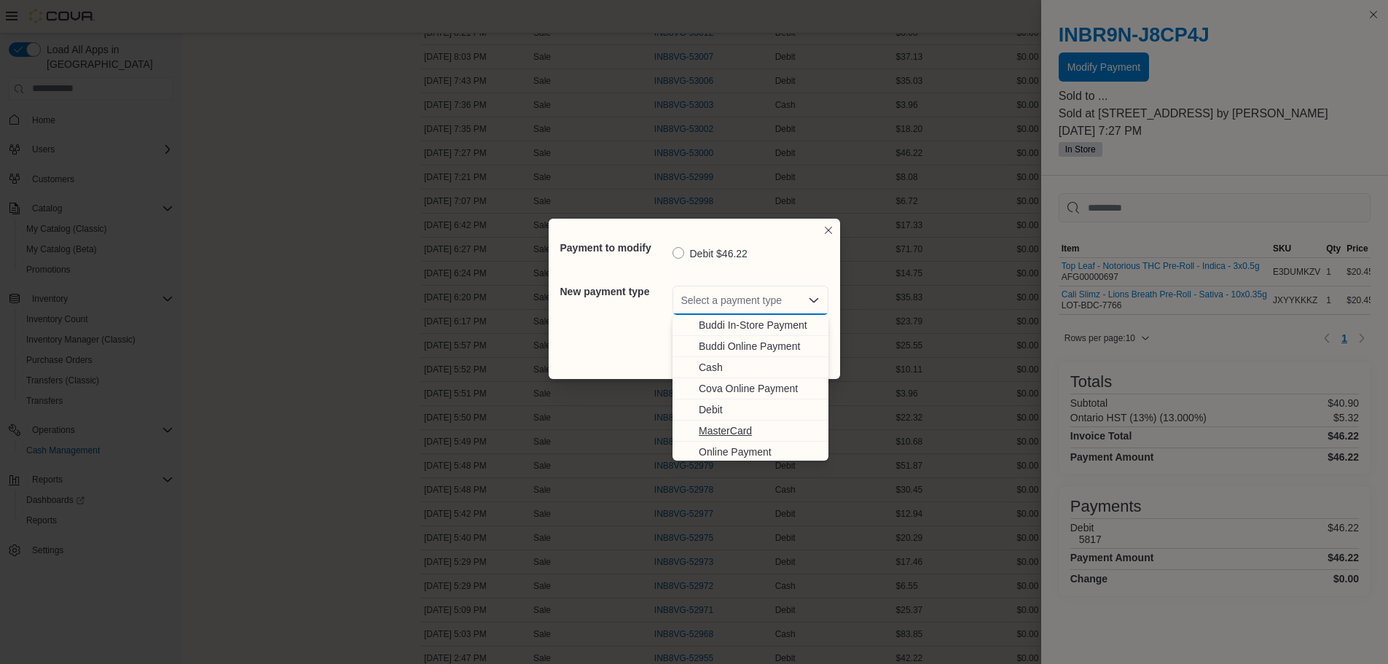
click at [729, 423] on button "MasterCard" at bounding box center [750, 430] width 156 height 21
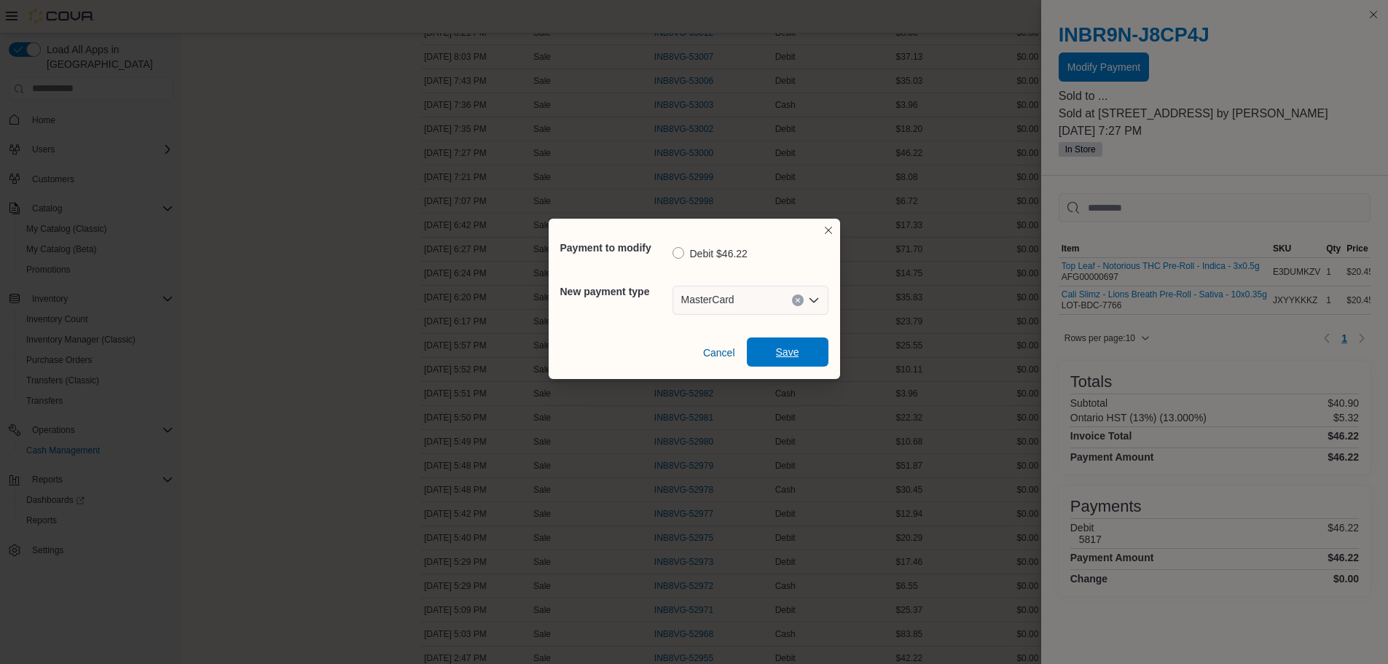
click at [772, 361] on span "Save" at bounding box center [788, 351] width 64 height 29
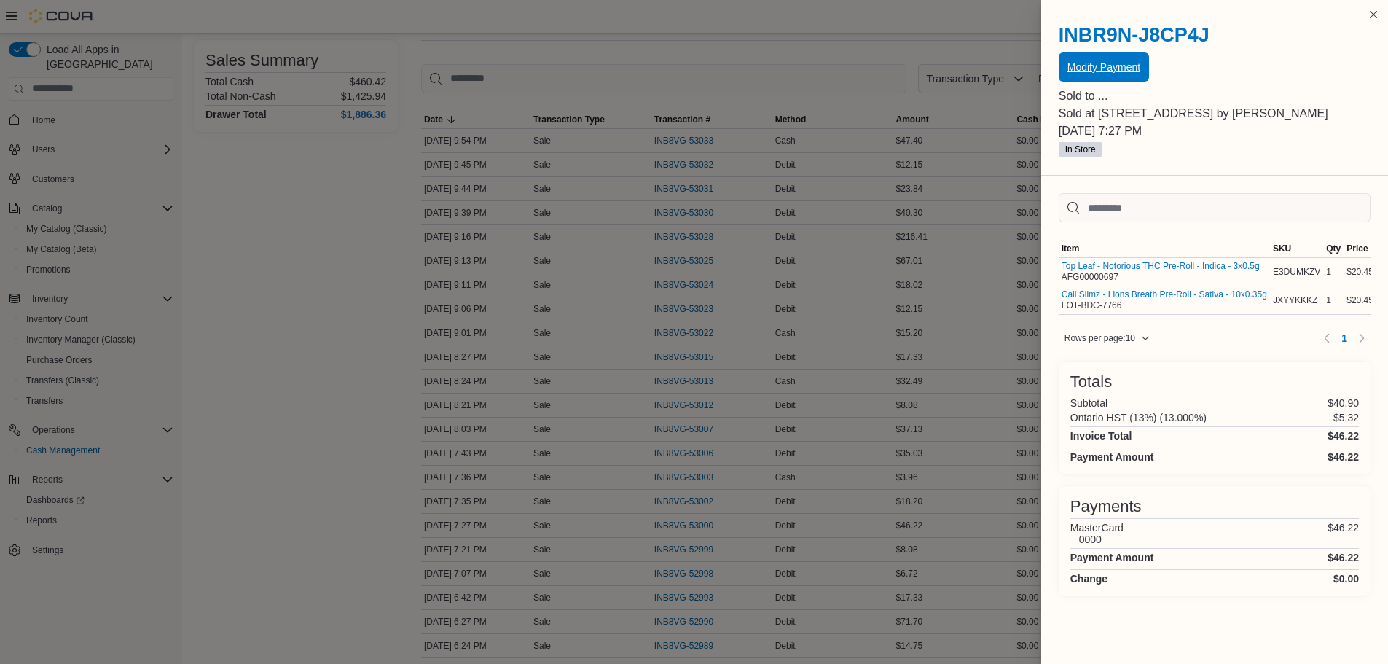
scroll to position [0, 0]
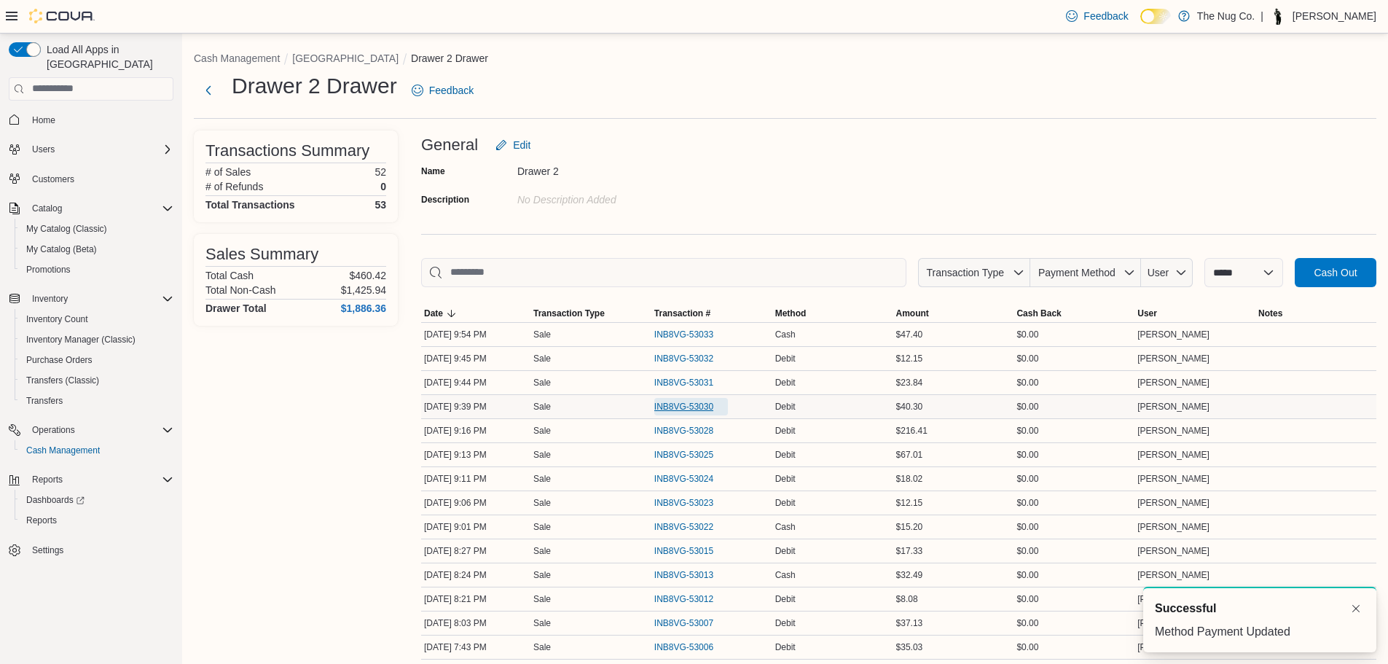
click at [670, 413] on span "INB8VG-53030" at bounding box center [691, 406] width 74 height 17
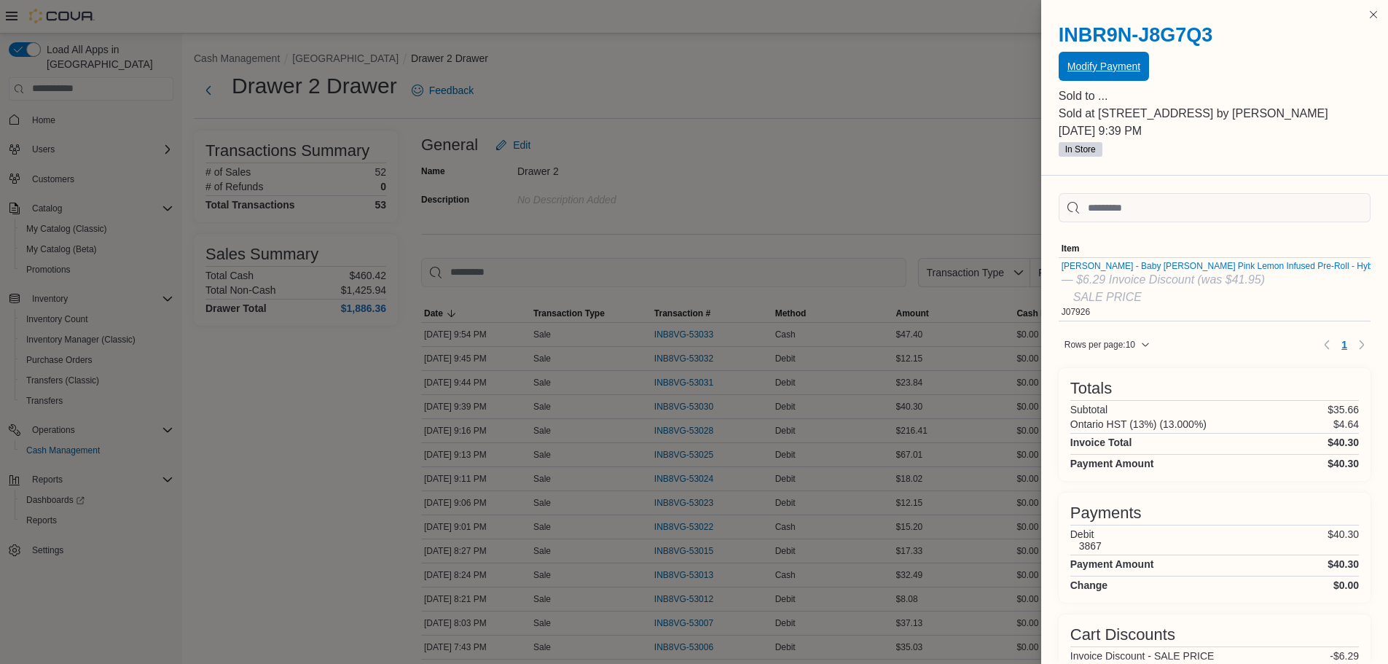
click at [1110, 59] on span "Modify Payment" at bounding box center [1103, 66] width 73 height 29
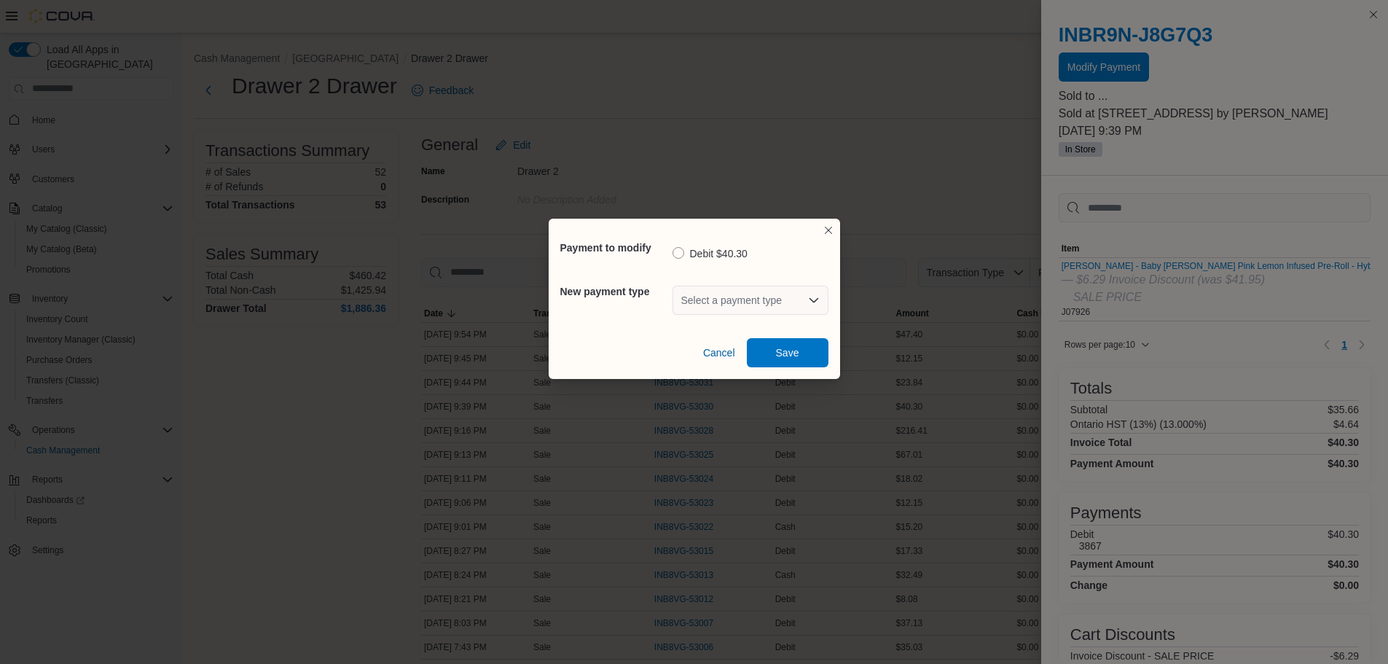
click at [692, 310] on div "Select a payment type" at bounding box center [750, 300] width 156 height 29
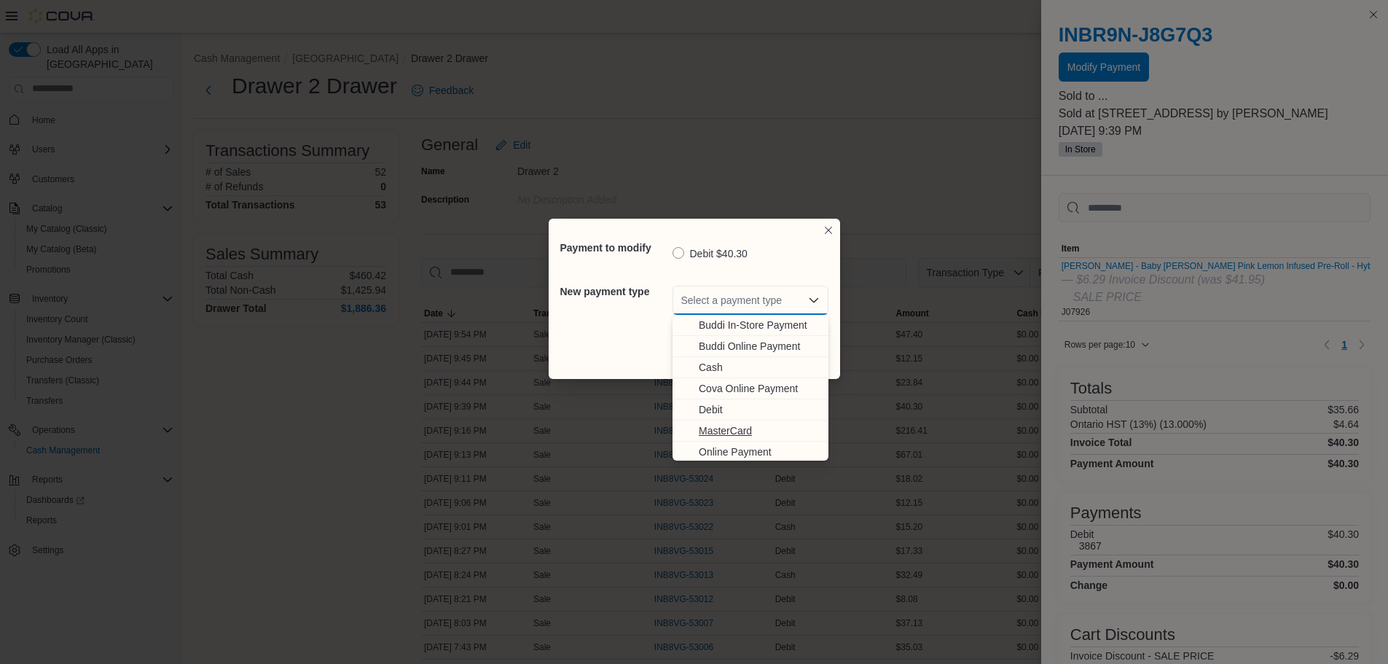
click at [718, 430] on span "MasterCard" at bounding box center [759, 430] width 121 height 15
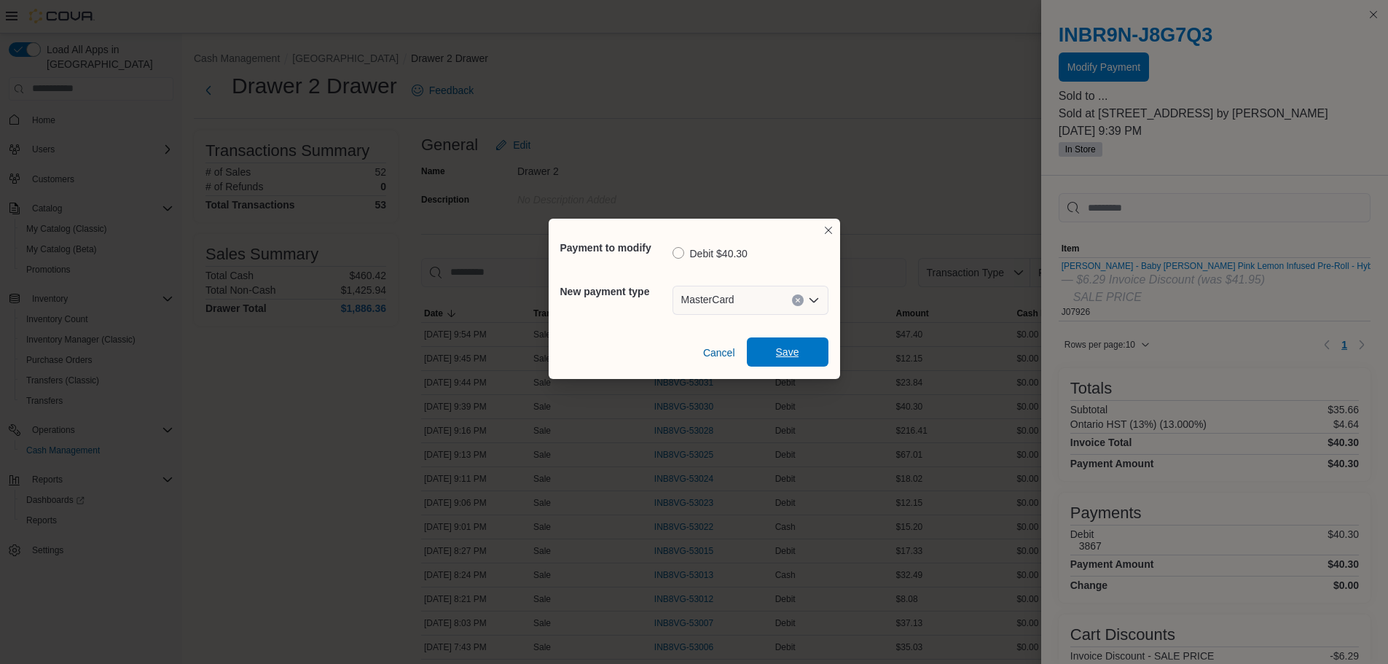
click at [760, 351] on span "Save" at bounding box center [788, 351] width 64 height 29
